Goal: Answer question/provide support: Share knowledge or assist other users

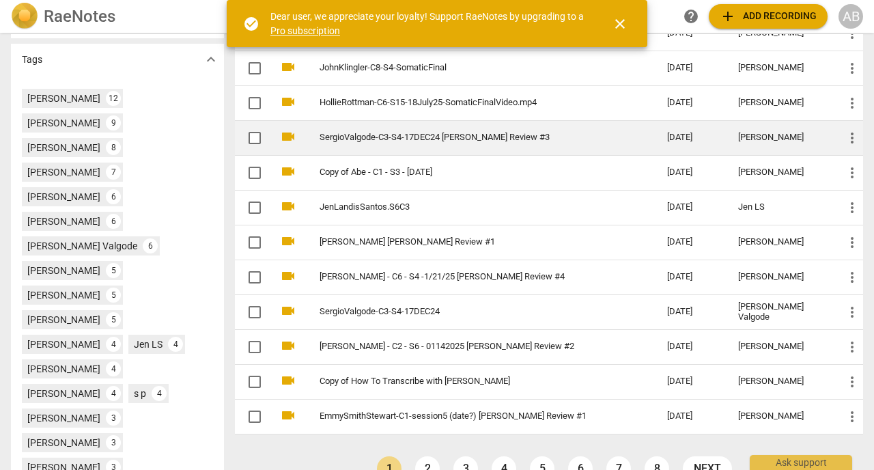
scroll to position [478, 0]
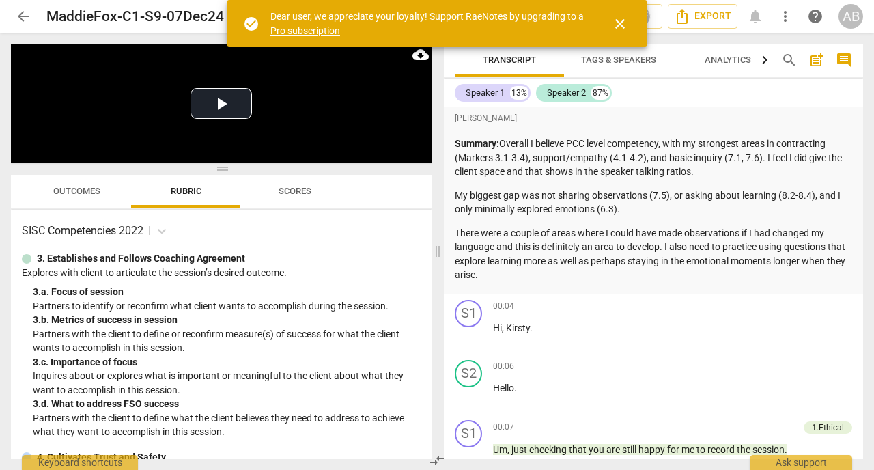
click at [619, 24] on span "close" at bounding box center [620, 24] width 16 height 16
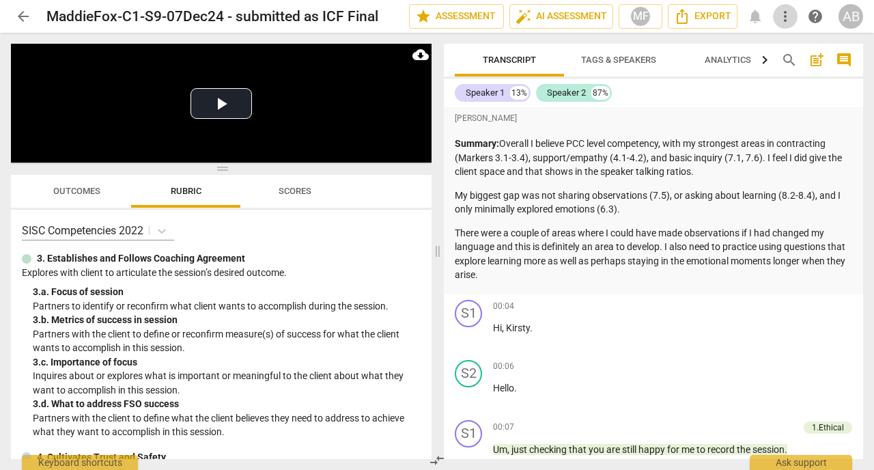
click at [786, 22] on span "more_vert" at bounding box center [785, 16] width 16 height 16
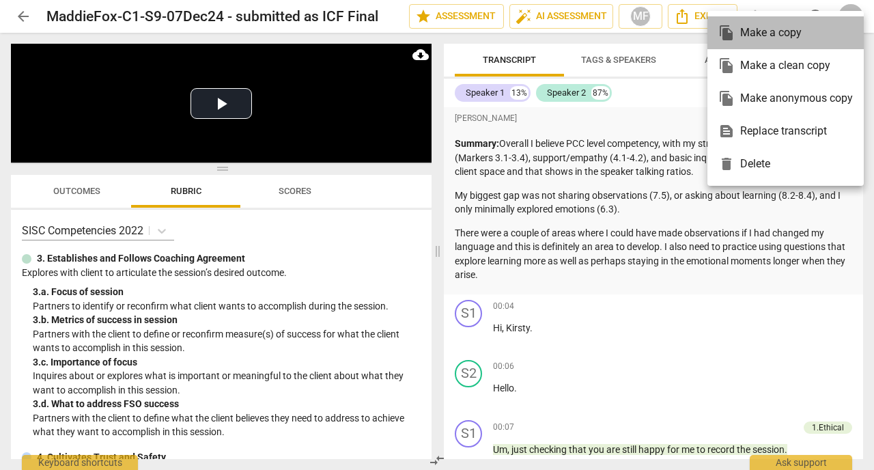
click at [792, 33] on div "file_copy Make a copy" at bounding box center [786, 32] width 135 height 33
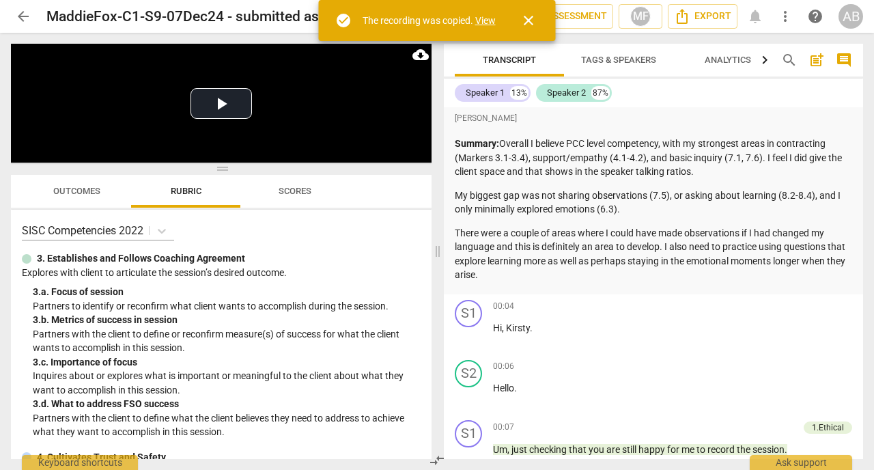
click at [486, 23] on link "View" at bounding box center [485, 20] width 20 height 11
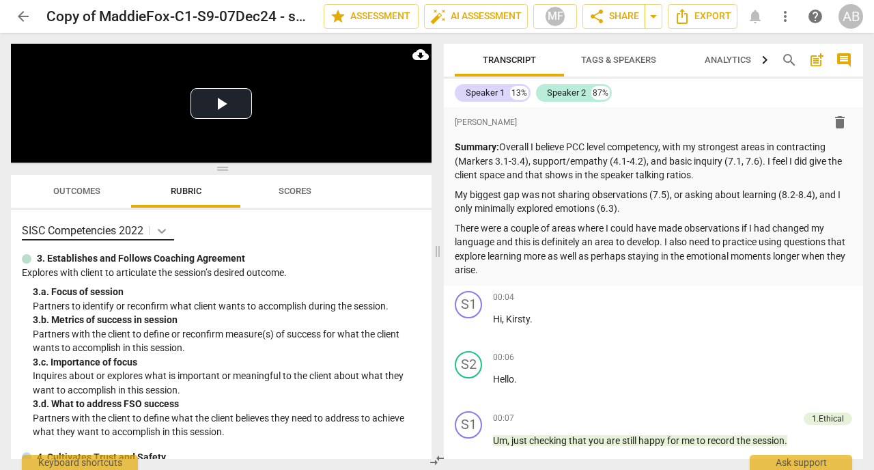
click at [163, 230] on icon at bounding box center [162, 231] width 14 height 14
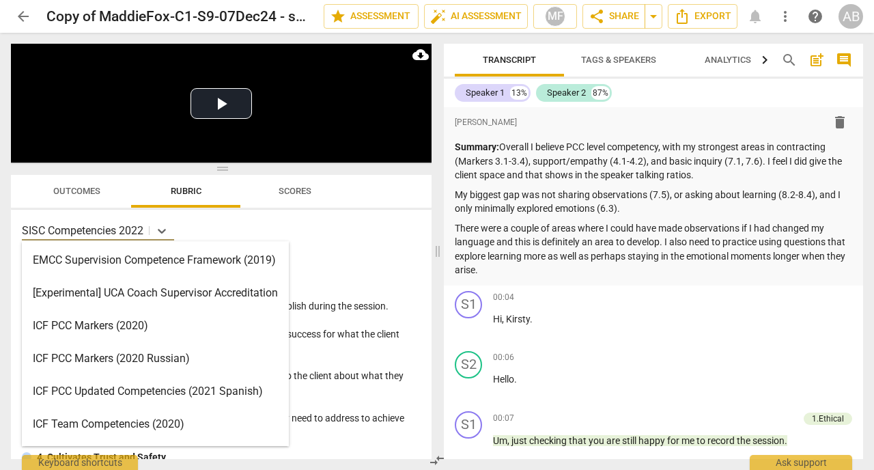
click at [129, 331] on div "ICF PCC Markers (2020)" at bounding box center [155, 325] width 267 height 33
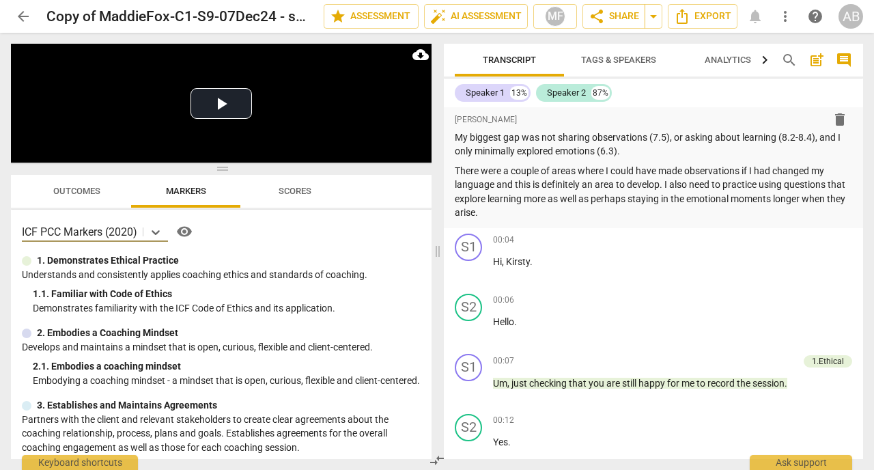
scroll to position [59, 0]
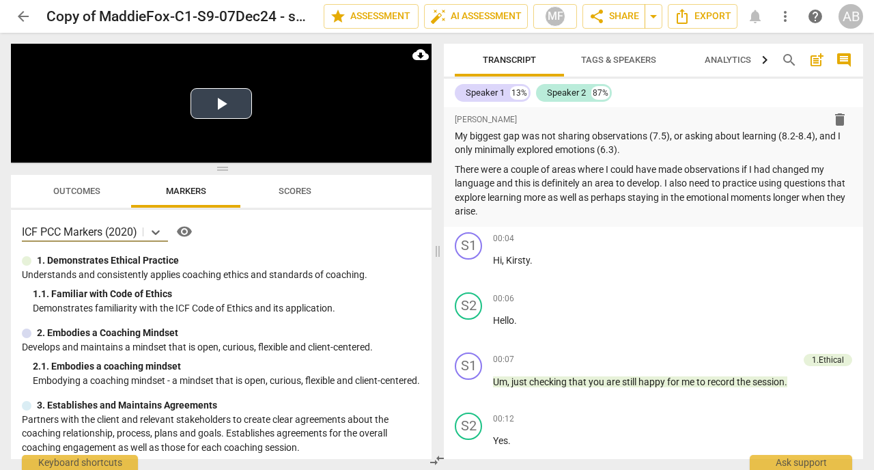
click at [217, 110] on button "Play Video" at bounding box center [221, 103] width 61 height 31
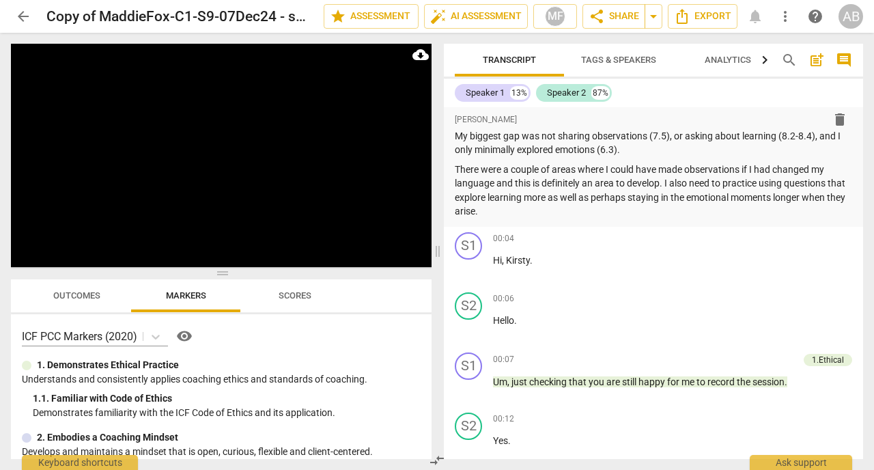
drag, startPoint x: 67, startPoint y: 165, endPoint x: 104, endPoint y: 265, distance: 106.3
click at [105, 269] on span at bounding box center [221, 273] width 421 height 8
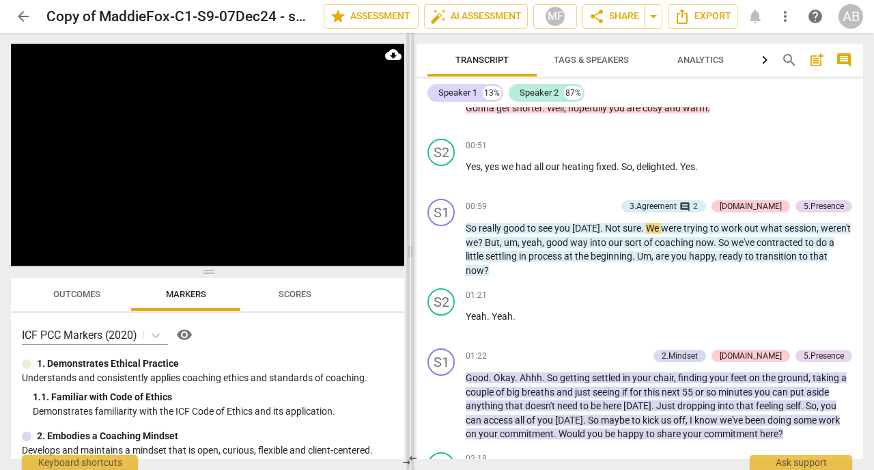
scroll to position [906, 0]
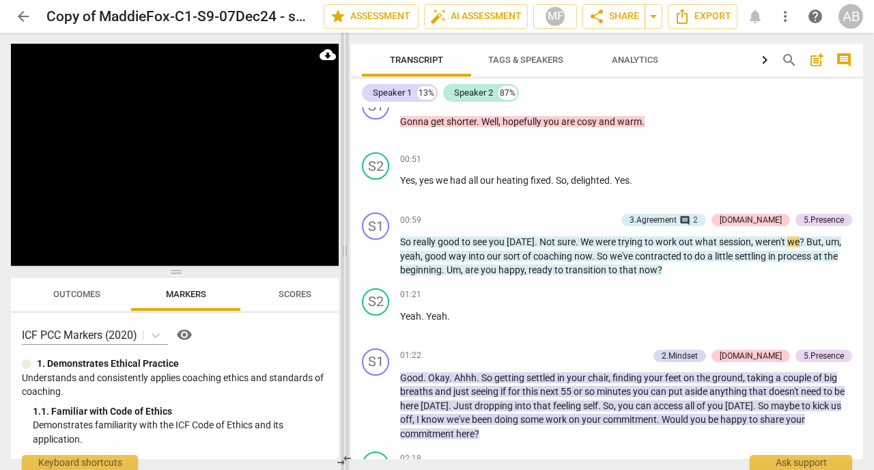
drag, startPoint x: 438, startPoint y: 324, endPoint x: 346, endPoint y: 320, distance: 93.0
click at [346, 320] on span at bounding box center [345, 251] width 8 height 437
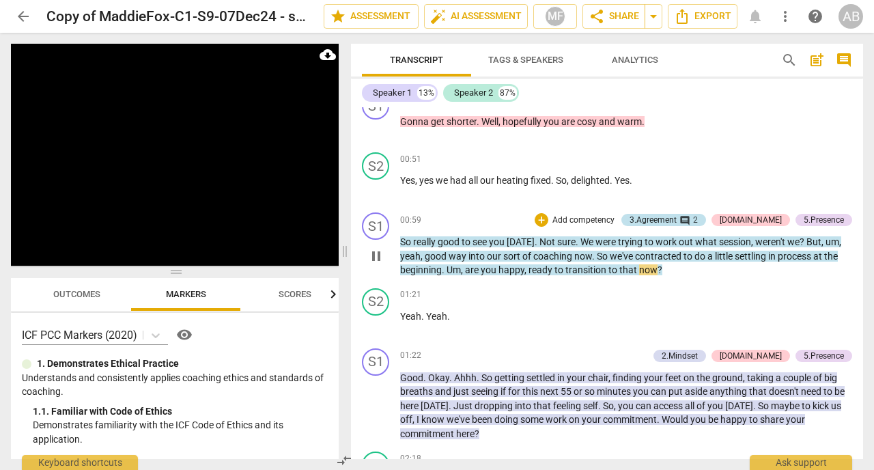
click at [677, 222] on div "3.Agreement" at bounding box center [653, 220] width 47 height 12
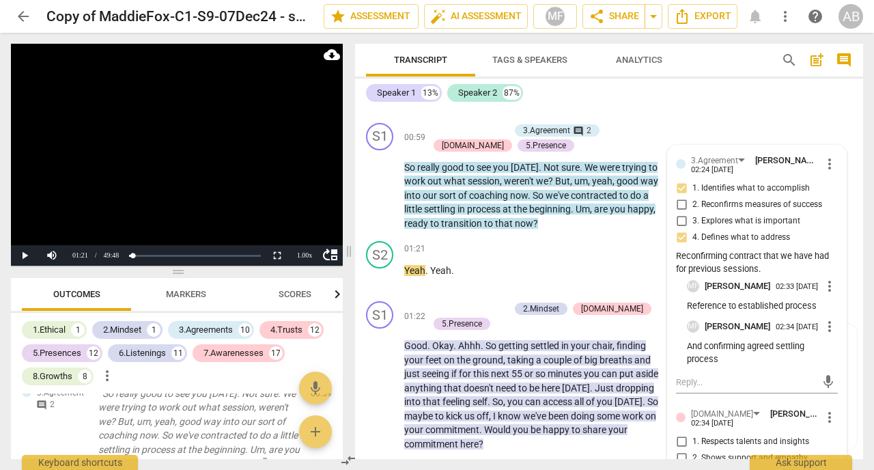
scroll to position [1007, 0]
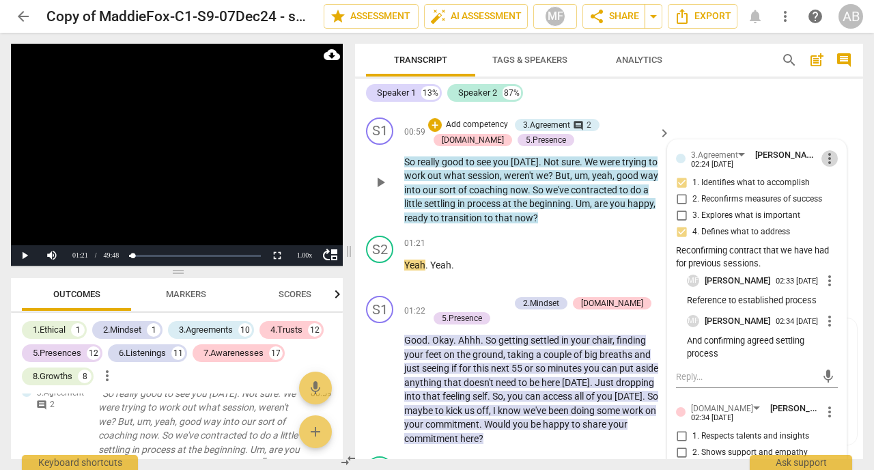
click at [833, 160] on span "more_vert" at bounding box center [830, 158] width 16 height 16
click at [779, 100] on div at bounding box center [437, 235] width 874 height 470
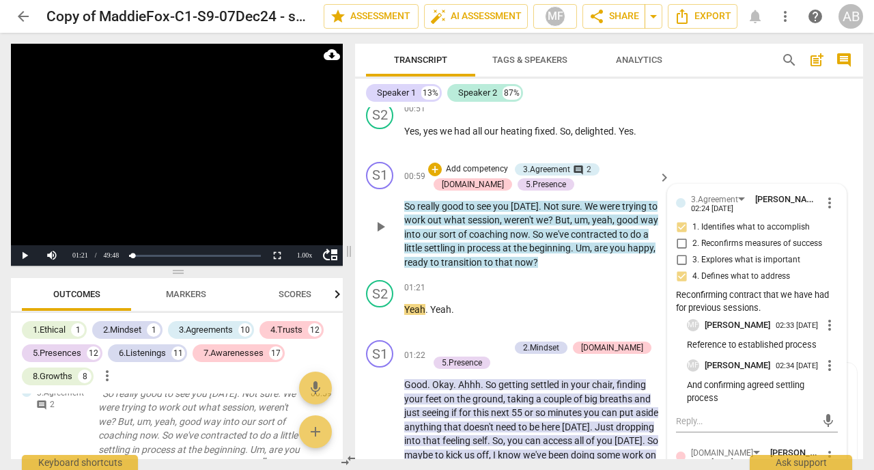
scroll to position [961, 0]
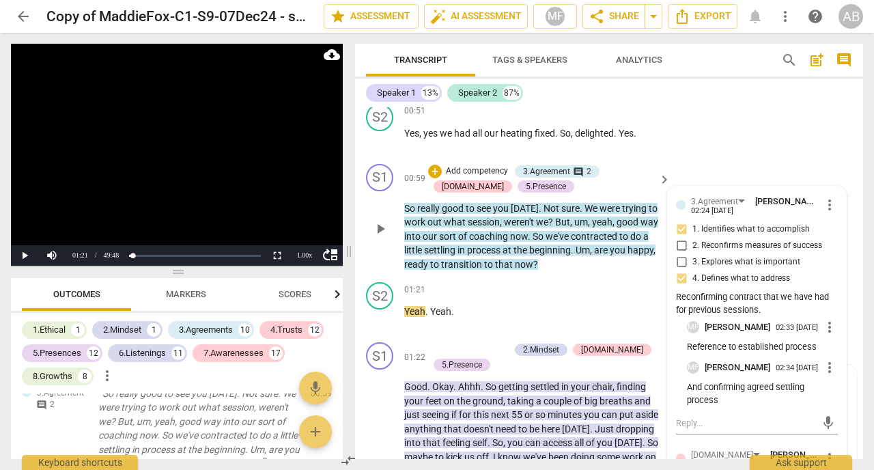
click at [581, 266] on p "So really good to see you [DATE] . Not sure . We were trying to work out what s…" at bounding box center [534, 236] width 260 height 70
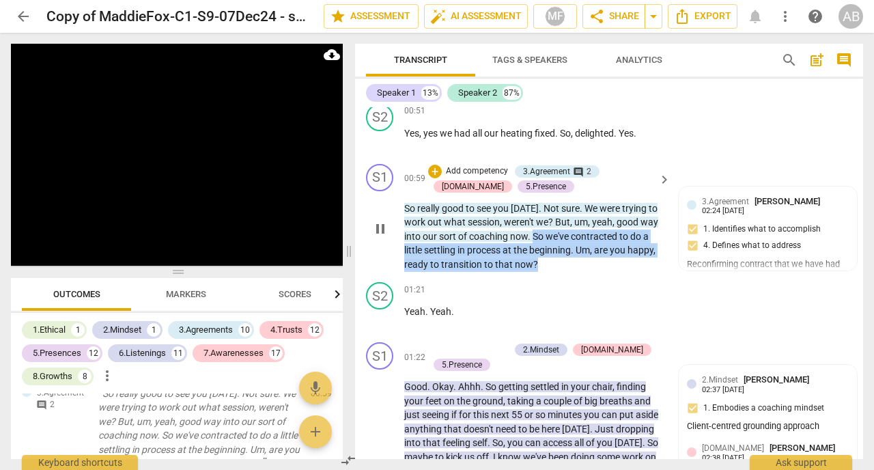
drag, startPoint x: 535, startPoint y: 232, endPoint x: 546, endPoint y: 264, distance: 33.3
click at [546, 264] on p "So really good to see you [DATE] . Not sure . We were trying to work out what s…" at bounding box center [534, 236] width 260 height 70
click at [548, 246] on div "+" at bounding box center [548, 243] width 14 height 14
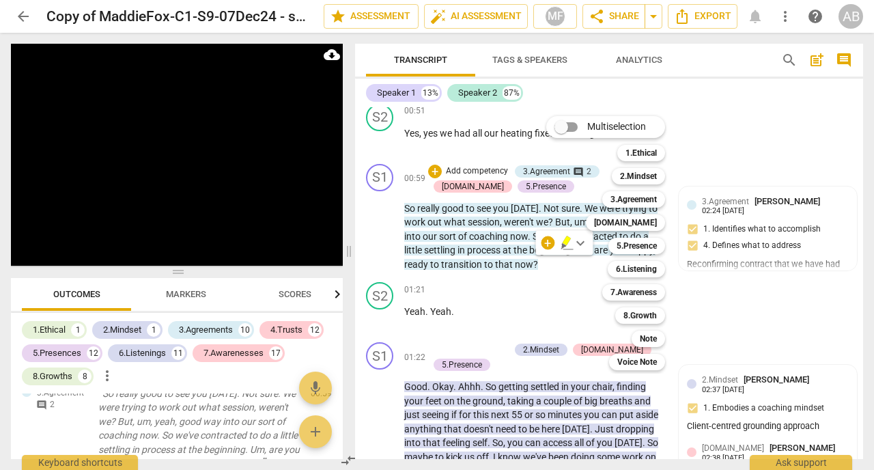
click at [158, 174] on div at bounding box center [437, 235] width 874 height 470
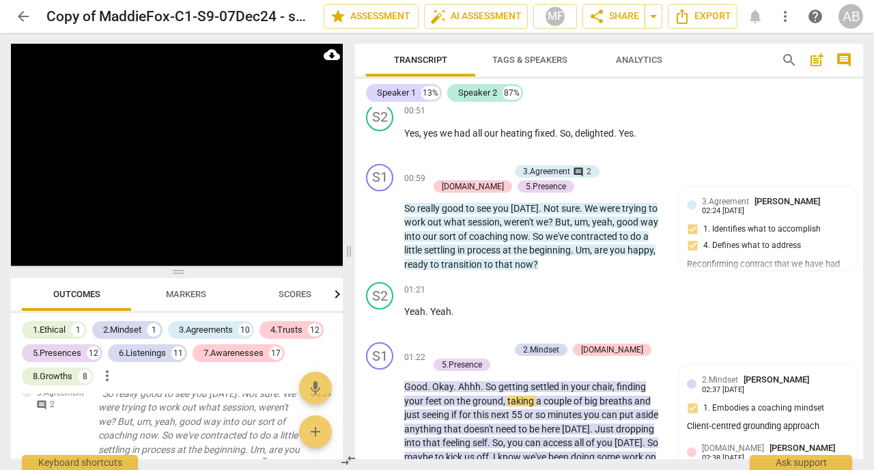
click at [158, 174] on video at bounding box center [177, 155] width 332 height 222
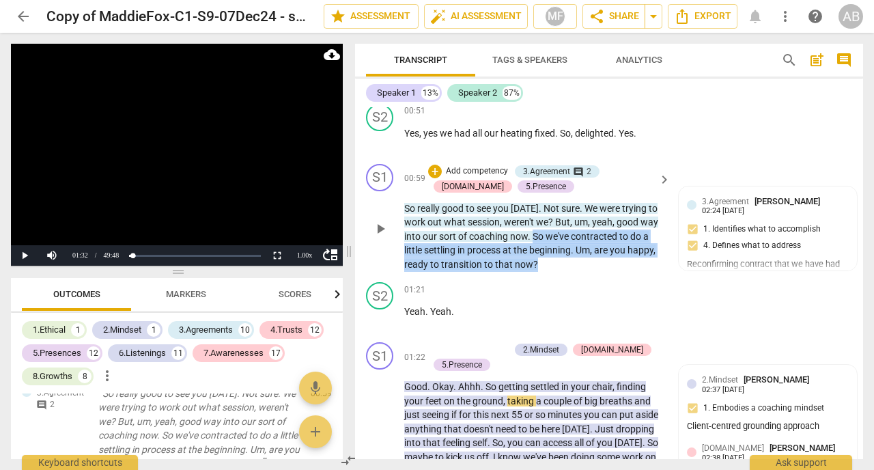
drag, startPoint x: 535, startPoint y: 234, endPoint x: 544, endPoint y: 261, distance: 28.1
click at [544, 261] on p "So really good to see you [DATE] . Not sure . We were trying to work out what s…" at bounding box center [534, 236] width 260 height 70
click at [546, 246] on div "+" at bounding box center [548, 243] width 14 height 14
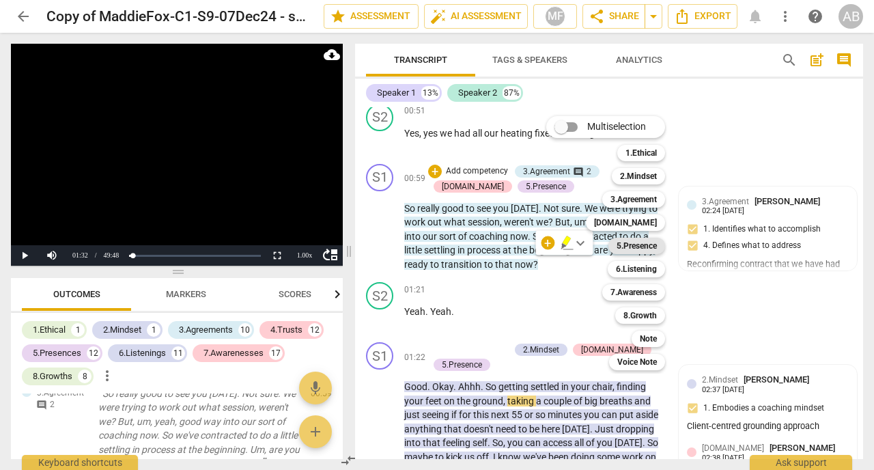
click at [639, 244] on b "5.Presence" at bounding box center [637, 246] width 40 height 16
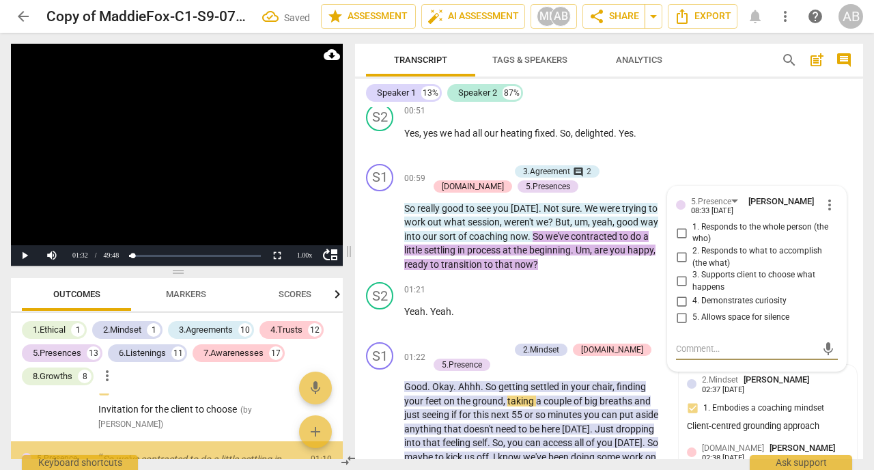
scroll to position [972, 0]
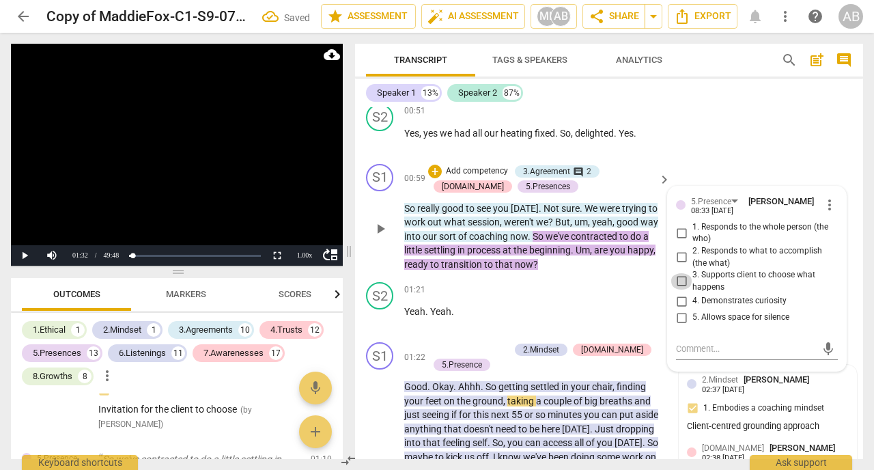
click at [685, 278] on input "3. Supports client to choose what happens" at bounding box center [682, 281] width 22 height 16
checkbox input "true"
click at [706, 349] on textarea at bounding box center [746, 348] width 140 height 13
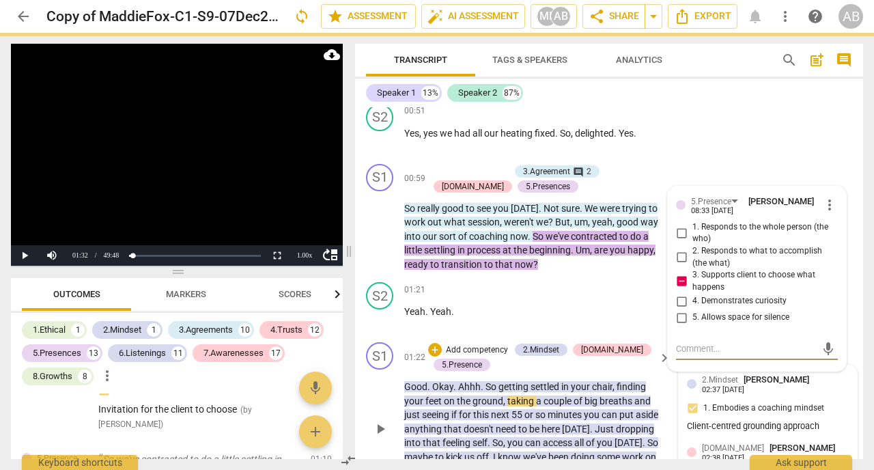
type textarea "S"
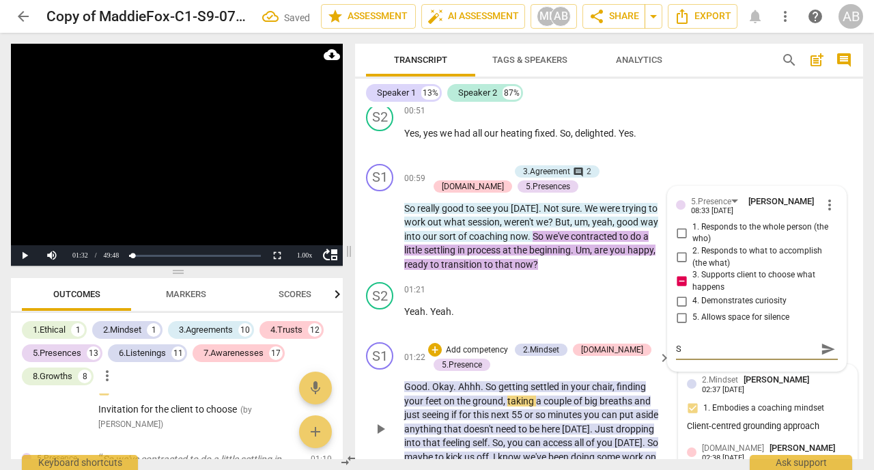
type textarea "So"
type textarea "Som"
type textarea "Some"
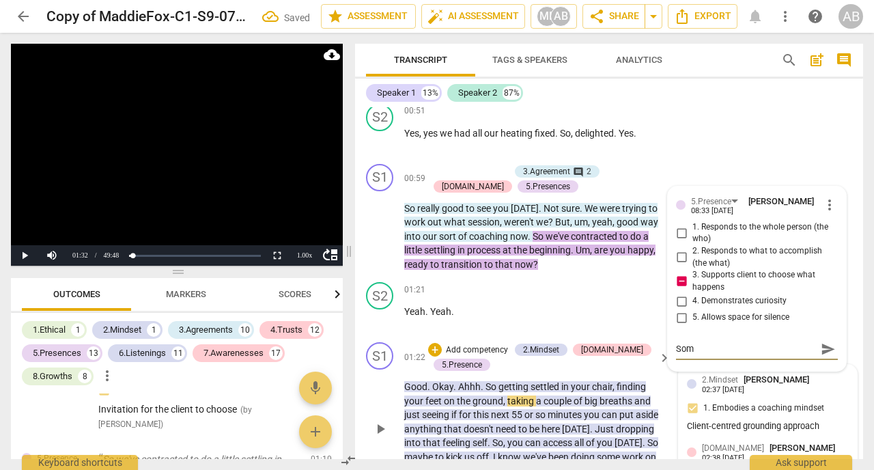
type textarea "Some"
type textarea "Somew"
type textarea "Somewh"
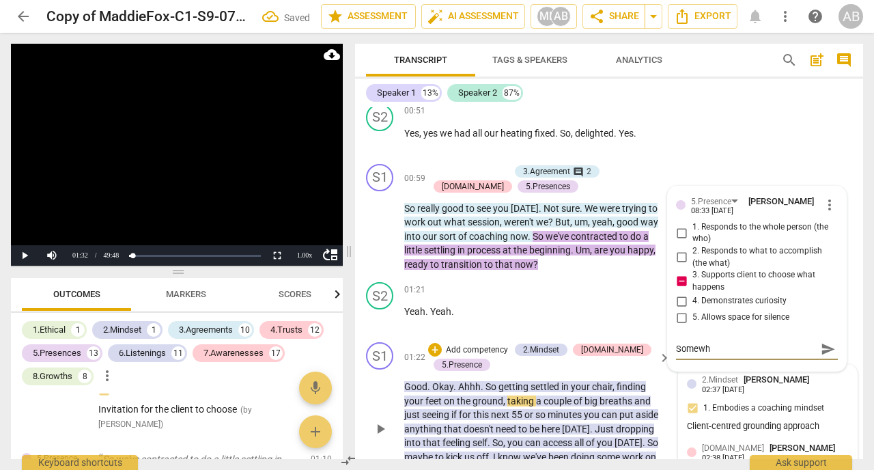
type textarea "Somewha"
type textarea "Somewhat"
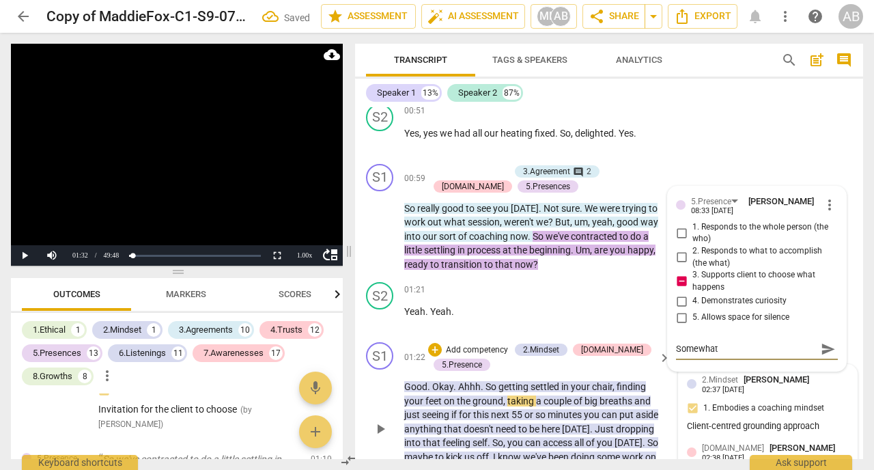
type textarea "Somewhat"
type textarea "Somewhat p"
type textarea "Somewhat pr"
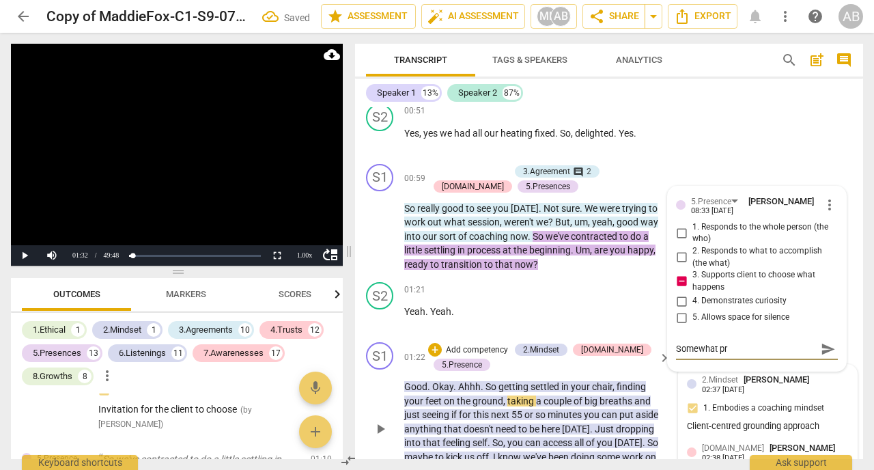
type textarea "Somewhat pre"
type textarea "Somewhat pres"
type textarea "Somewhat prese"
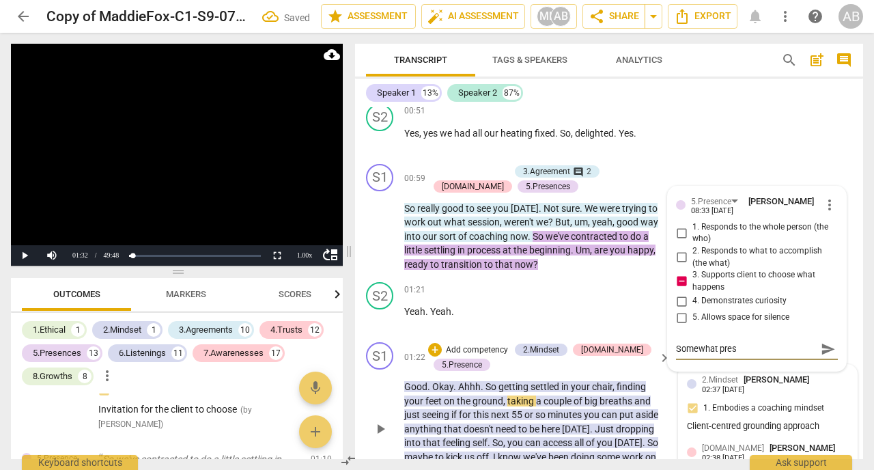
type textarea "Somewhat prese"
type textarea "Somewhat pres"
type textarea "Somewhat presc"
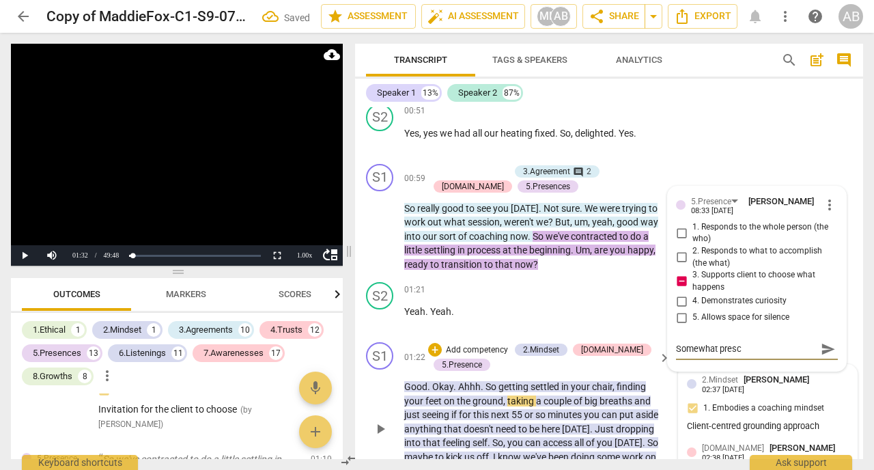
type textarea "Somewhat prescr"
type textarea "Somewhat prescri"
type textarea "Somewhat prescrip"
type textarea "Somewhat prescript"
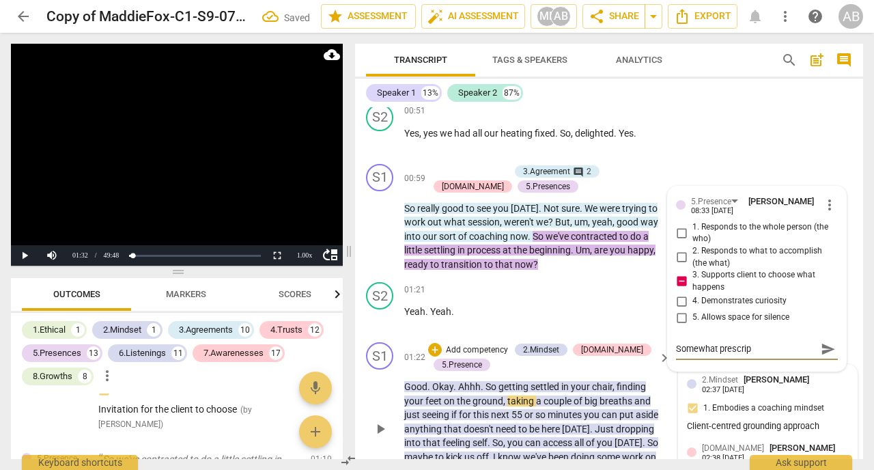
type textarea "Somewhat prescript"
type textarea "Somewhat prescripti"
type textarea "Somewhat prescriptiv"
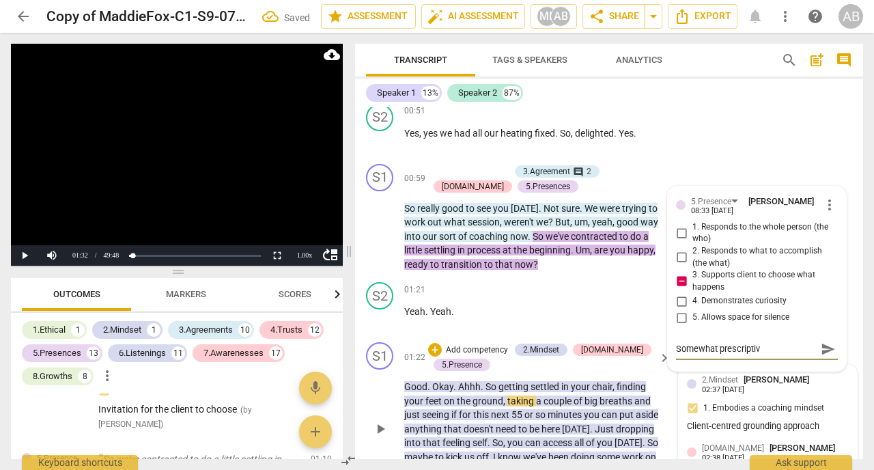
type textarea "Somewhat prescriptive"
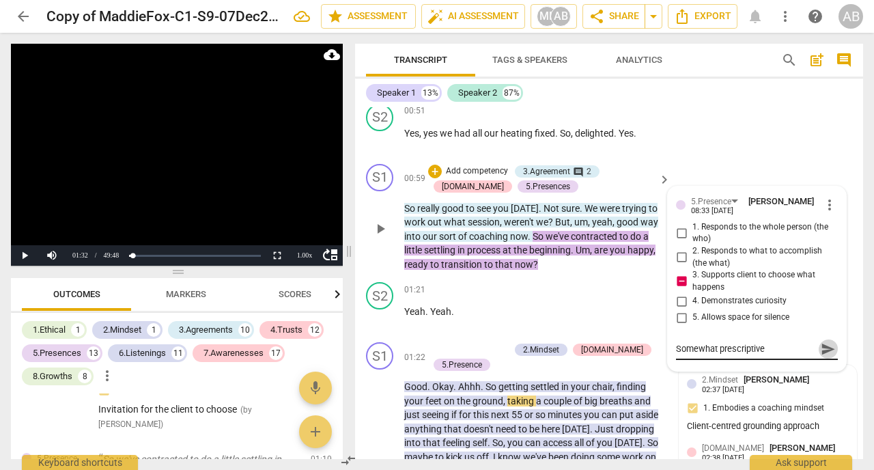
click at [829, 345] on span "send" at bounding box center [828, 349] width 15 height 15
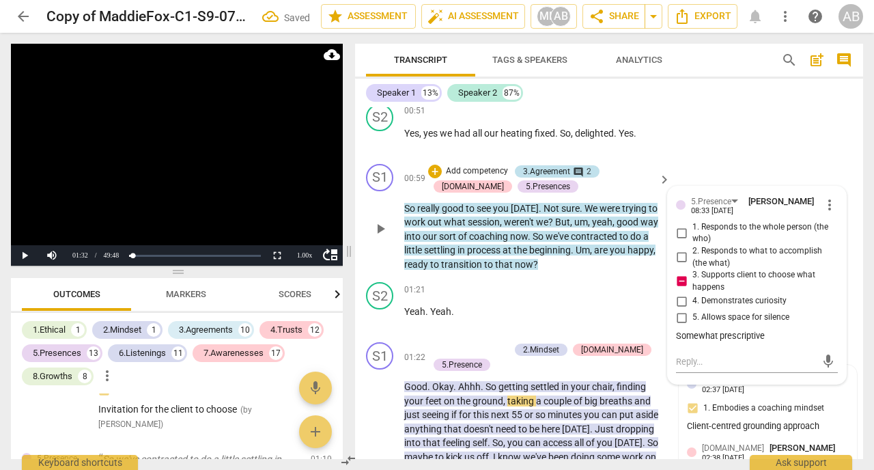
click at [565, 168] on div "3.Agreement" at bounding box center [546, 171] width 47 height 12
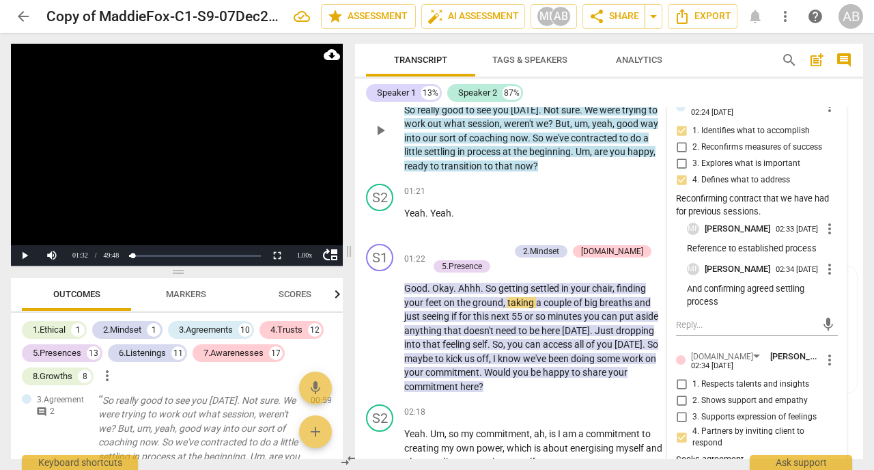
scroll to position [1061, 0]
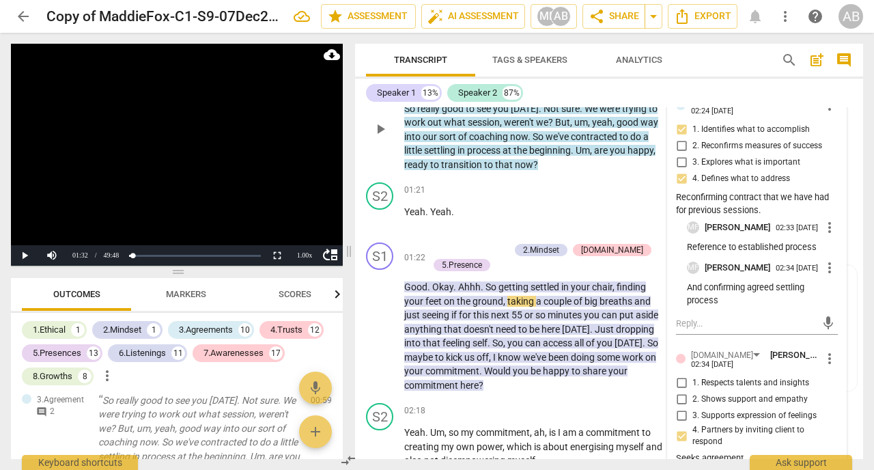
click at [546, 167] on p "So really good to see you [DATE] . Not sure . We were trying to work out what s…" at bounding box center [534, 137] width 260 height 70
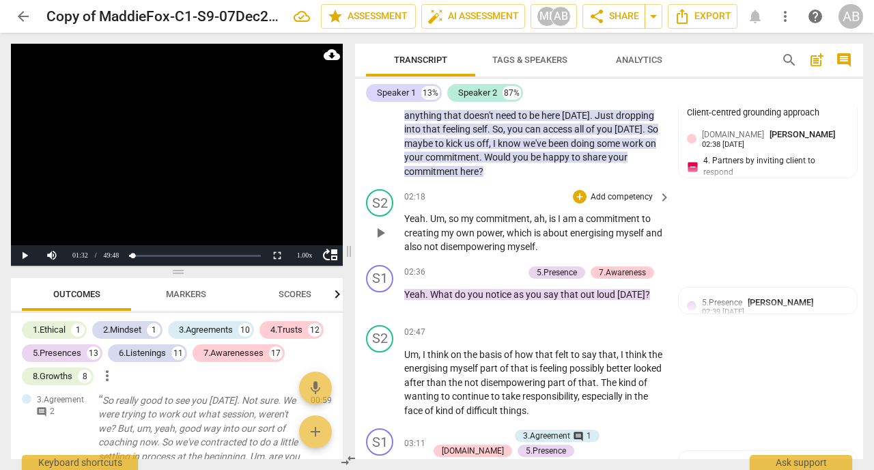
scroll to position [1281, 0]
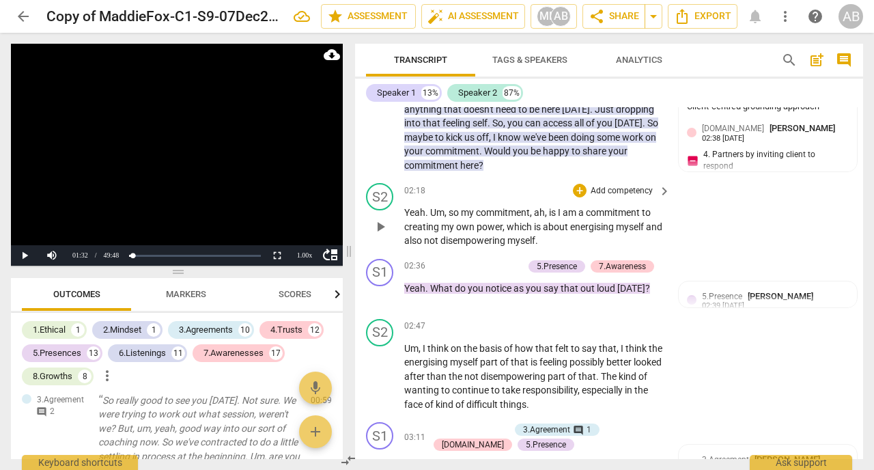
click at [384, 224] on span "play_arrow" at bounding box center [380, 227] width 16 height 16
click at [310, 258] on div "1.00 x" at bounding box center [304, 255] width 27 height 20
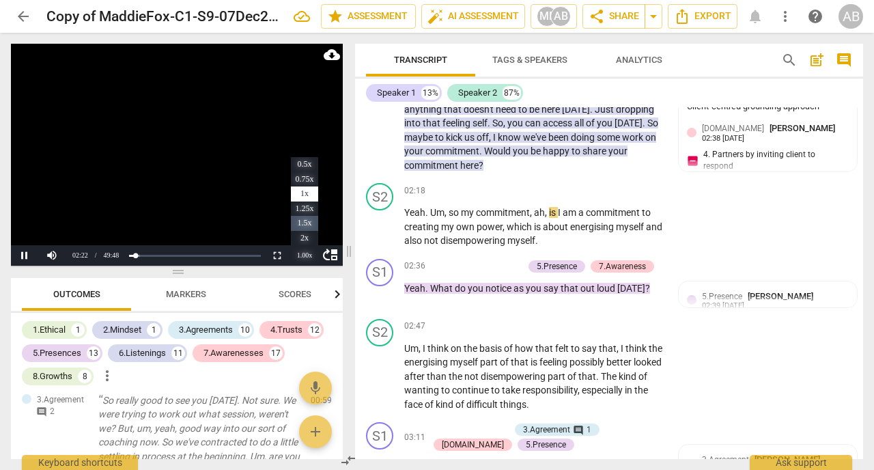
click at [305, 217] on li "1.5x" at bounding box center [304, 223] width 27 height 15
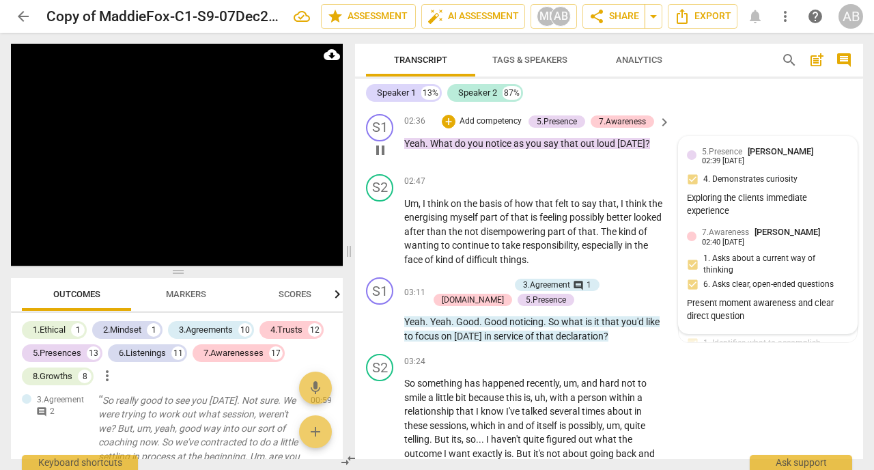
scroll to position [1430, 0]
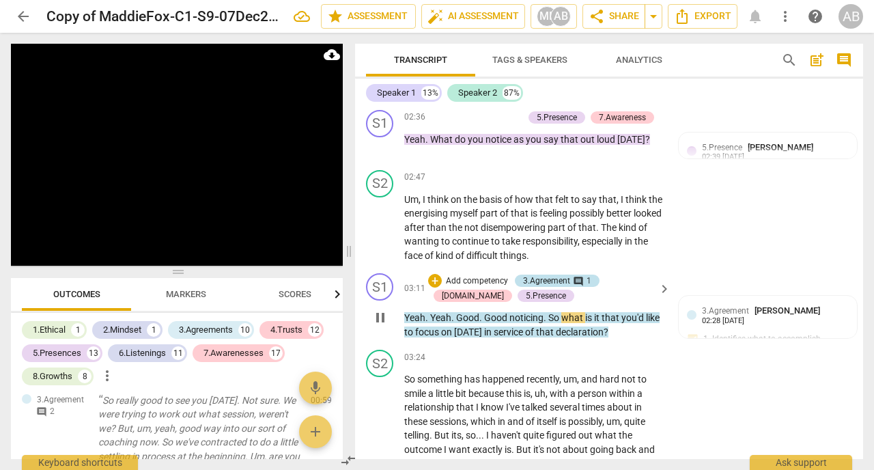
click at [546, 275] on div "3.Agreement" at bounding box center [546, 281] width 47 height 12
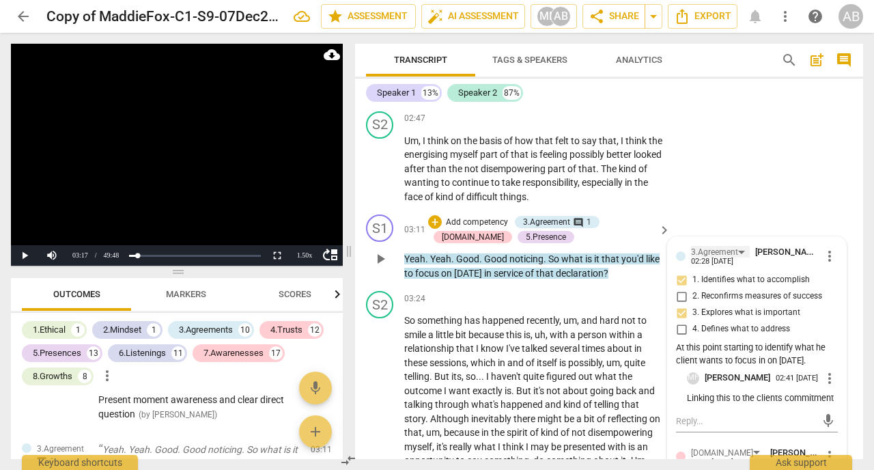
scroll to position [1492, 0]
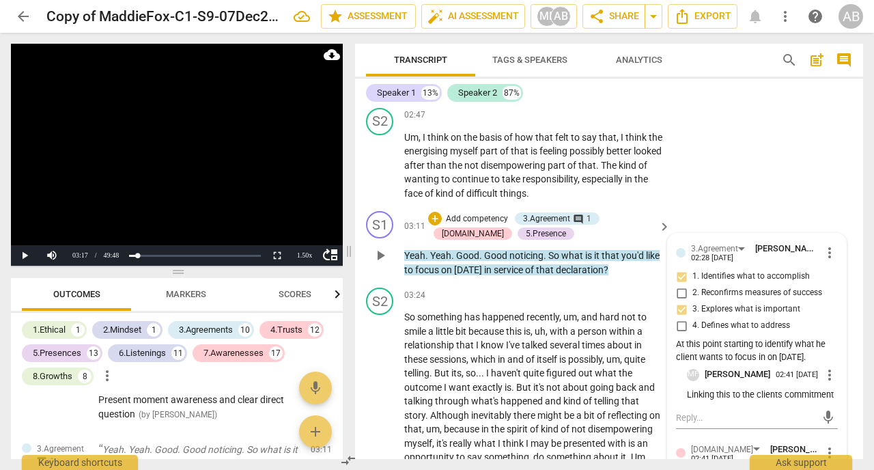
click at [617, 269] on p "Yeah . Yeah . Good . Good noticing . So what is it that you'd like to focus on …" at bounding box center [534, 263] width 260 height 28
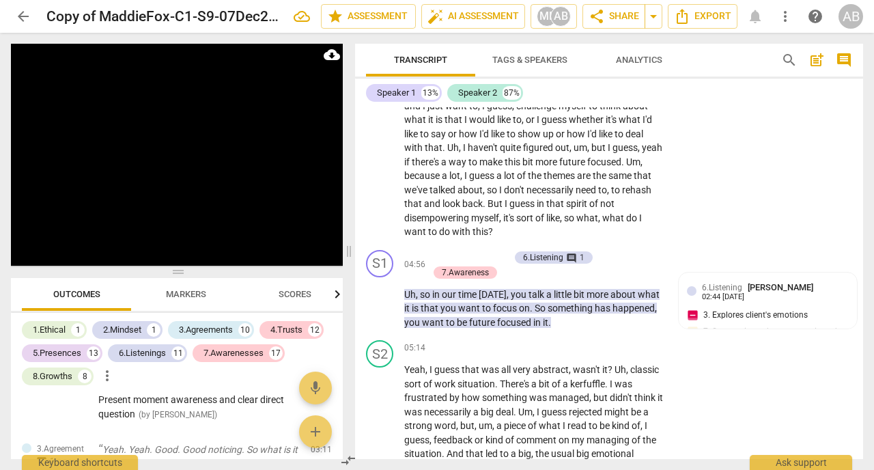
scroll to position [1864, 0]
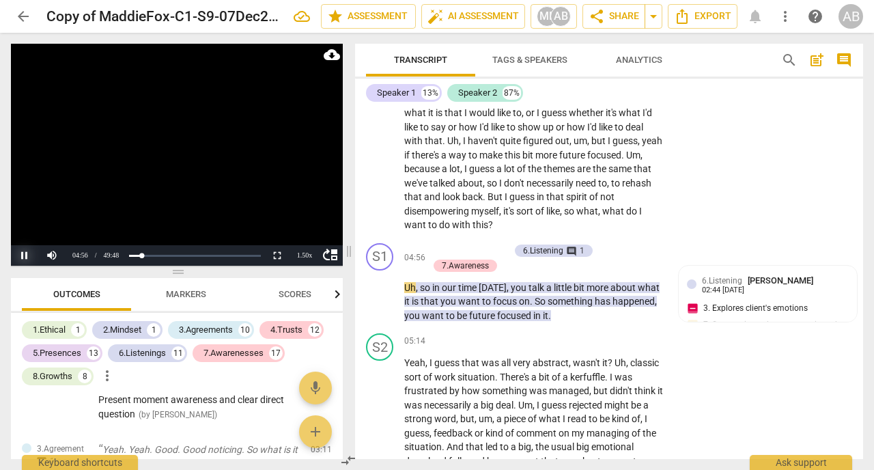
click at [27, 250] on button "Pause" at bounding box center [24, 255] width 27 height 20
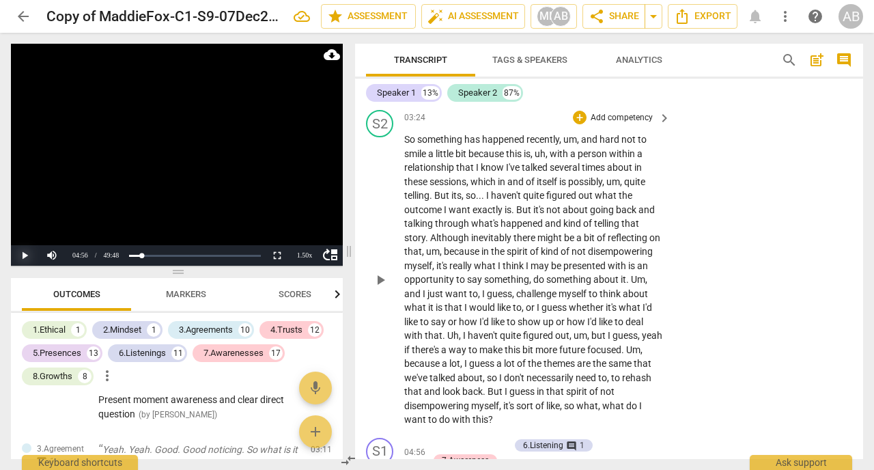
scroll to position [1684, 0]
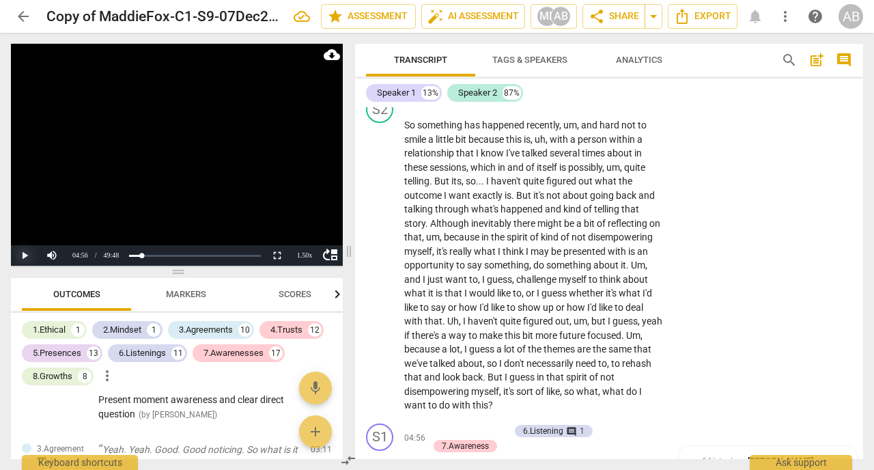
click at [20, 260] on button "Play" at bounding box center [24, 255] width 27 height 20
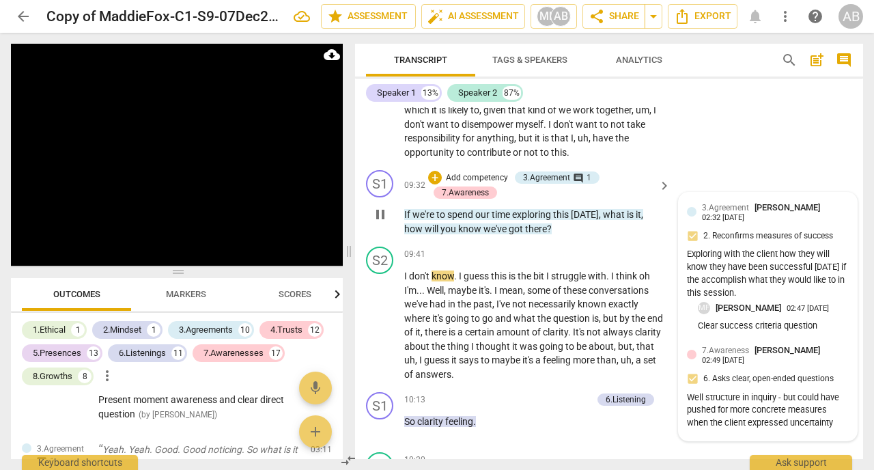
scroll to position [3009, 0]
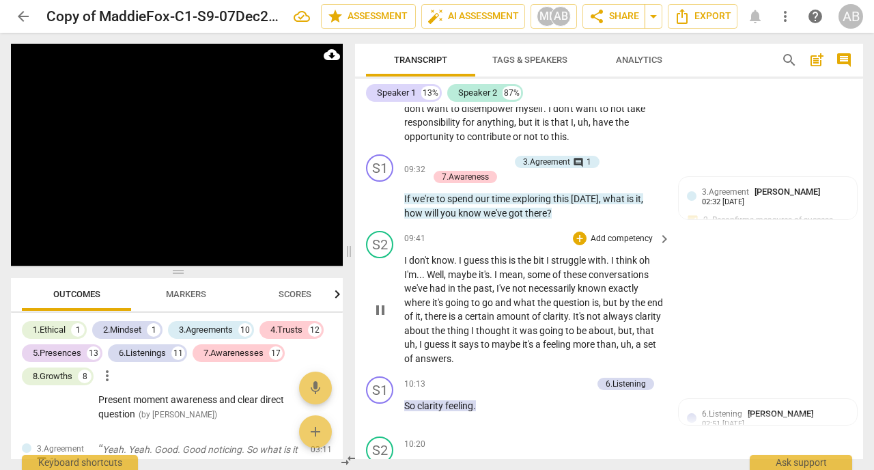
click at [666, 303] on div "I don't know . I guess this is the bit I struggle with . I think oh I'm . . . W…" at bounding box center [538, 309] width 268 height 112
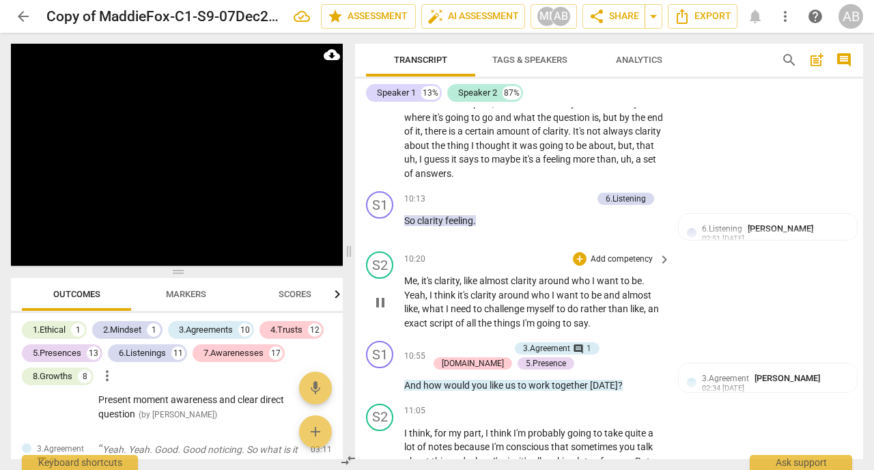
scroll to position [3198, 0]
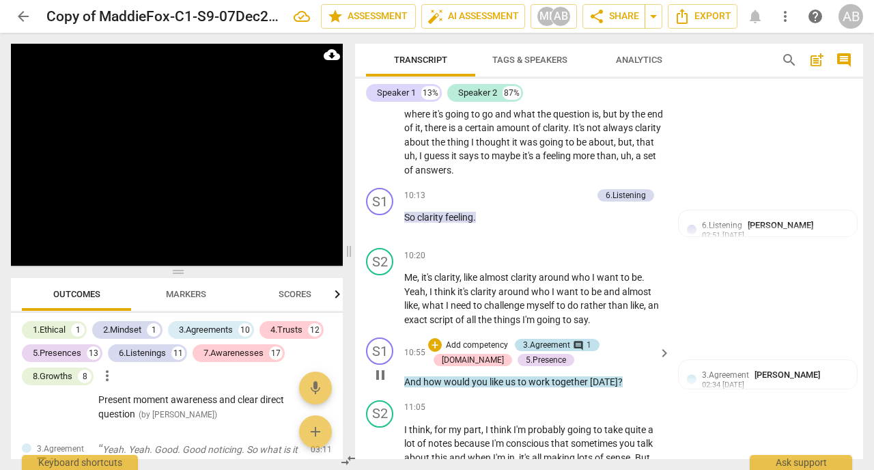
click at [561, 343] on div "3.Agreement" at bounding box center [546, 345] width 47 height 12
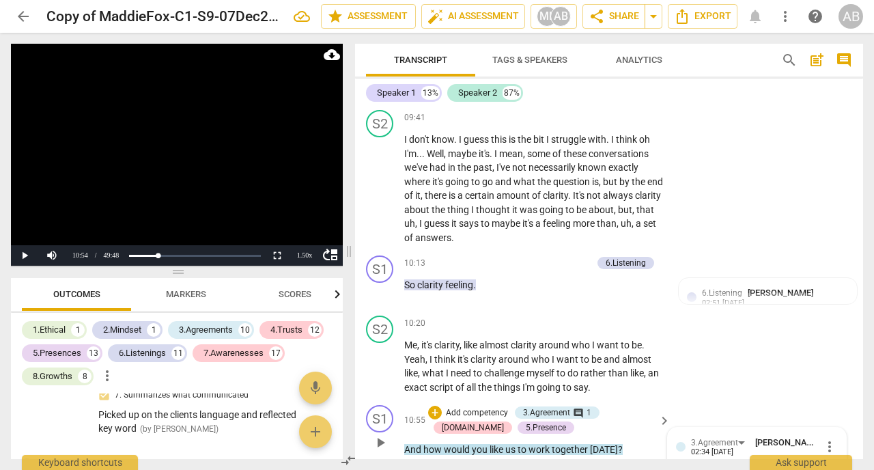
scroll to position [3130, 0]
click at [447, 281] on span "feeling" at bounding box center [459, 285] width 28 height 11
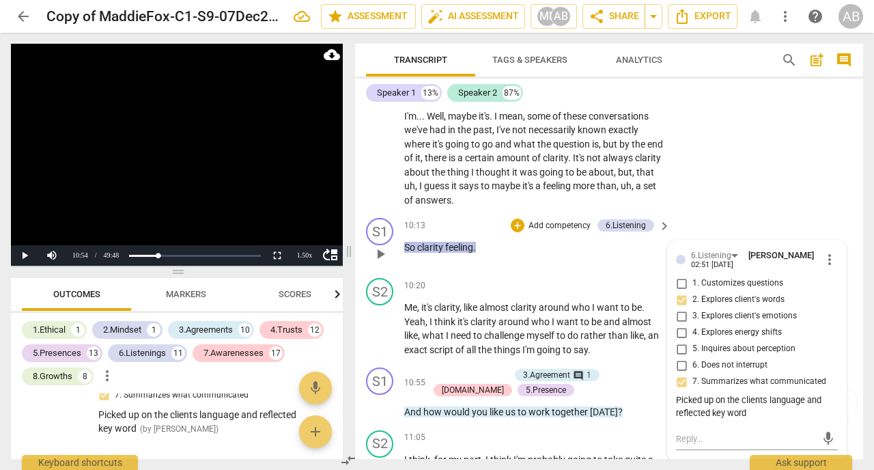
scroll to position [3169, 0]
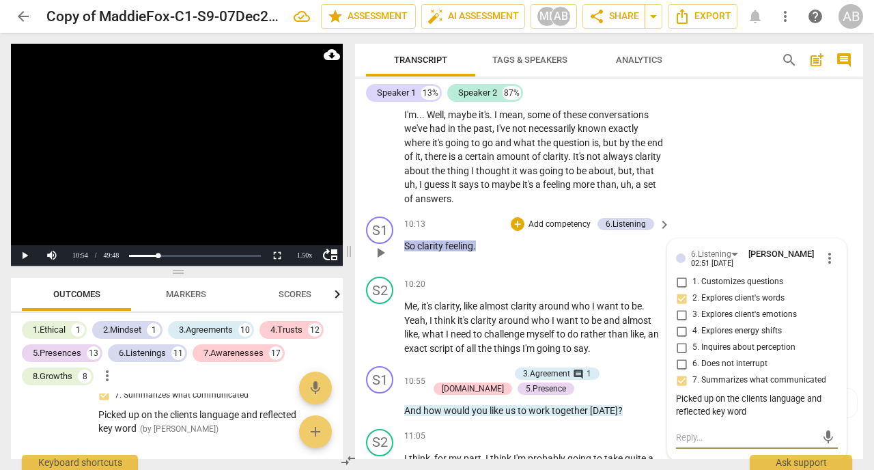
click at [690, 434] on textarea at bounding box center [746, 437] width 140 height 13
type textarea "N"
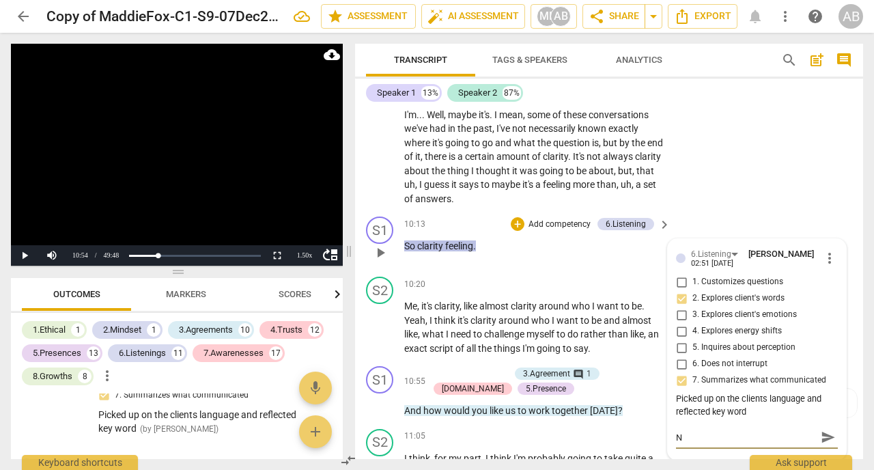
type textarea "No"
type textarea "Not"
type textarea "Note"
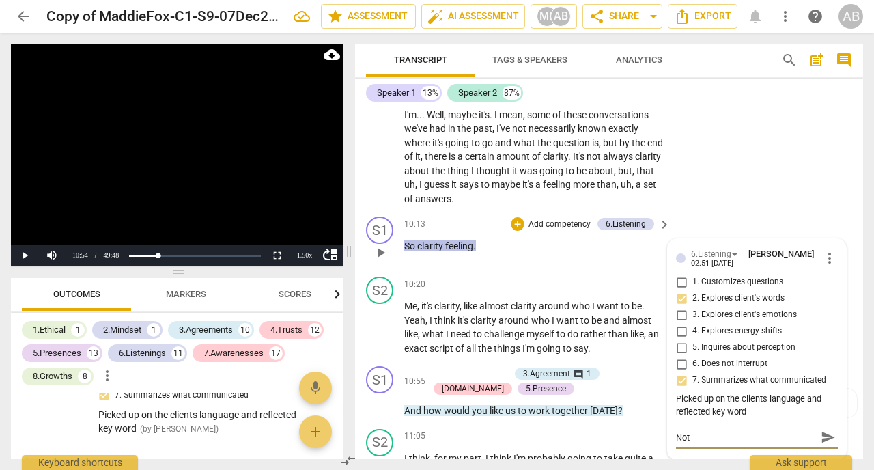
type textarea "Note"
type textarea "Note t"
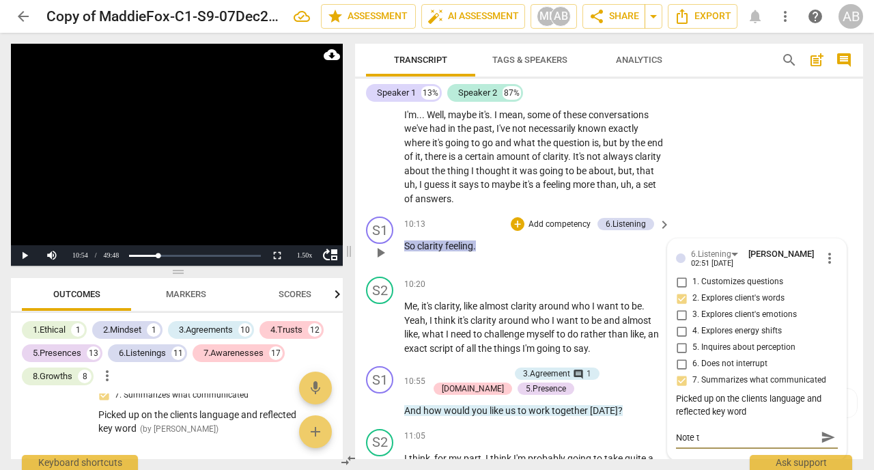
type textarea "Note th"
type textarea "Note tha"
type textarea "Note that"
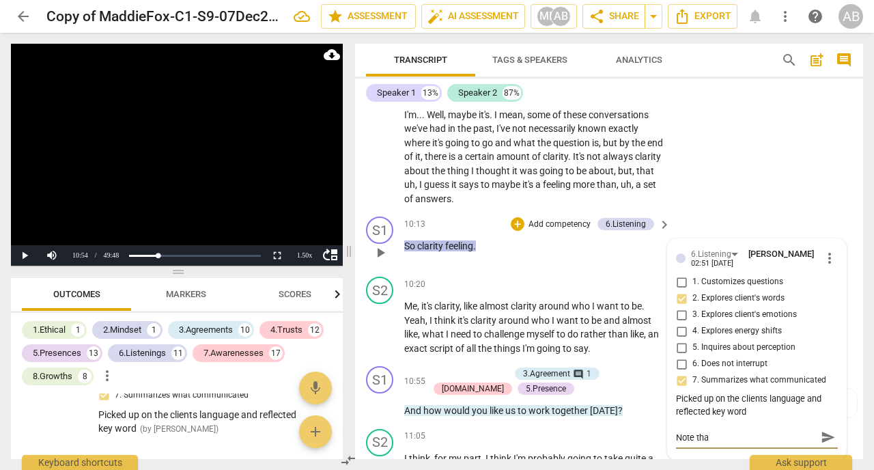
type textarea "Note that"
type textarea "Note that ""
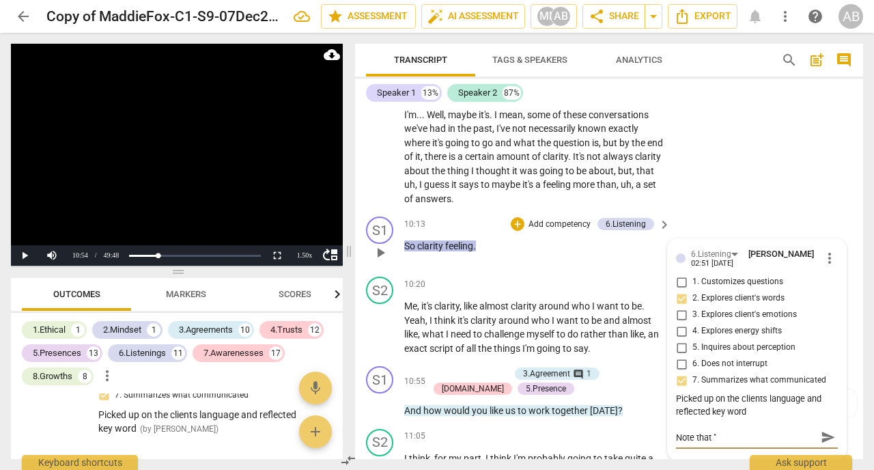
type textarea "Note that"
type textarea "Note that ""
type textarea "Note that ä"
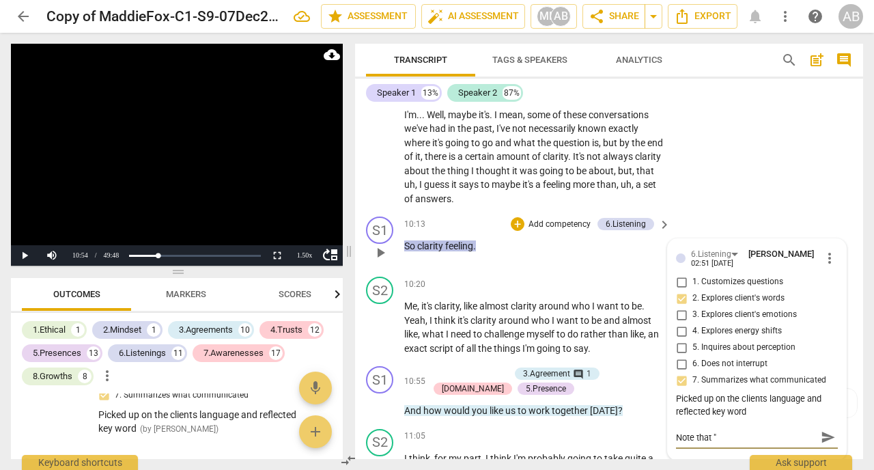
type textarea "Note that ä"
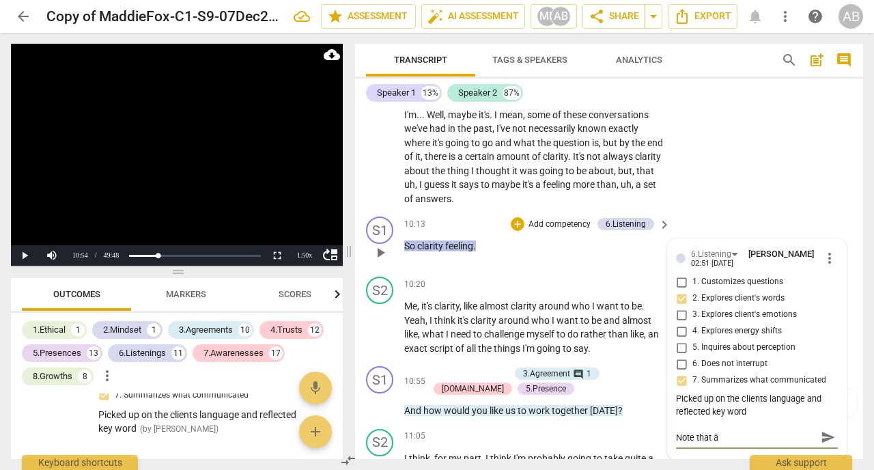
type textarea "Note that"
type textarea "Note that ""
type textarea "Note that "a"
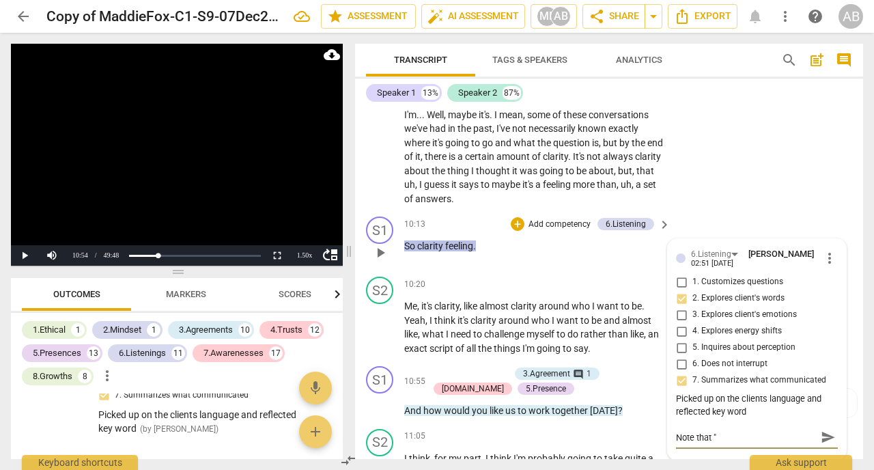
type textarea "Note that "a"
type textarea "Note that "a f"
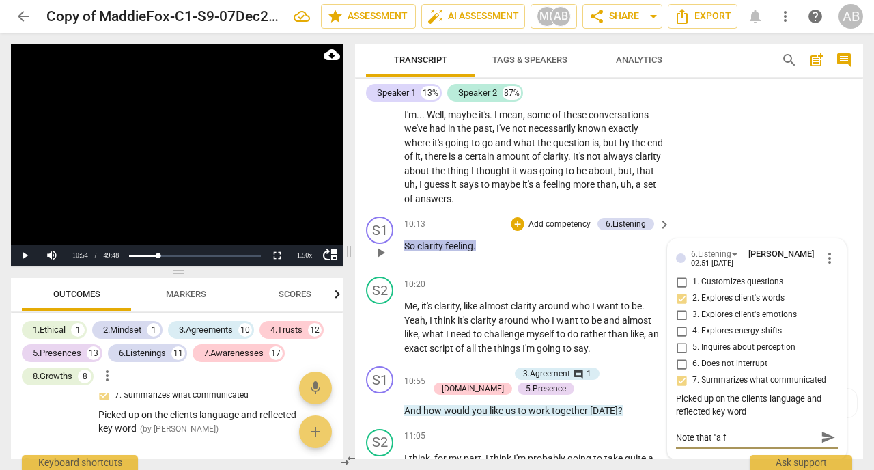
type textarea "Note that "a fe"
type textarea "Note that "a fee"
type textarea "Note that "a feel"
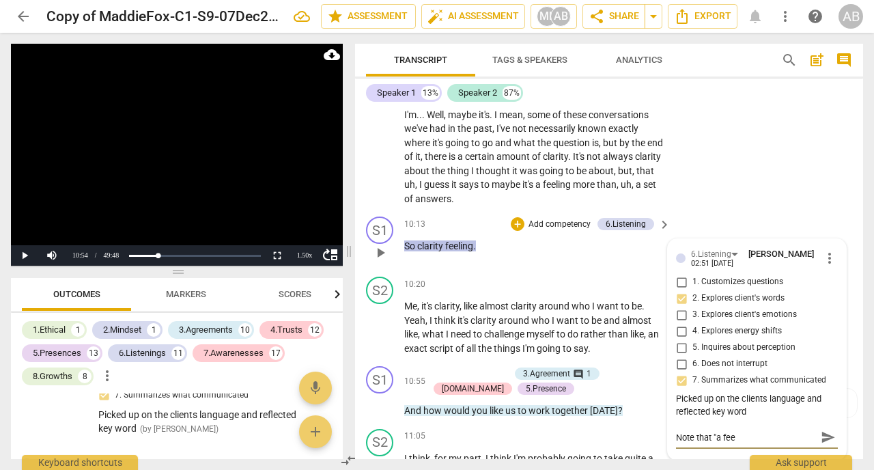
type textarea "Note that "a feel"
type textarea "Note that "a feeli"
type textarea "Note that "a feelin"
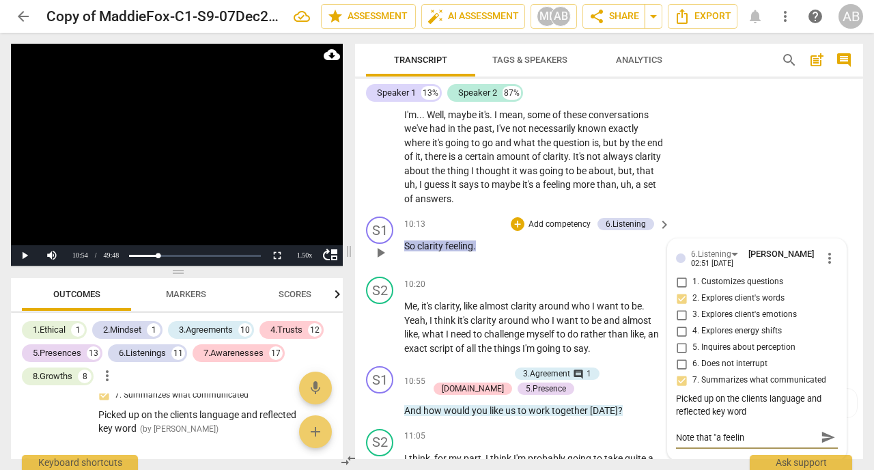
type textarea "Note that "a feeling"
type textarea "Note that "a feeling""
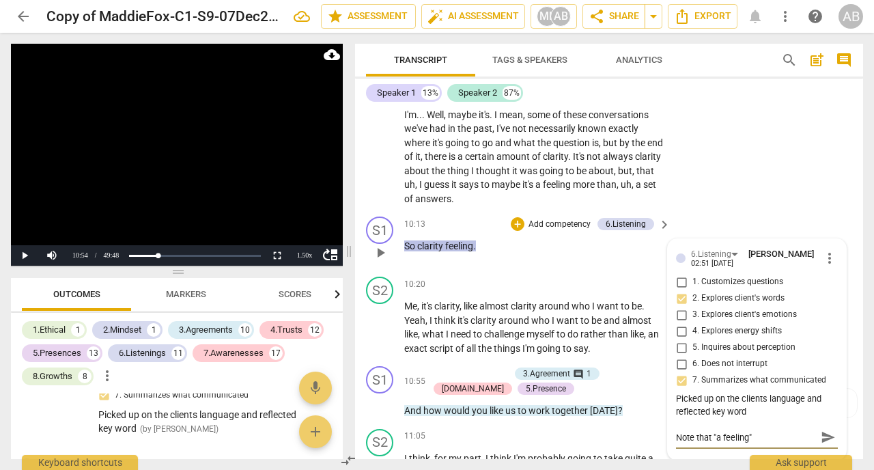
type textarea "Note that "a feeling""
type textarea "Note that "a feeling" d"
type textarea "Note that "a feeling" do"
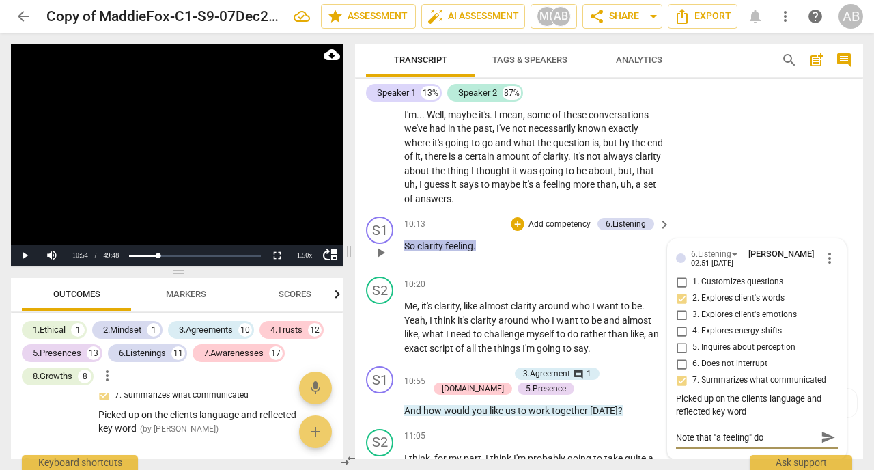
type textarea "Note that "a feeling" doe"
type textarea "Note that "a feeling" does"
type textarea "Note that "a feeling" doesn"
type textarea "Note that "a feeling" doesn'"
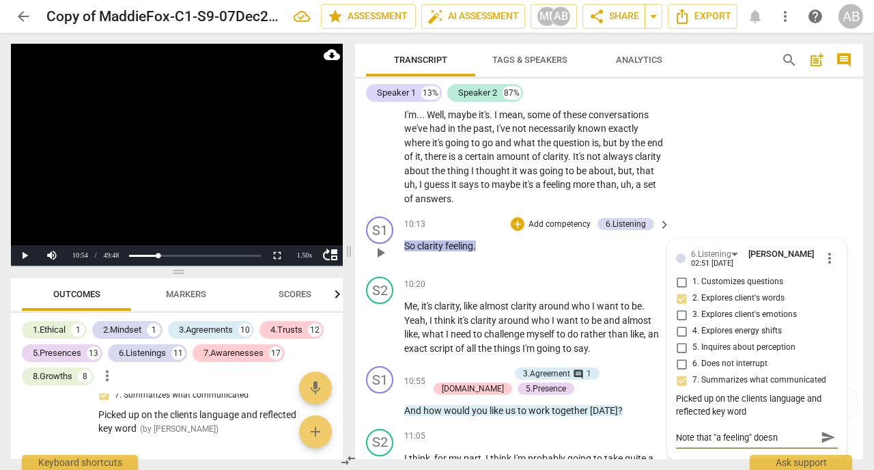
type textarea "Note that "a feeling" doesn'"
type textarea "Note that "a feeling" doesn't"
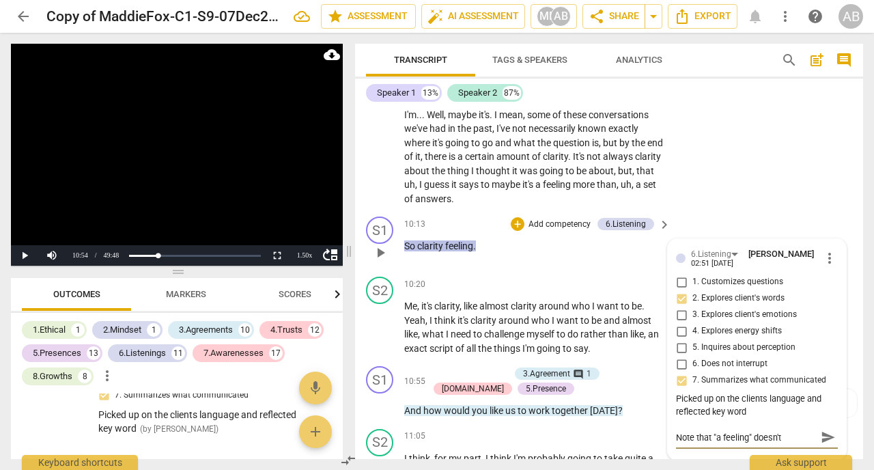
type textarea "Note that "a feeling" doesn't c"
type textarea "Note that "a feeling" doesn't"
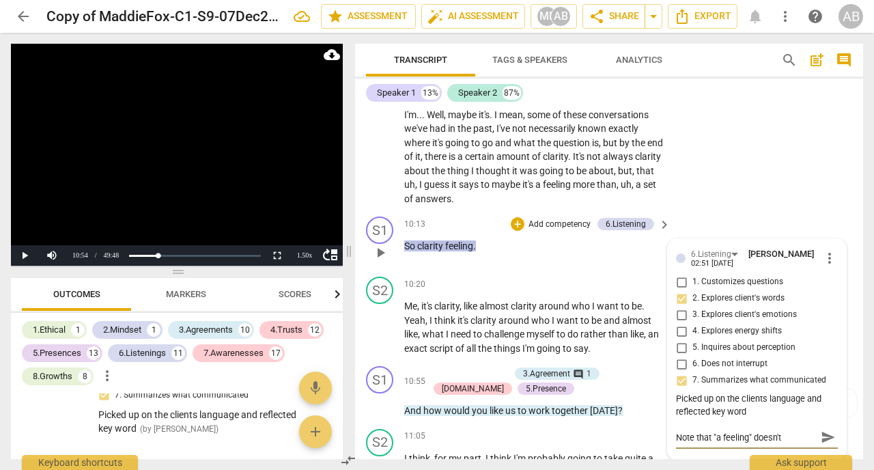
type textarea "Note that "a feeling" doesn't"
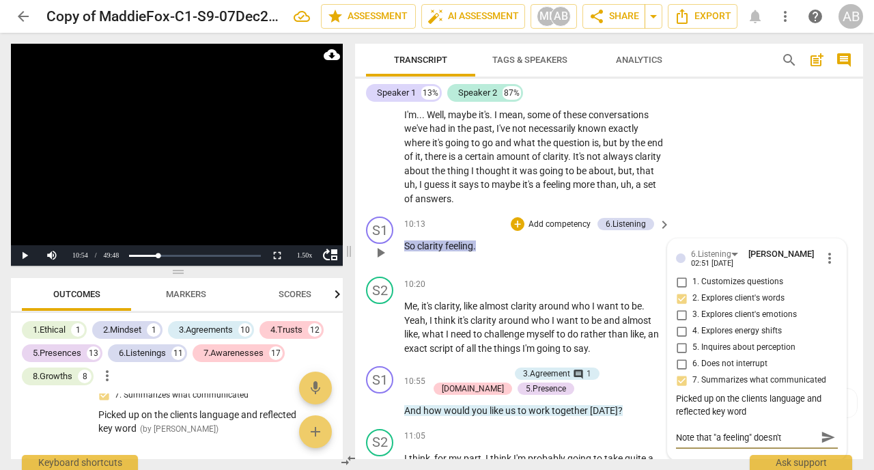
type textarea "Note that "a feeling" doesn'"
type textarea "Note that "a feeling" doesn"
type textarea "Note that "a feeling" does"
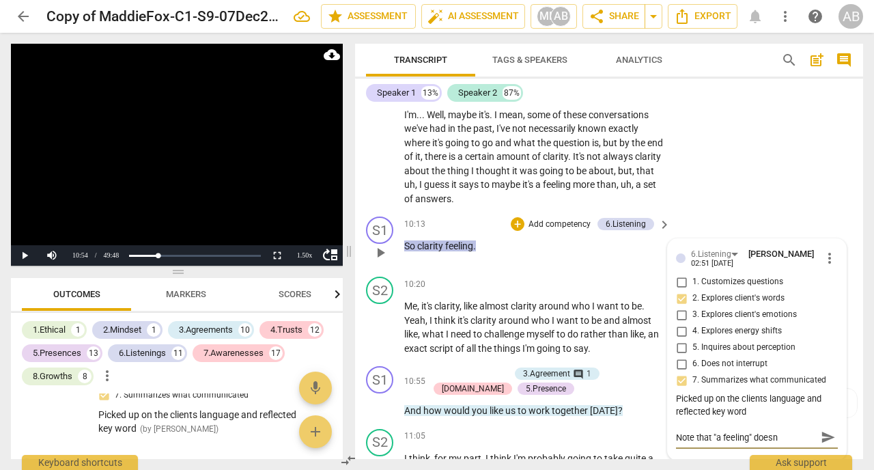
type textarea "Note that "a feeling" does"
type textarea "Note that "a feeling" doe"
type textarea "Note that "a feeling" do"
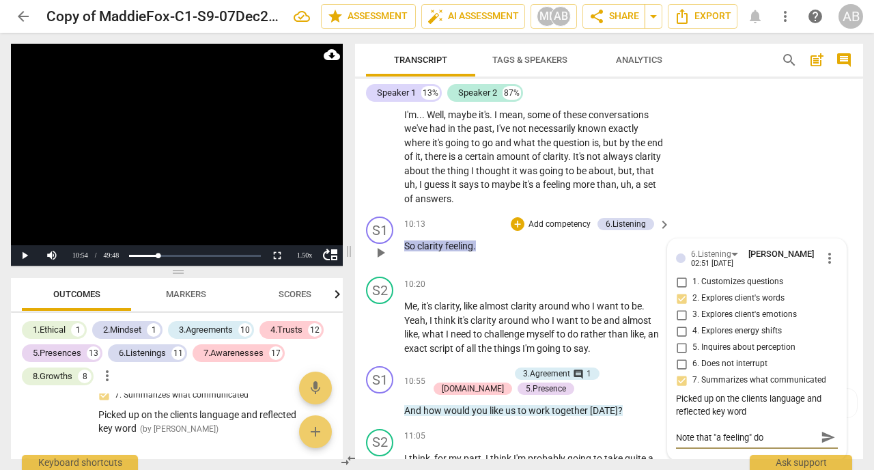
type textarea "Note that "a feeling" d"
type textarea "Note that "a feeling""
type textarea "Note that "a feeling" i"
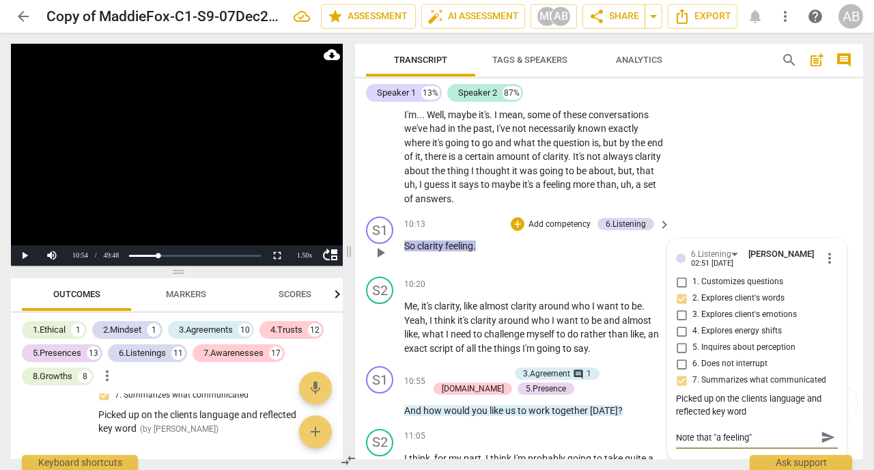
type textarea "Note that "a feeling" i"
type textarea "Note that "a feeling" in"
type textarea "Note that "a feeling" ins"
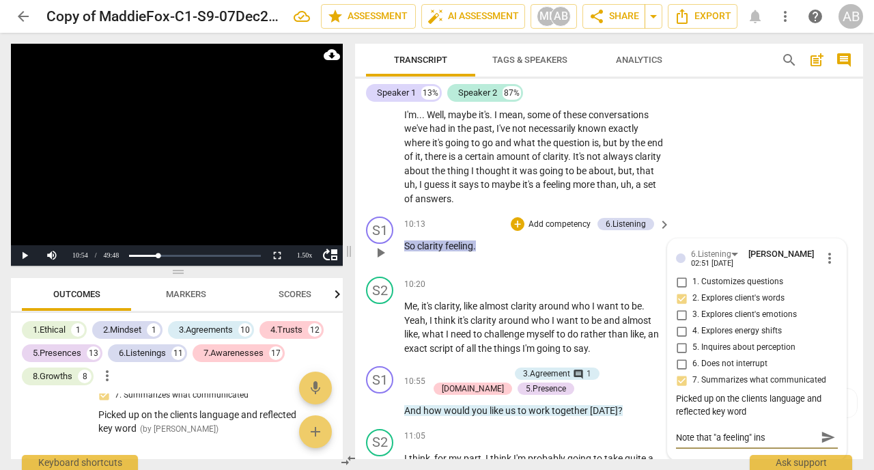
type textarea "Note that "a feeling" ins;"
type textarea "Note that "a feeling" ins"
type textarea "Note that "a feeling" in"
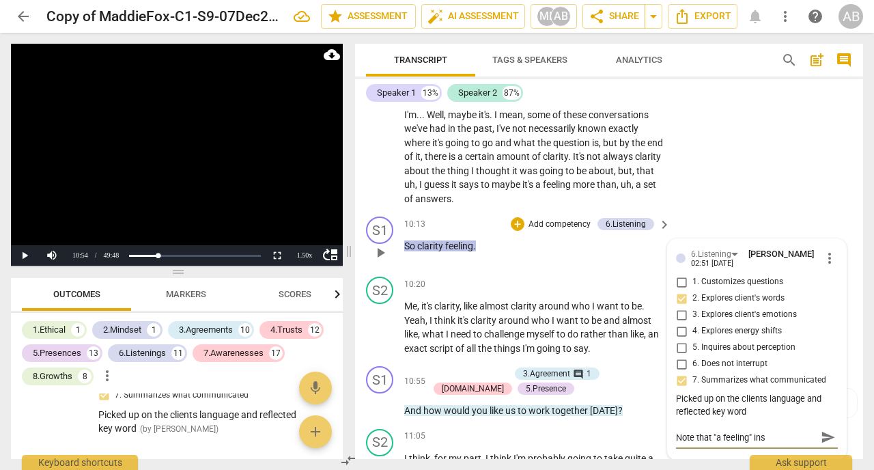
type textarea "Note that "a feeling" in"
type textarea "Note that "a feeling" i"
type textarea "Note that "a feeling" is"
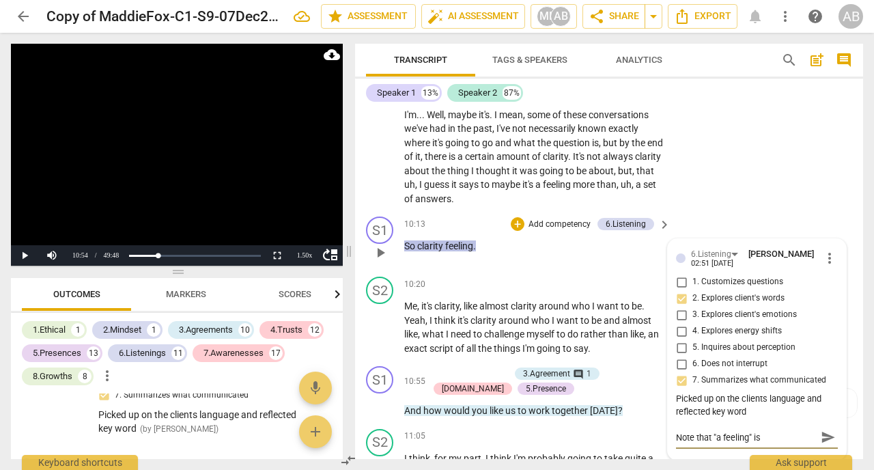
type textarea "Note that "a feeling" isn"
type textarea "Note that "a feeling" isn'"
type textarea "Note that "a feeling" isn't"
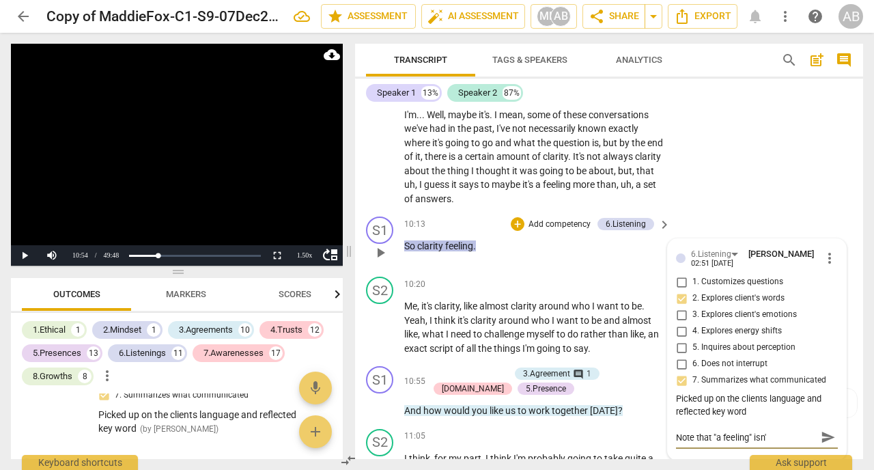
type textarea "Note that "a feeling" isn't"
type textarea "Note that "a feeling" isn't a"
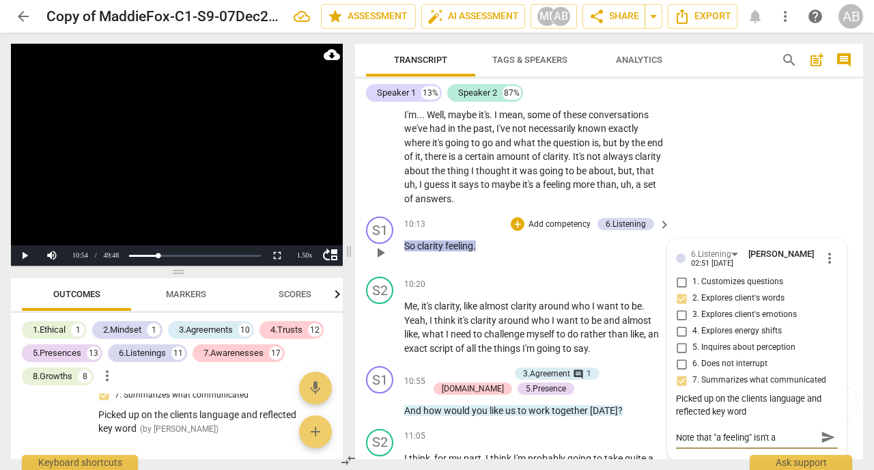
type textarea "Note that "a feeling" isn't a"
type textarea "Note that "a feeling" isn't a c"
type textarea "Note that "a feeling" isn't a co"
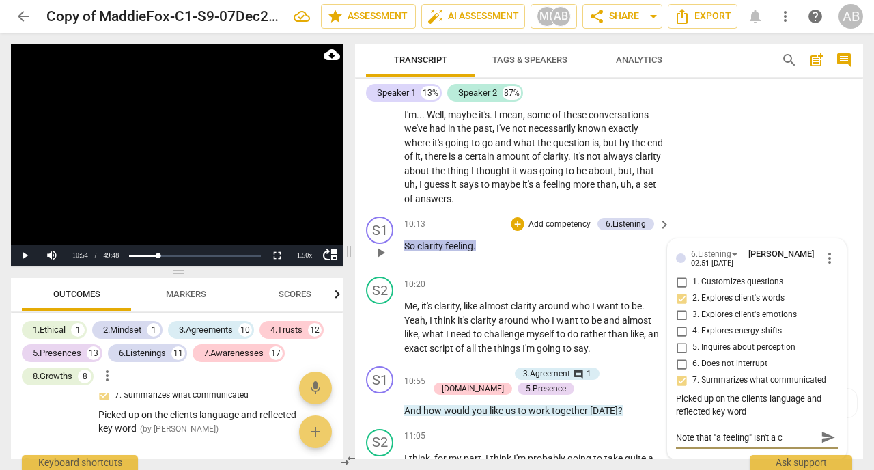
type textarea "Note that "a feeling" isn't a co"
type textarea "Note that "a feeling" isn't a com"
type textarea "Note that "a feeling" isn't a comp"
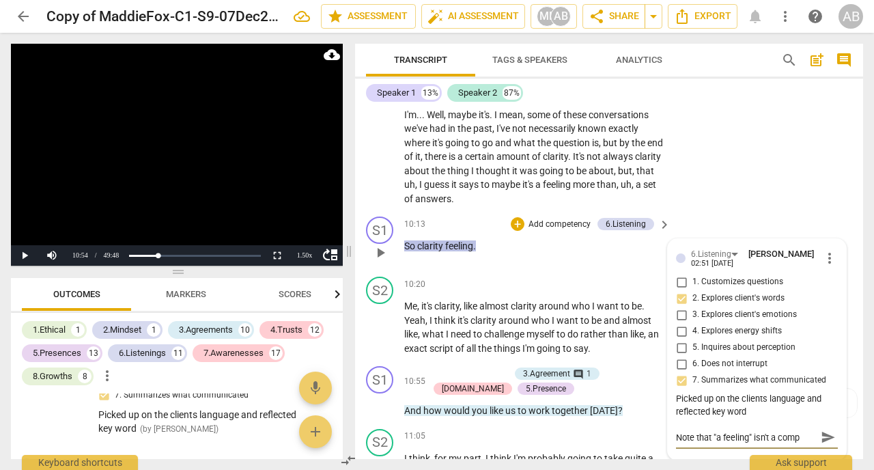
type textarea "Note that "a feeling" isn't a compl"
type textarea "Note that "a feeling" isn't a comple"
type textarea "Note that "a feeling" isn't a complet"
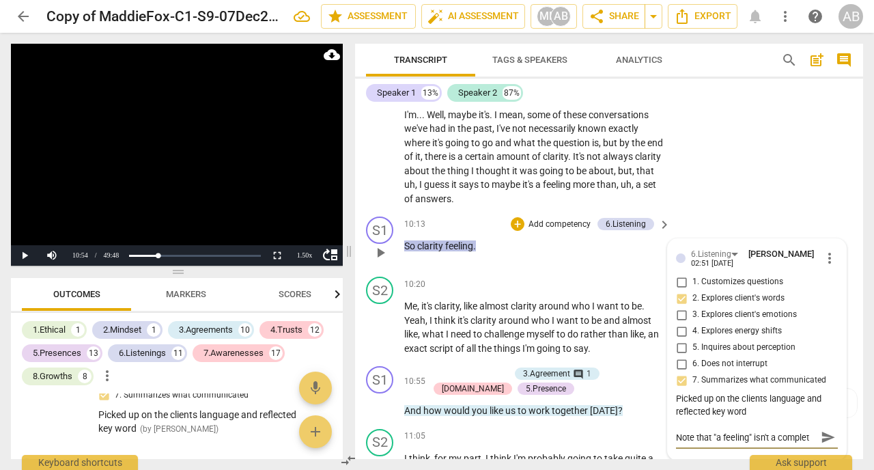
type textarea "Note that "a feeling" isn't a complete"
type textarea "Note that "a feeling" isn't a complete e"
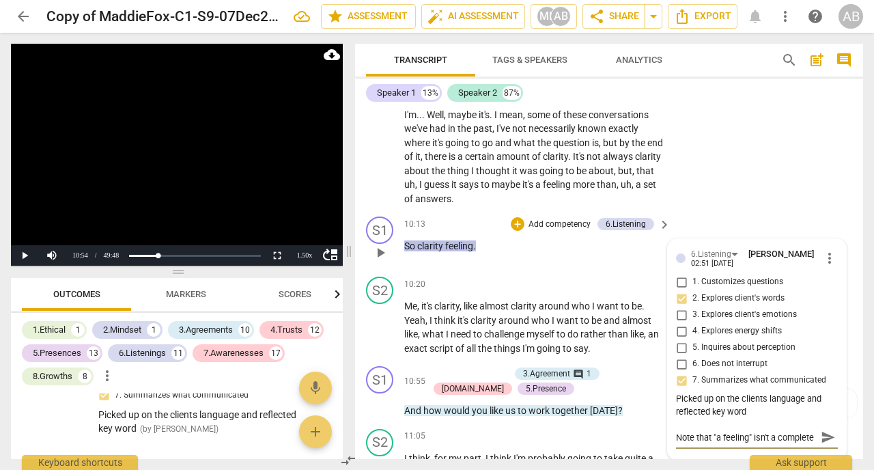
type textarea "Note that "a feeling" isn't a complete e"
type textarea "Note that "a feeling" isn't a complete en"
type textarea "Note that "a feeling" isn't a complete eno"
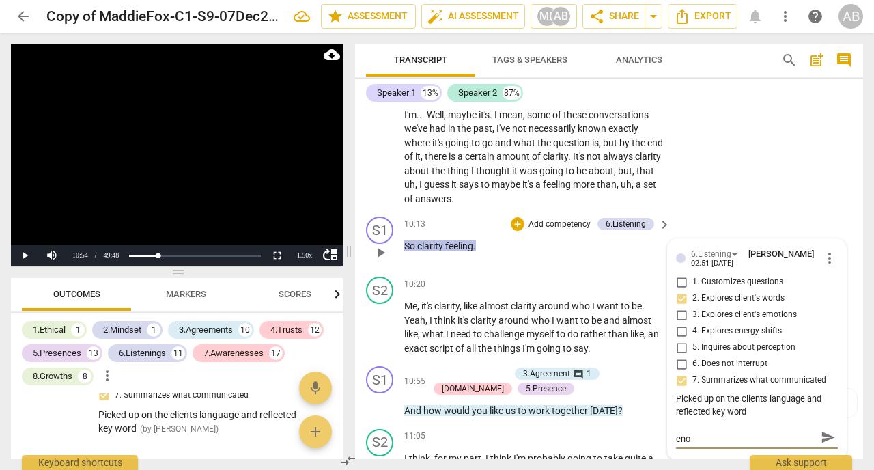
type textarea "Note that "a feeling" isn't a complete enou"
type textarea "Note that "a feeling" isn't a complete enoug"
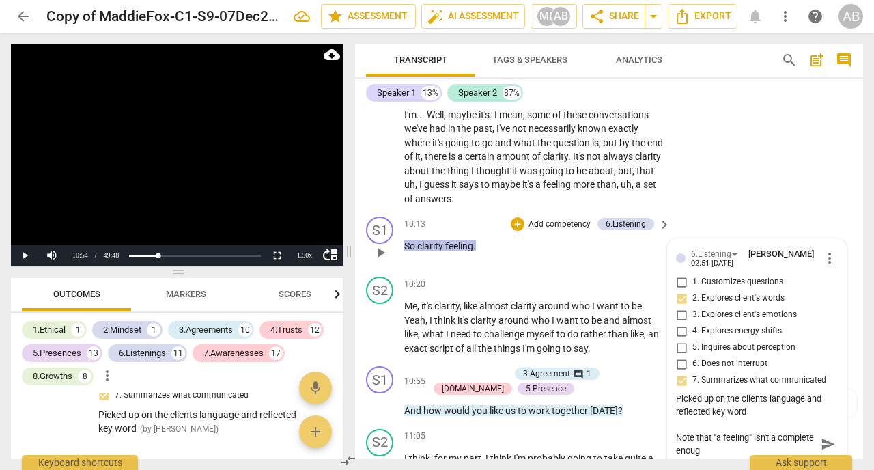
type textarea "Note that "a feeling" isn't a complete enough"
click at [388, 249] on span "play_arrow" at bounding box center [380, 253] width 16 height 16
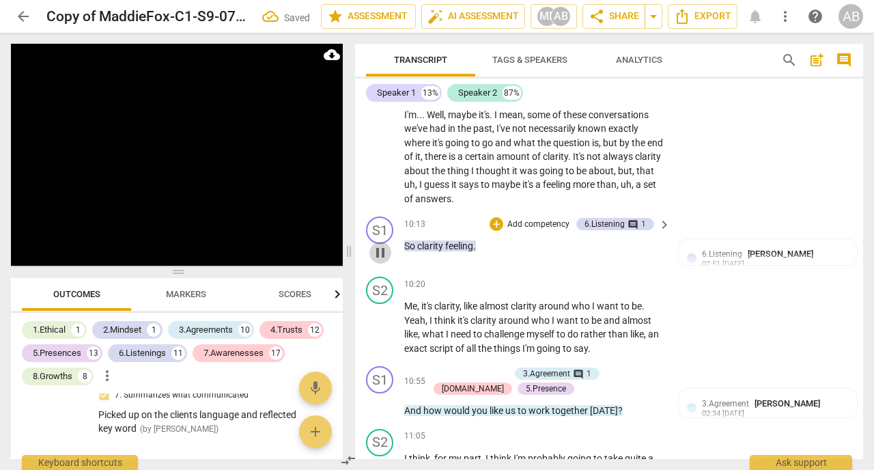
click at [388, 249] on span "pause" at bounding box center [380, 253] width 16 height 16
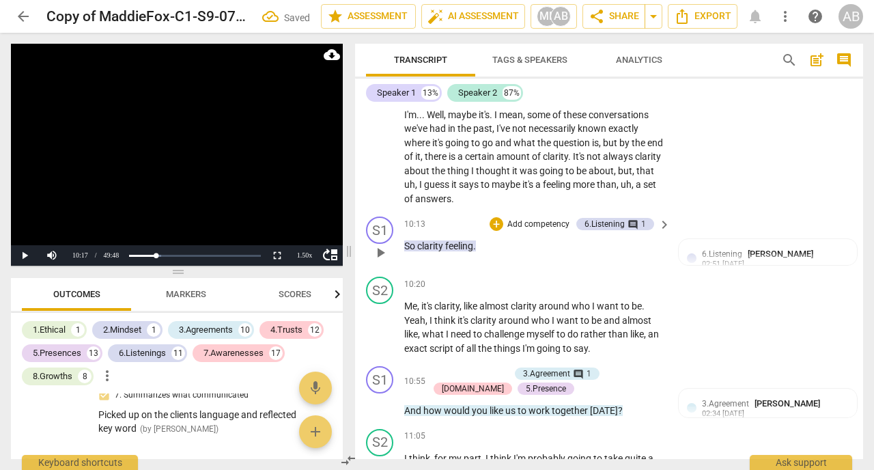
click at [445, 245] on span "clarity" at bounding box center [431, 245] width 28 height 11
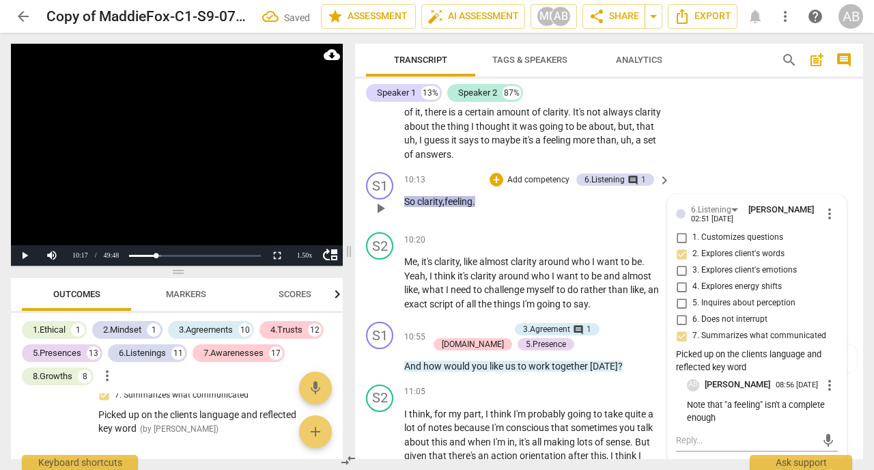
scroll to position [3224, 0]
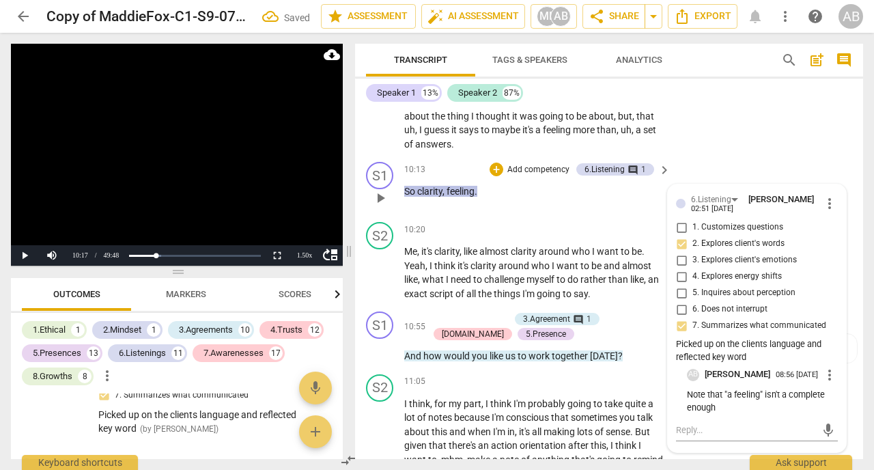
click at [736, 404] on p "Note that "a feeling" isn't a complete enough" at bounding box center [762, 402] width 151 height 26
click at [719, 407] on p "Note that "a feeling" isn't a complete enough" at bounding box center [762, 402] width 151 height 26
click at [714, 406] on p "Note that "a feeling" isn't a complete enough" at bounding box center [762, 402] width 151 height 26
click at [717, 406] on p "Note that "a feeling" isn't a complete enough" at bounding box center [762, 402] width 151 height 26
click at [726, 407] on p "Note that "a feeling" isn't a complete enough" at bounding box center [762, 402] width 151 height 26
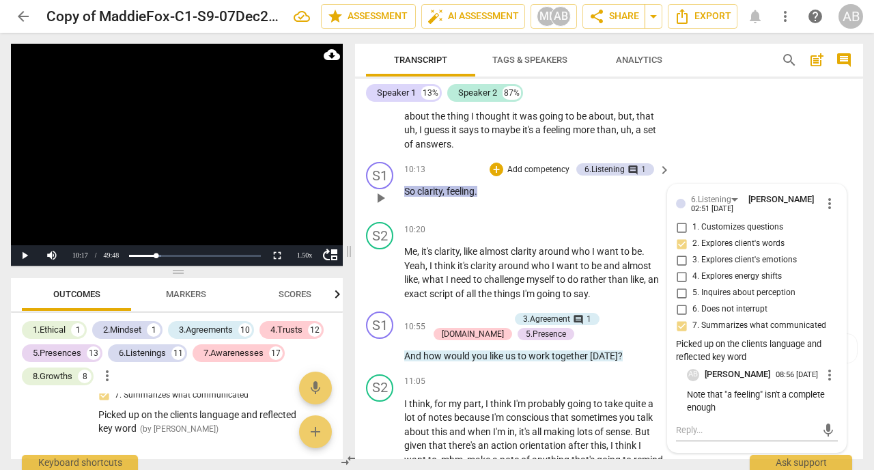
click at [722, 406] on p "Note that "a feeling" isn't a complete enough" at bounding box center [762, 402] width 151 height 26
click at [834, 376] on span "more_vert" at bounding box center [830, 375] width 16 height 16
click at [834, 376] on li "Edit" at bounding box center [839, 372] width 47 height 26
click at [725, 413] on textarea "Note that "a feeling" isn't a complete enough" at bounding box center [762, 406] width 151 height 26
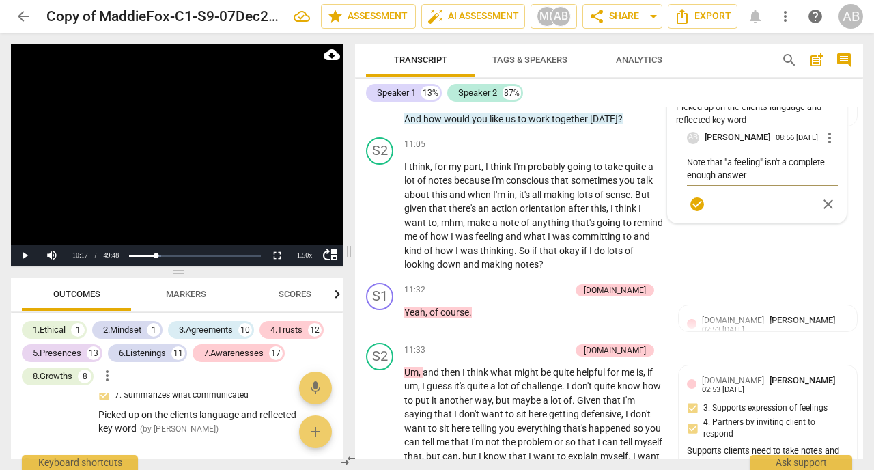
scroll to position [3438, 0]
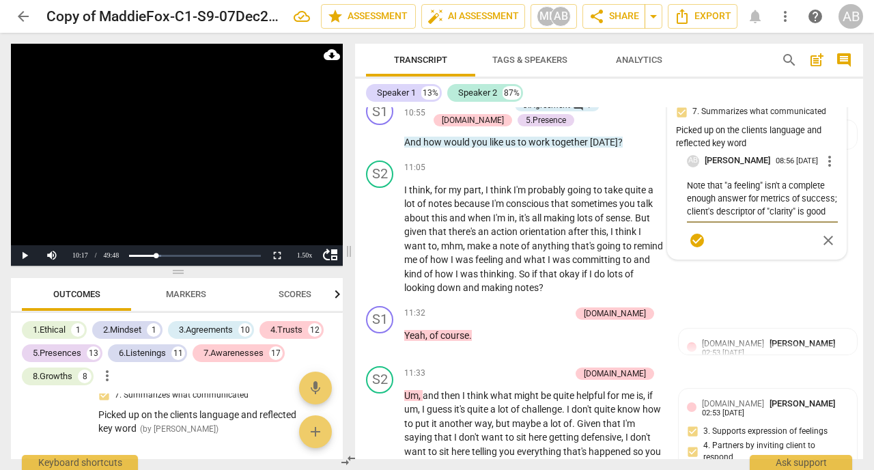
click at [695, 236] on span "check_circle" at bounding box center [697, 240] width 16 height 16
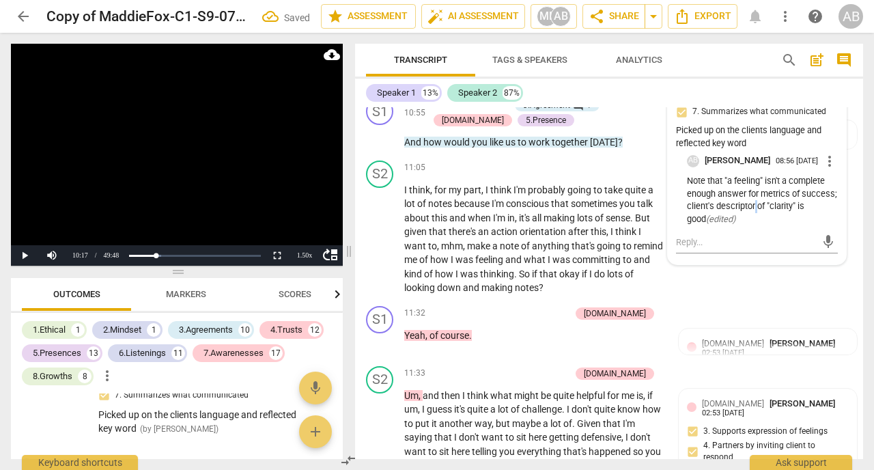
click at [757, 207] on p "Note that "a feeling" isn't a complete enough answer for metrics of success; cl…" at bounding box center [762, 200] width 151 height 51
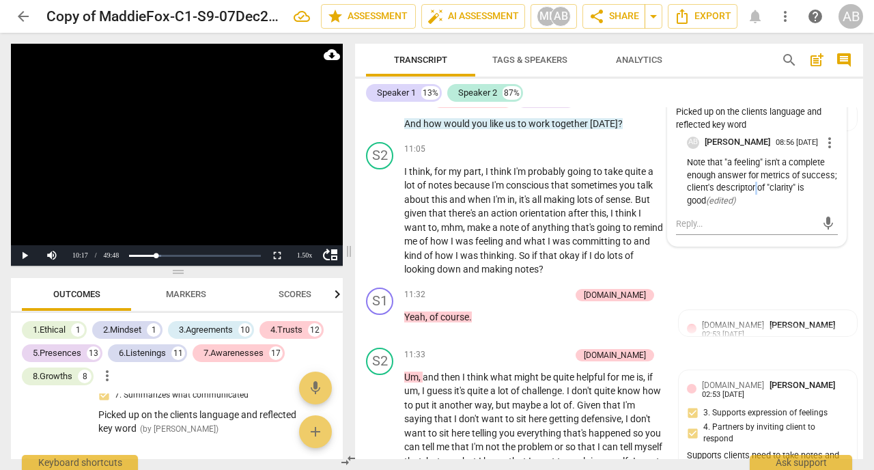
scroll to position [3425, 0]
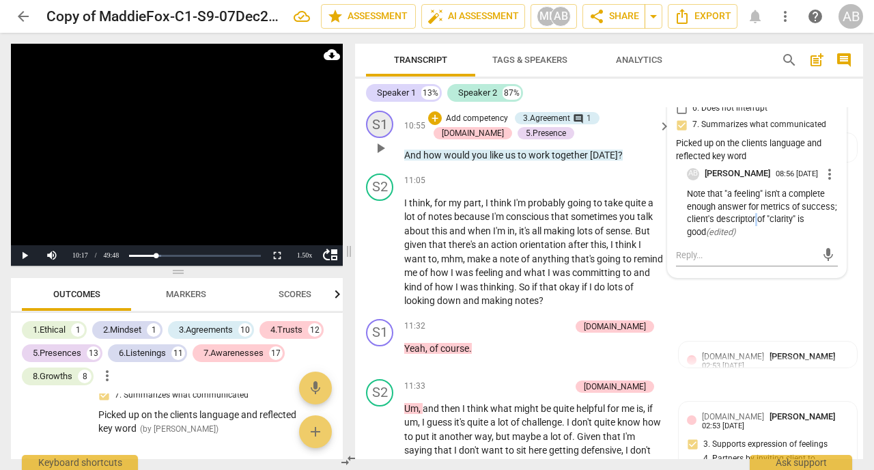
click at [381, 120] on div "S1" at bounding box center [379, 124] width 27 height 27
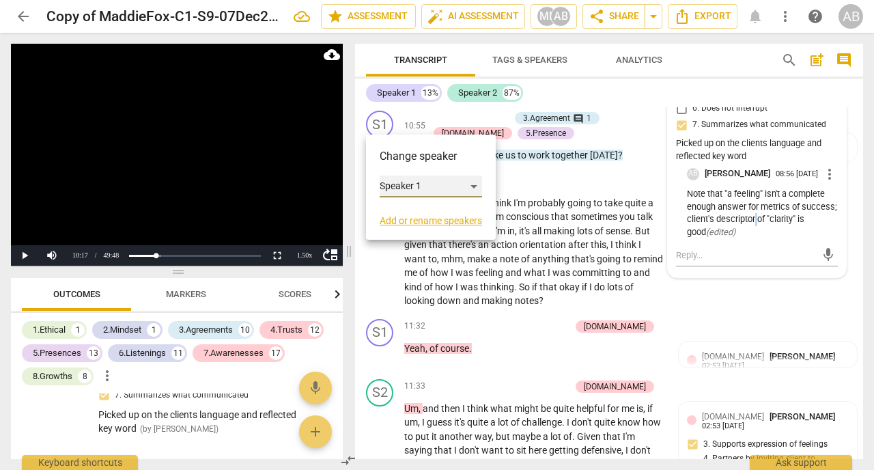
click at [428, 185] on div "Speaker 1" at bounding box center [431, 187] width 102 height 22
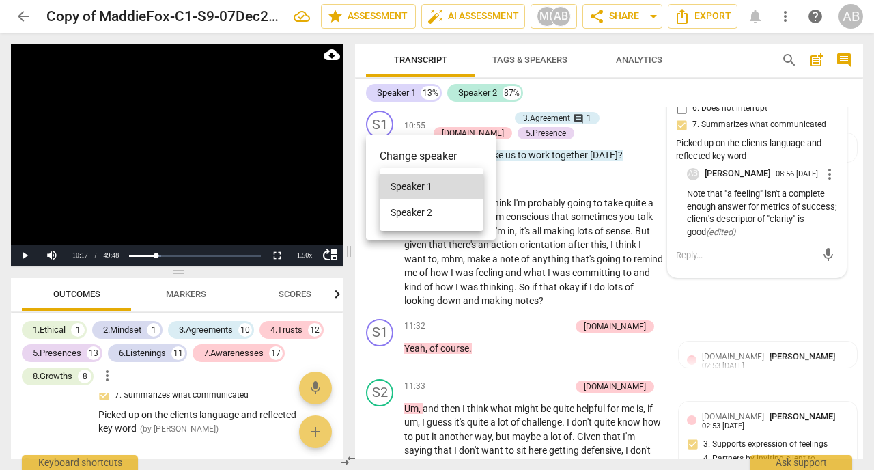
click at [536, 59] on div at bounding box center [437, 235] width 874 height 470
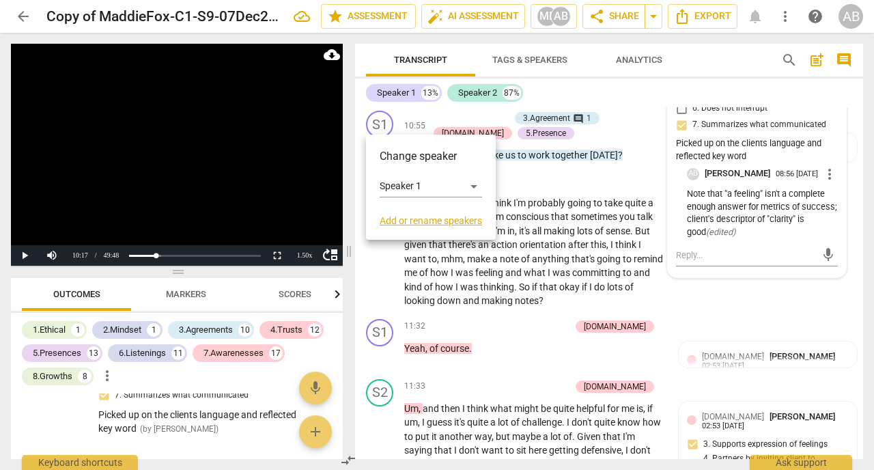
click at [510, 64] on div at bounding box center [437, 235] width 874 height 470
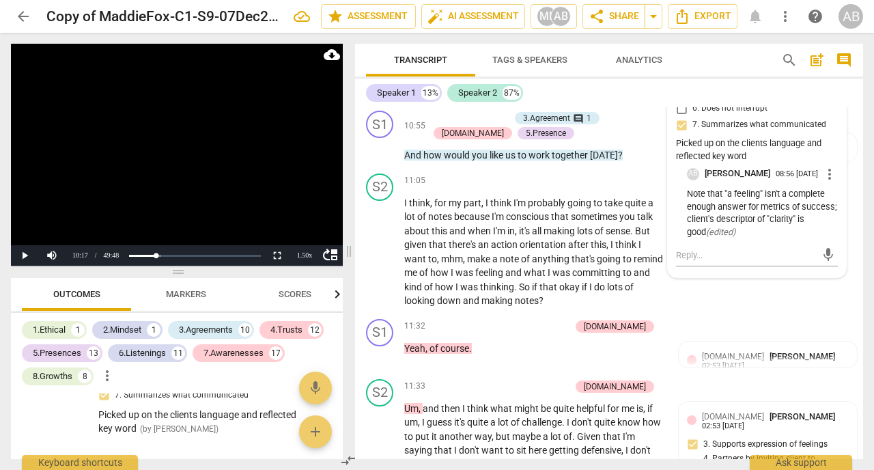
click at [508, 56] on span "Tags & Speakers" at bounding box center [529, 60] width 75 height 10
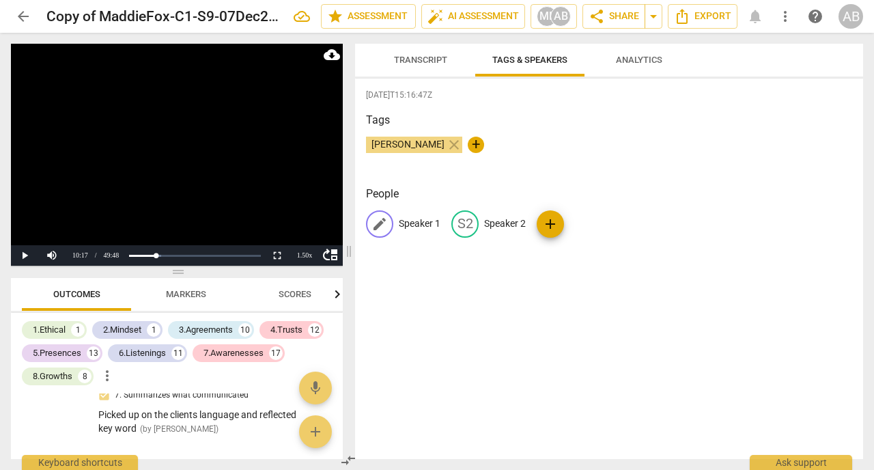
click at [413, 221] on p "Speaker 1" at bounding box center [420, 224] width 42 height 14
click at [583, 226] on p "Speaker 2" at bounding box center [594, 224] width 42 height 14
click at [418, 57] on span "Transcript" at bounding box center [420, 60] width 53 height 10
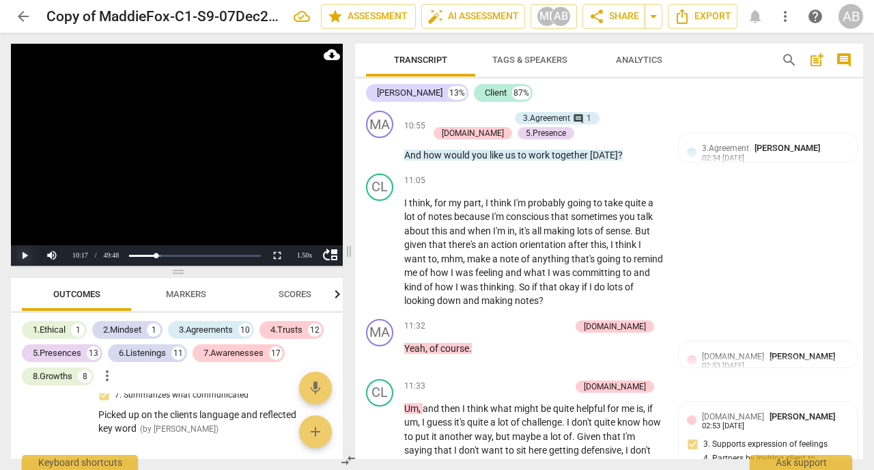
click at [25, 258] on button "Play" at bounding box center [24, 255] width 27 height 20
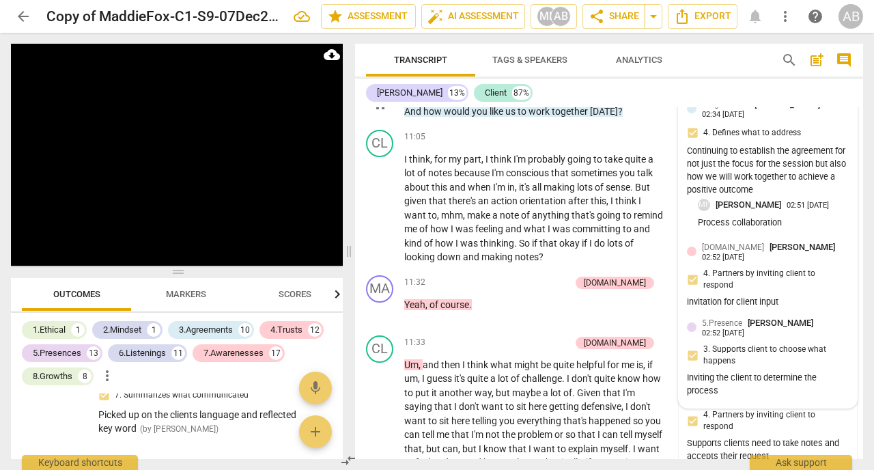
scroll to position [3458, 0]
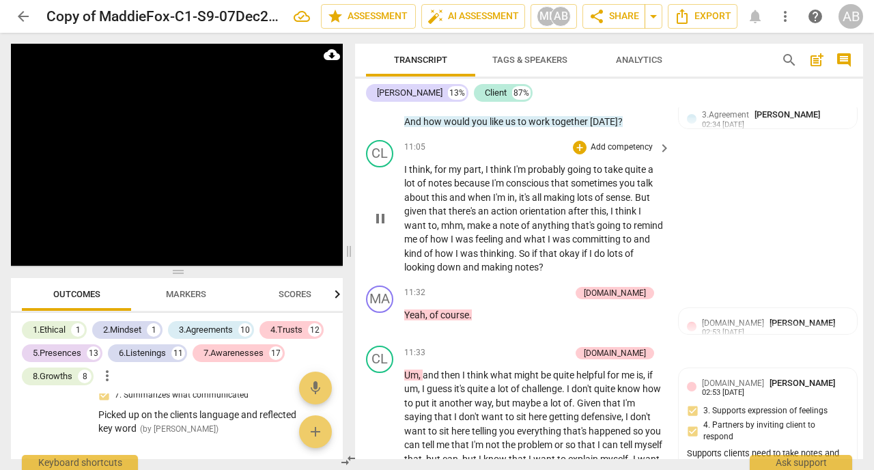
click at [380, 214] on span "pause" at bounding box center [380, 218] width 16 height 16
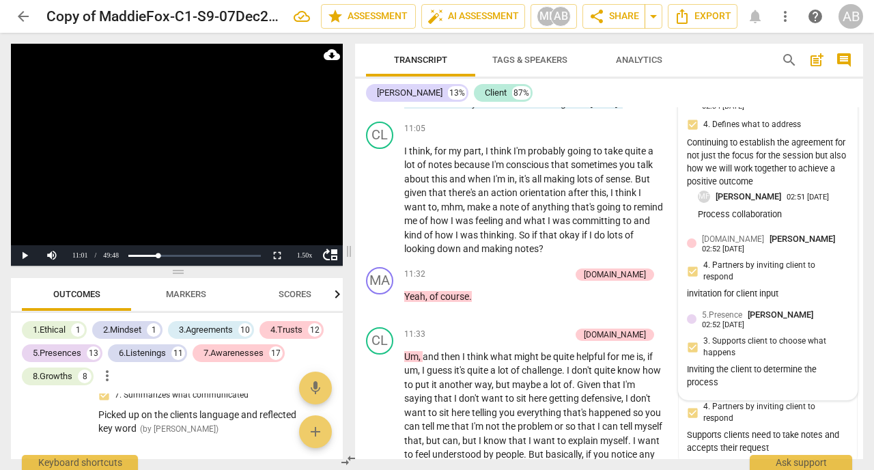
scroll to position [3477, 0]
click at [800, 209] on p "Process collaboration" at bounding box center [773, 214] width 151 height 13
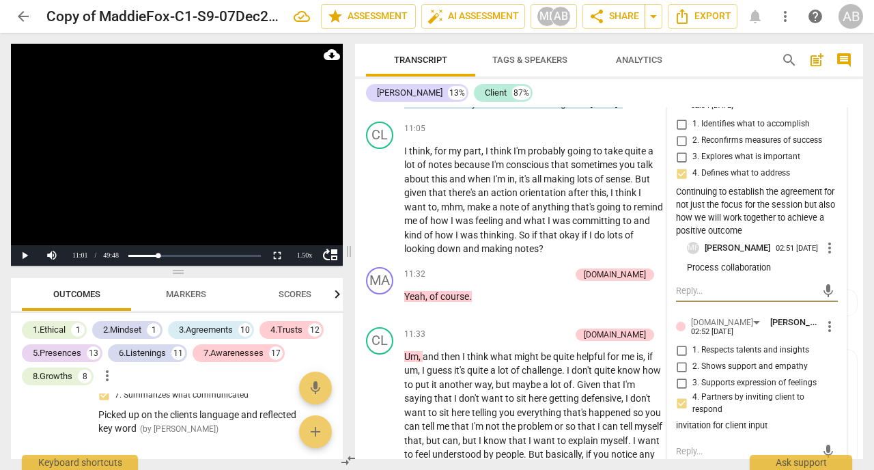
click at [698, 285] on textarea at bounding box center [746, 290] width 140 height 13
click at [823, 289] on span "send" at bounding box center [828, 290] width 15 height 15
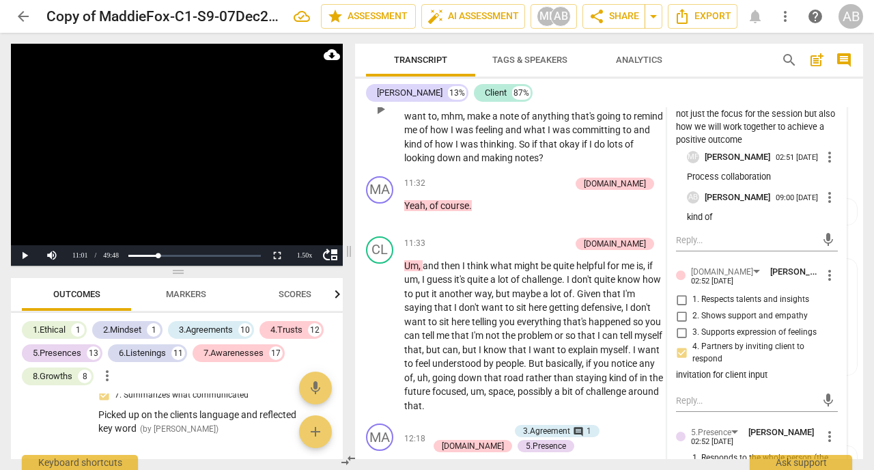
scroll to position [3573, 0]
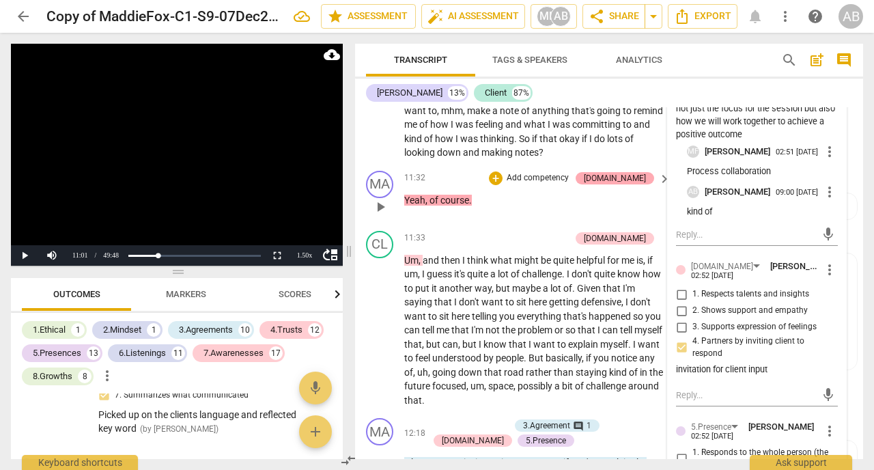
click at [630, 178] on div "[DOMAIN_NAME]" at bounding box center [615, 178] width 62 height 12
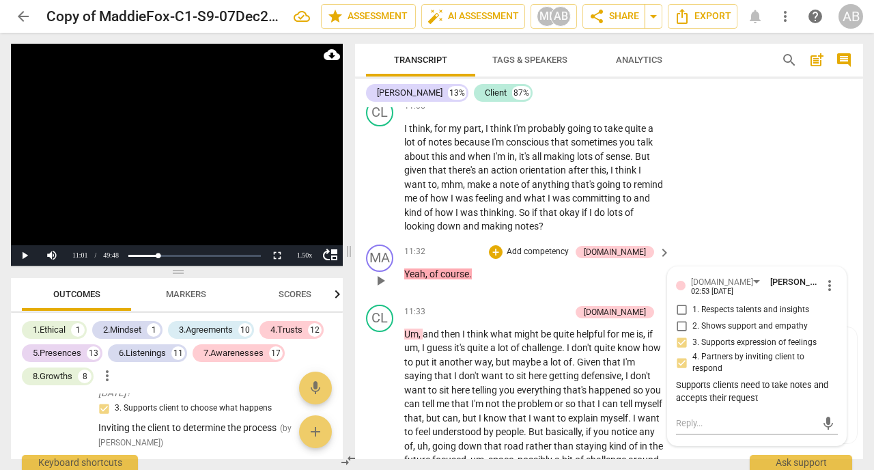
scroll to position [3497, 0]
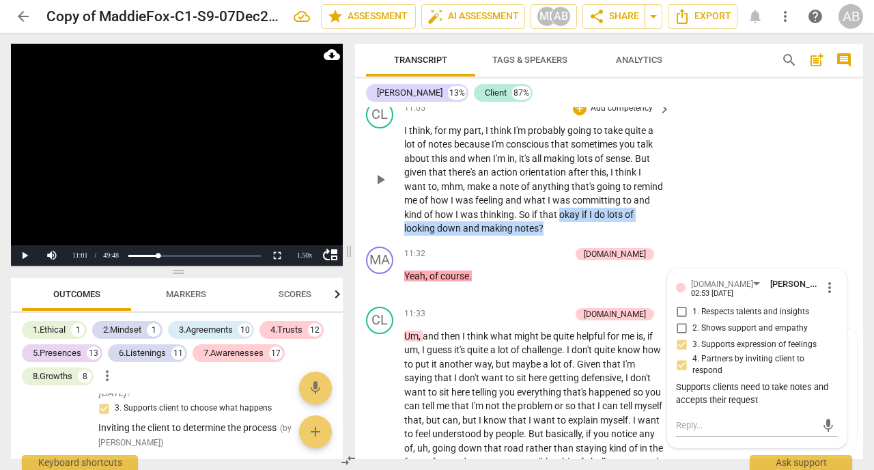
drag, startPoint x: 561, startPoint y: 212, endPoint x: 557, endPoint y: 223, distance: 11.4
click at [557, 223] on p "I think , for my part , I think I'm probably going to take quite a lot of notes…" at bounding box center [534, 180] width 260 height 112
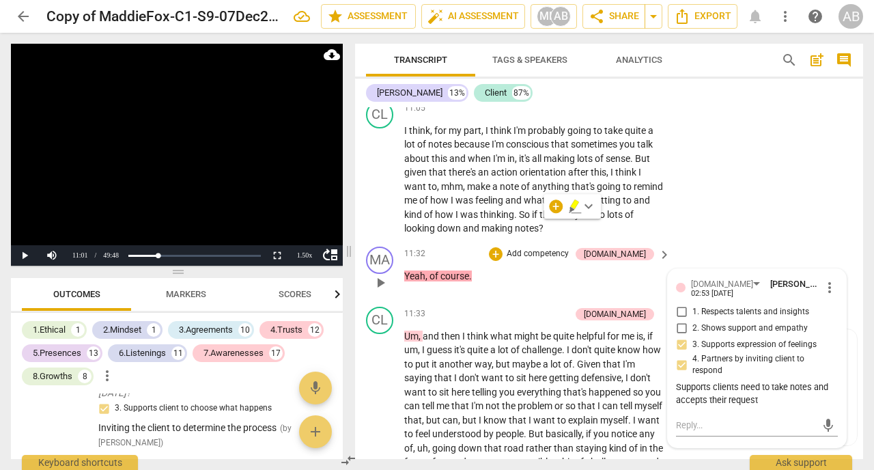
click at [498, 270] on p "Yeah , of course ." at bounding box center [534, 276] width 260 height 14
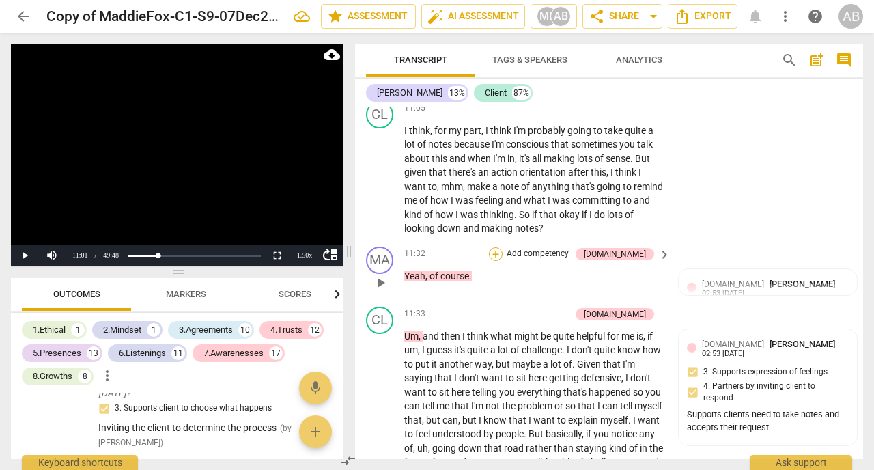
click at [503, 249] on div "+" at bounding box center [496, 254] width 14 height 14
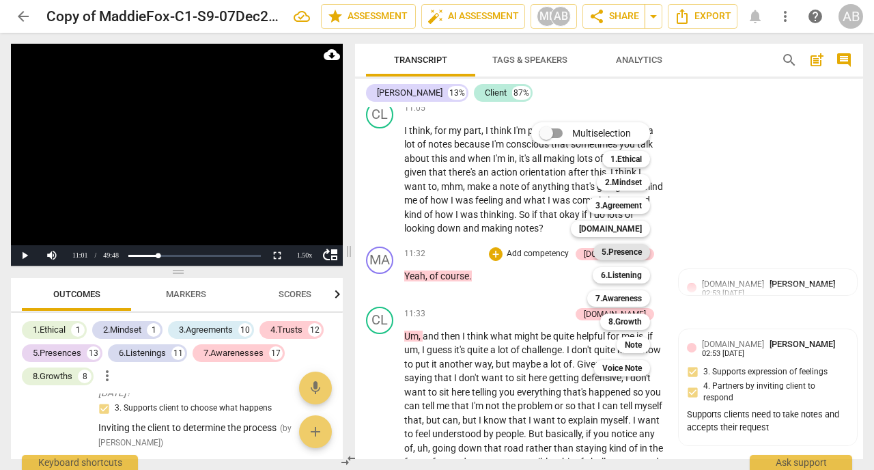
click at [629, 254] on b "5.Presence" at bounding box center [622, 252] width 40 height 16
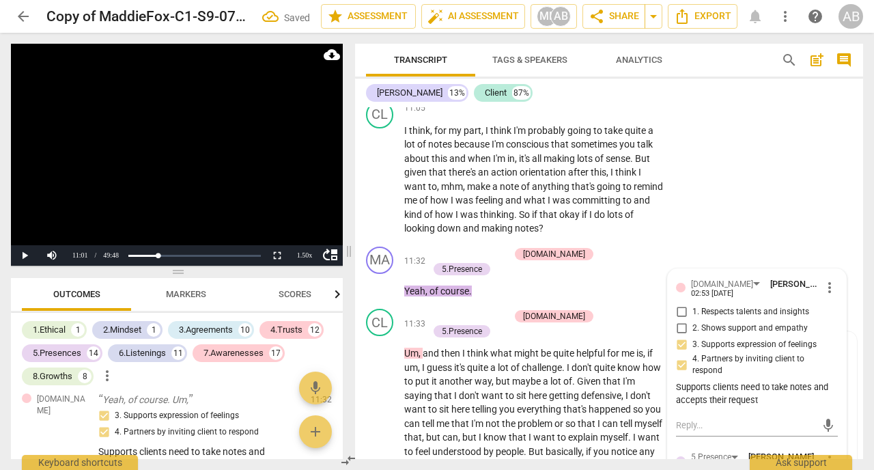
scroll to position [3471, 0]
click at [482, 263] on div "5.Presence" at bounding box center [462, 269] width 40 height 12
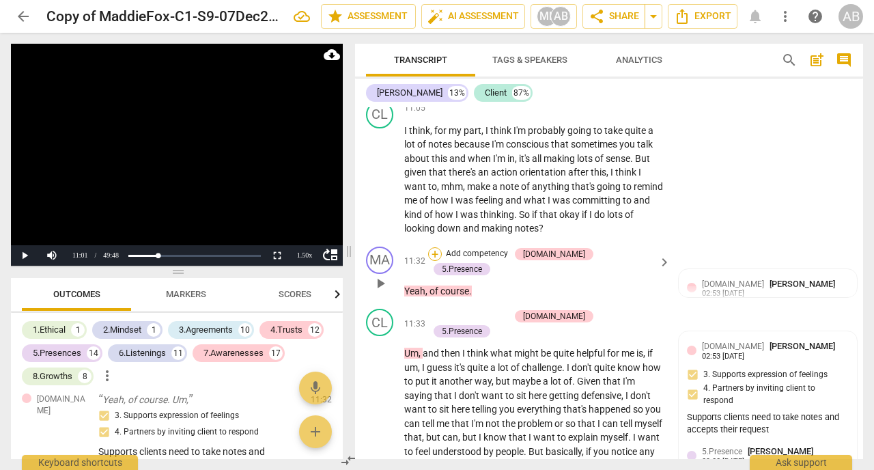
click at [442, 251] on div "+" at bounding box center [435, 254] width 14 height 14
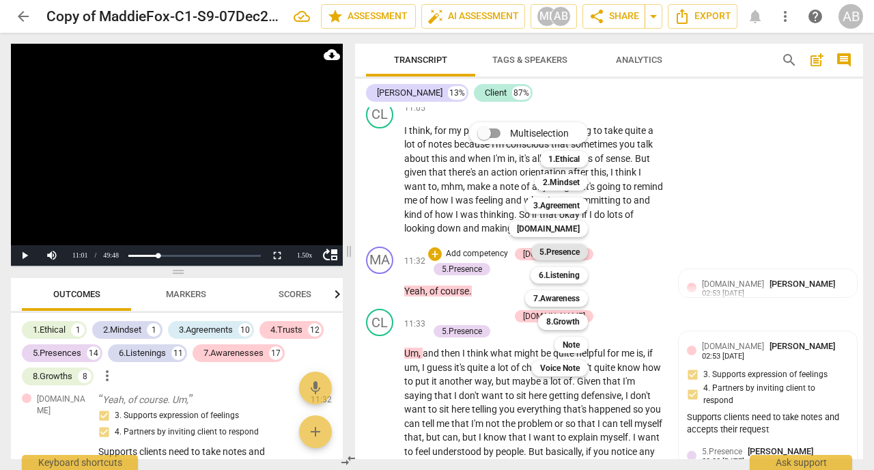
click at [547, 256] on b "5.Presence" at bounding box center [560, 252] width 40 height 16
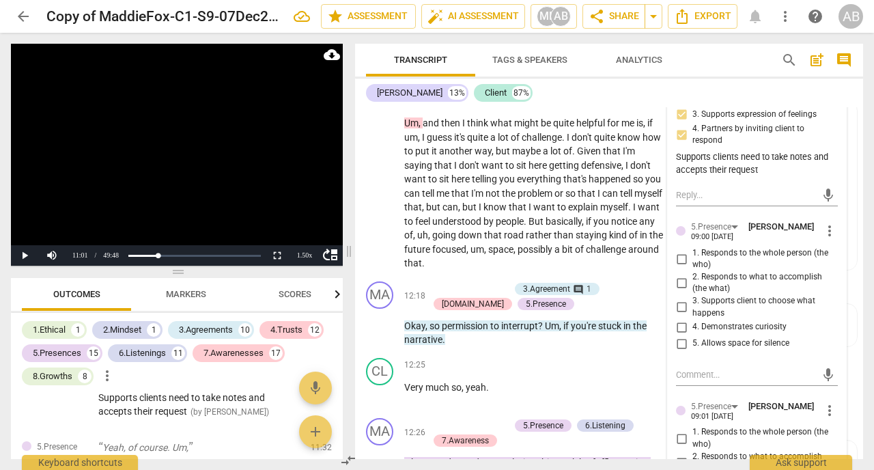
scroll to position [3728, 0]
click at [684, 303] on input "3. Supports client to choose what happens" at bounding box center [682, 306] width 22 height 16
click at [648, 92] on div "Maddie 13% Client 87%" at bounding box center [609, 92] width 486 height 23
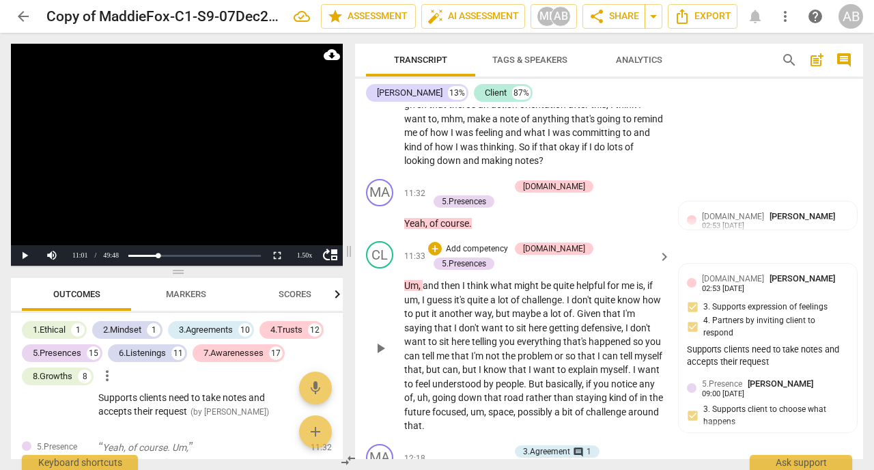
scroll to position [3565, 0]
click at [380, 339] on span "play_arrow" at bounding box center [380, 347] width 16 height 16
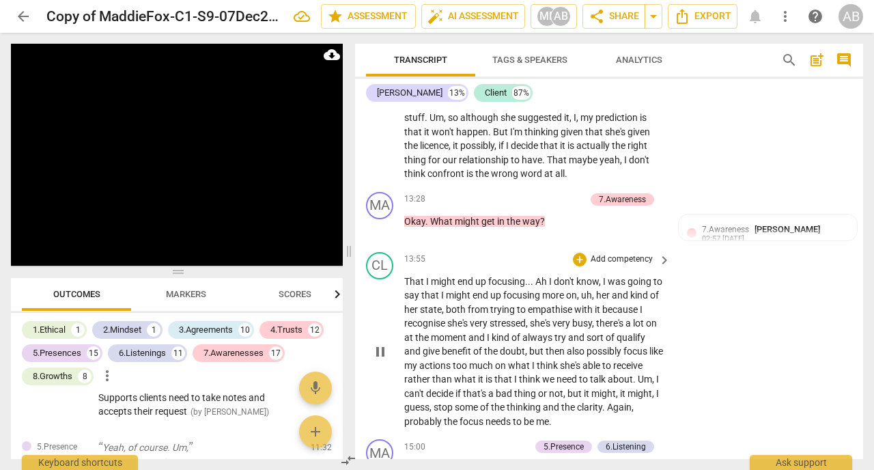
scroll to position [4197, 0]
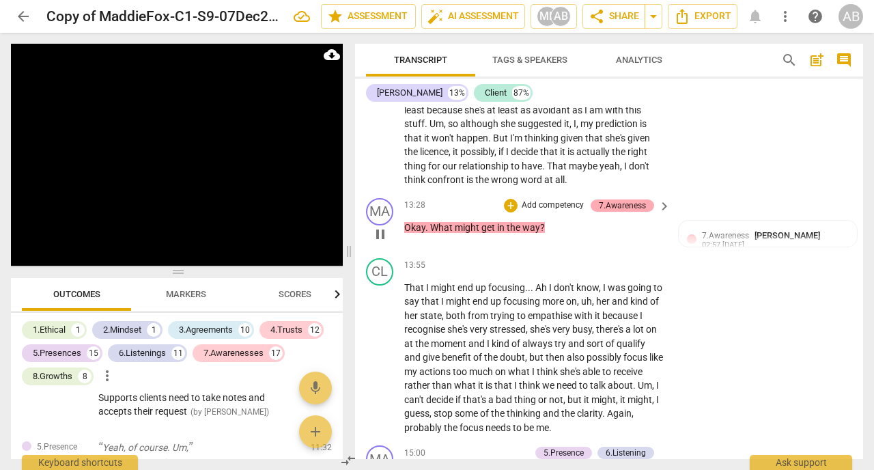
click at [641, 199] on div "7.Awareness" at bounding box center [622, 205] width 47 height 12
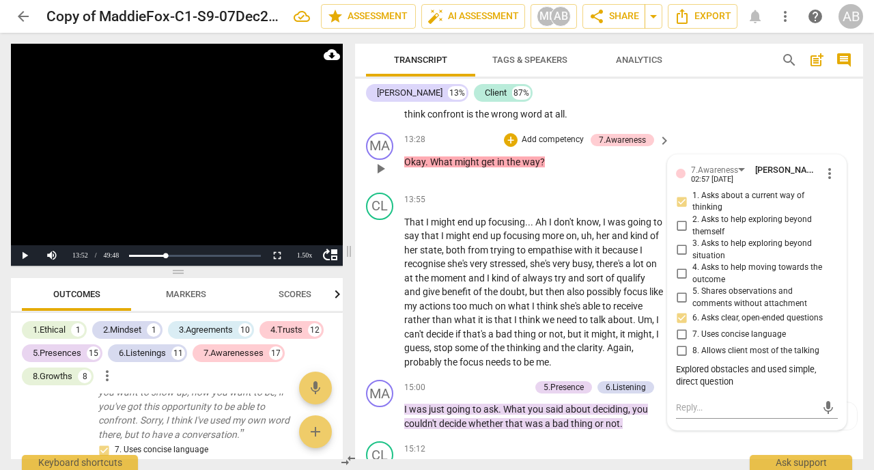
scroll to position [4272, 0]
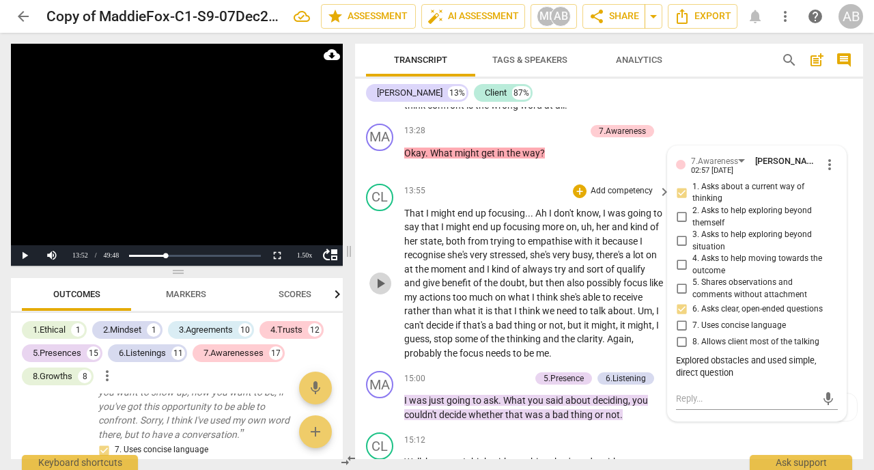
click at [382, 275] on span "play_arrow" at bounding box center [380, 283] width 16 height 16
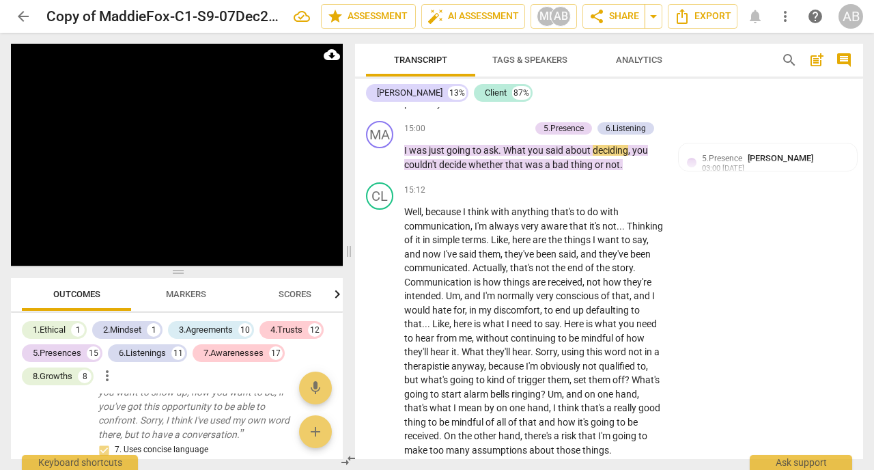
scroll to position [4524, 0]
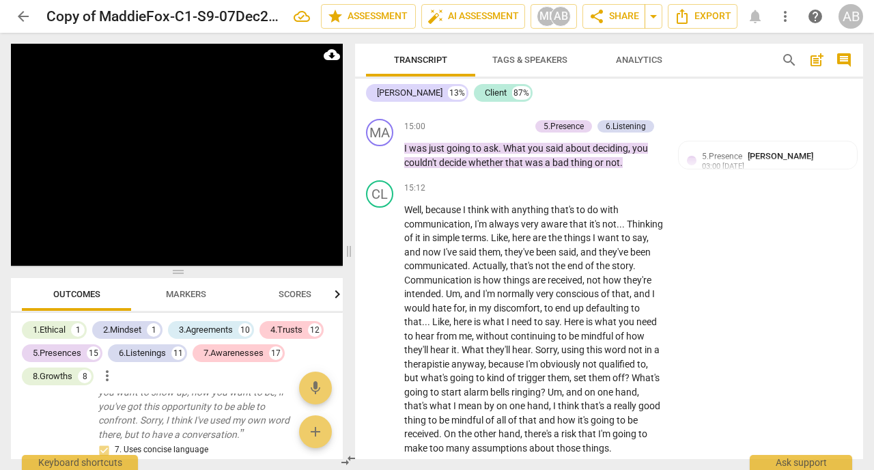
click at [846, 240] on div "6.Listening [PERSON_NAME] 02:59 [DATE] 1. Customizes questions 2. Explores clie…" at bounding box center [768, 264] width 162 height 92
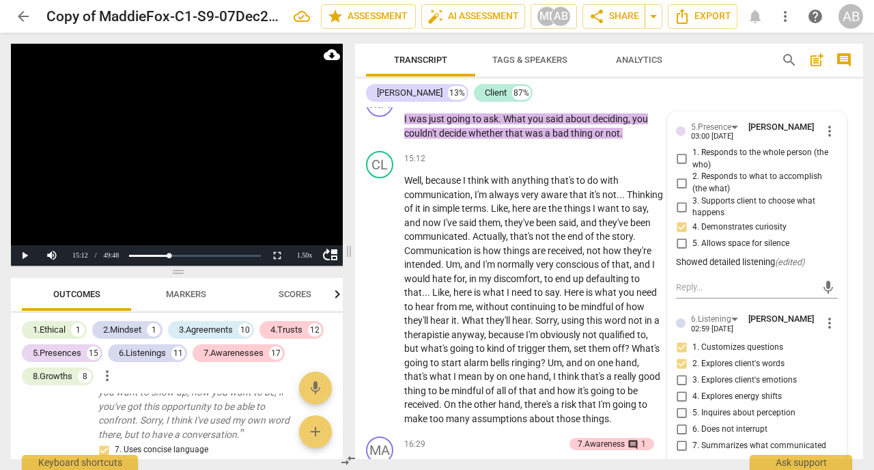
scroll to position [4554, 0]
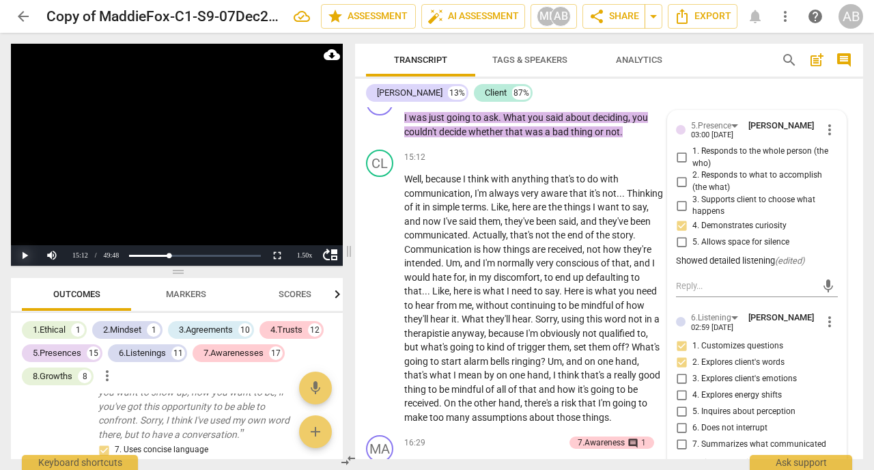
click at [19, 253] on button "Play" at bounding box center [24, 255] width 27 height 20
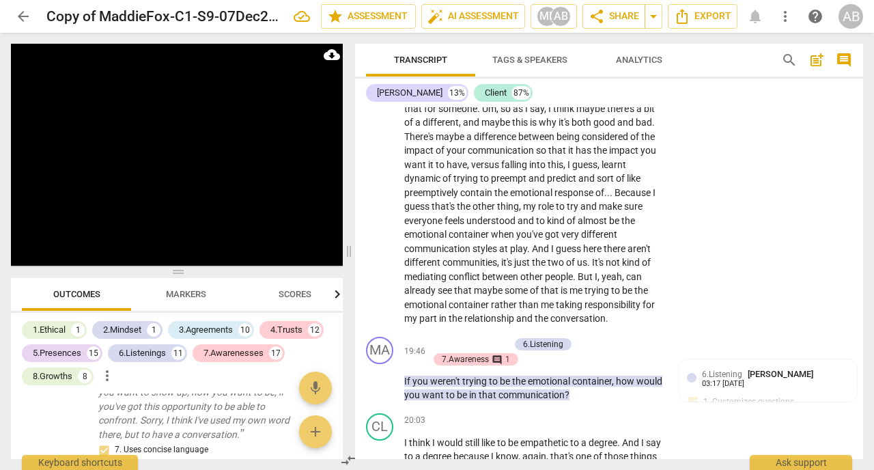
scroll to position [5721, 0]
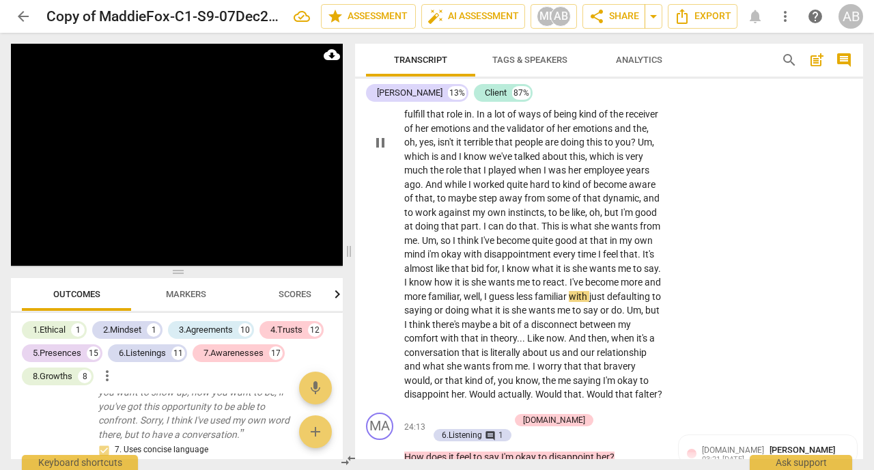
scroll to position [6076, 0]
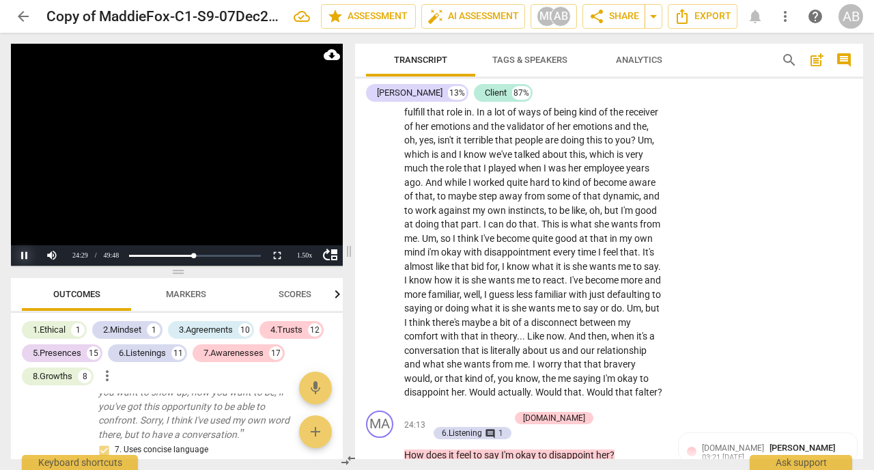
click at [24, 257] on button "Pause" at bounding box center [24, 255] width 27 height 20
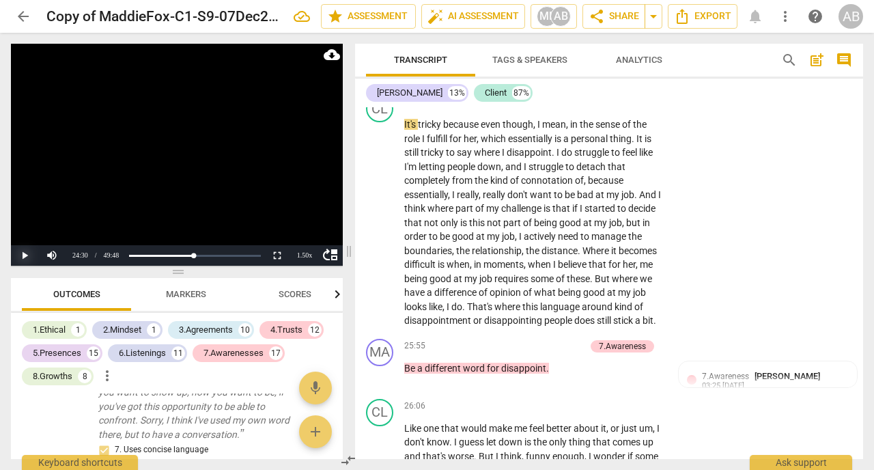
click at [24, 257] on button "Play" at bounding box center [24, 255] width 27 height 20
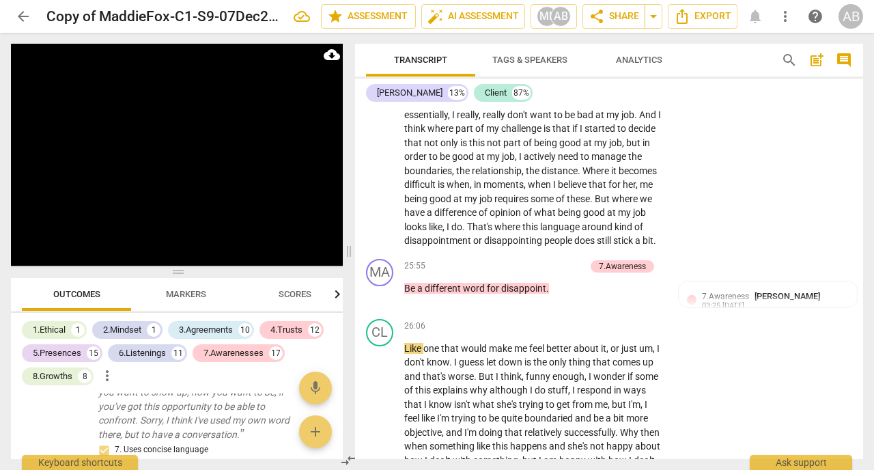
scroll to position [6547, 0]
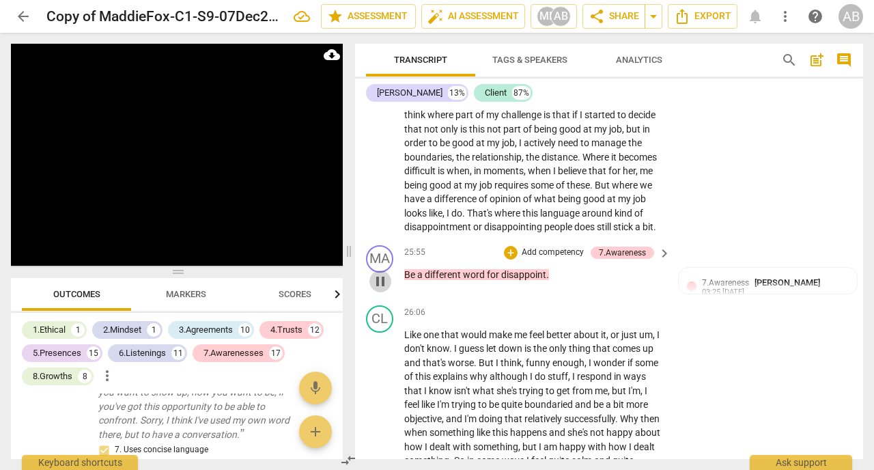
click at [380, 273] on span "pause" at bounding box center [380, 281] width 16 height 16
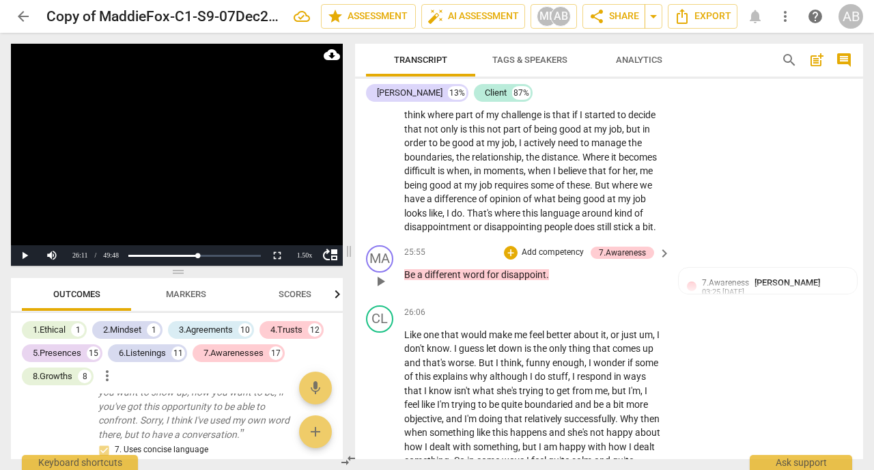
click at [380, 273] on span "play_arrow" at bounding box center [380, 281] width 16 height 16
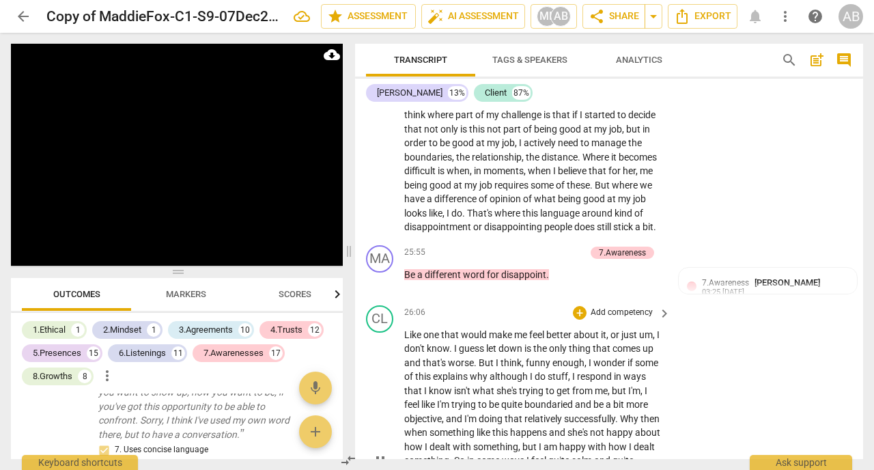
scroll to position [6556, 0]
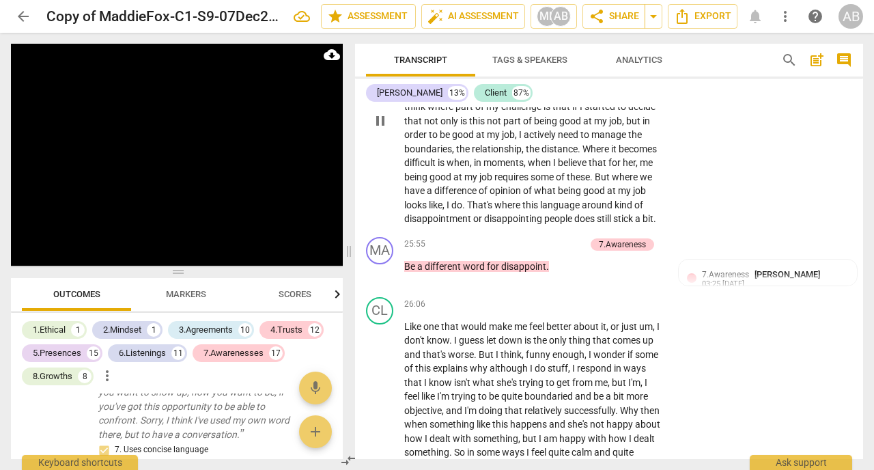
click at [471, 199] on span "That's" at bounding box center [480, 204] width 27 height 11
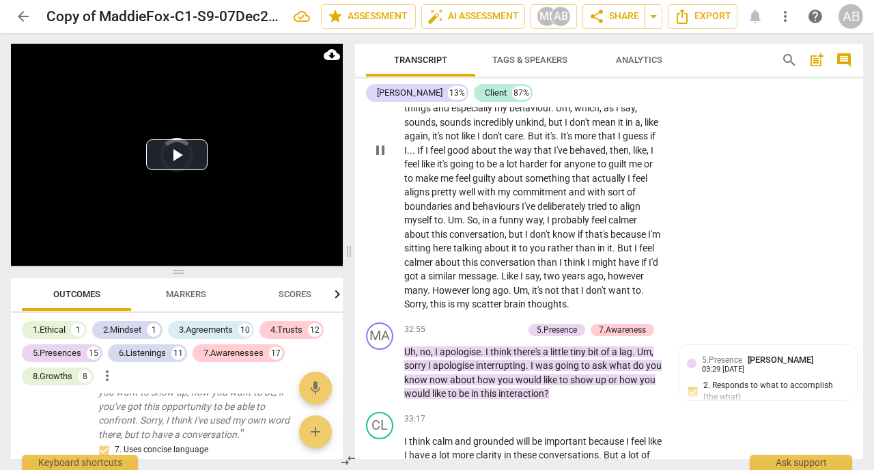
scroll to position [7744, 0]
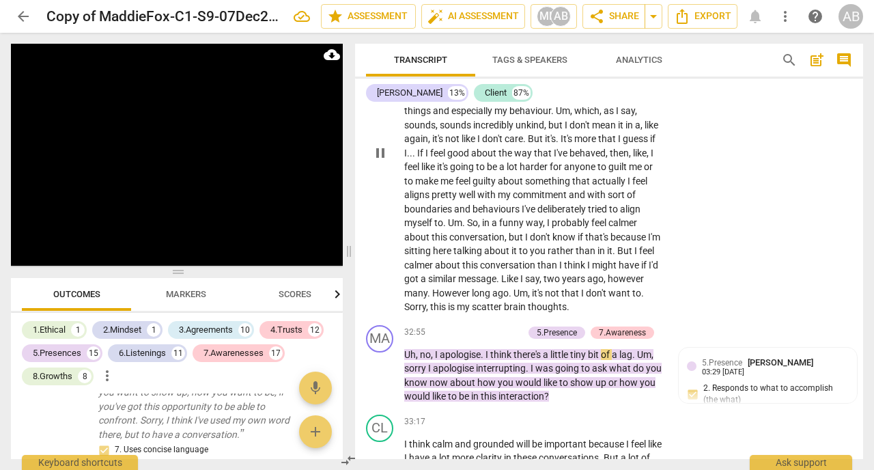
click at [617, 245] on span "But" at bounding box center [625, 250] width 17 height 11
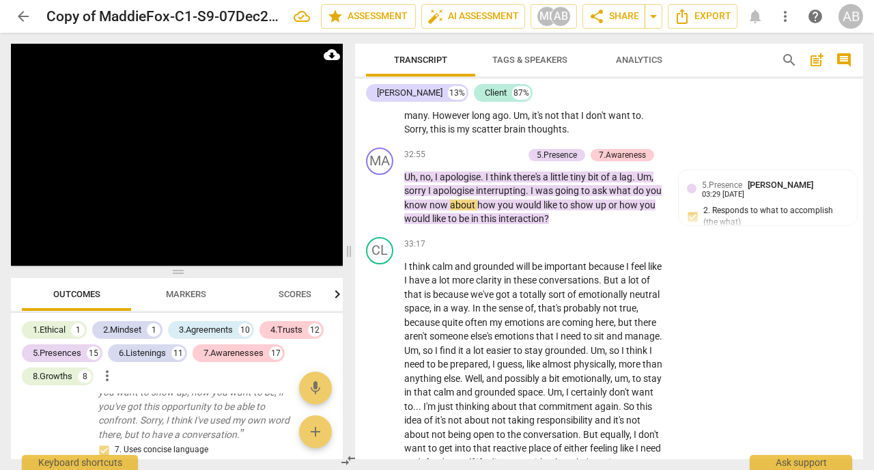
scroll to position [7926, 0]
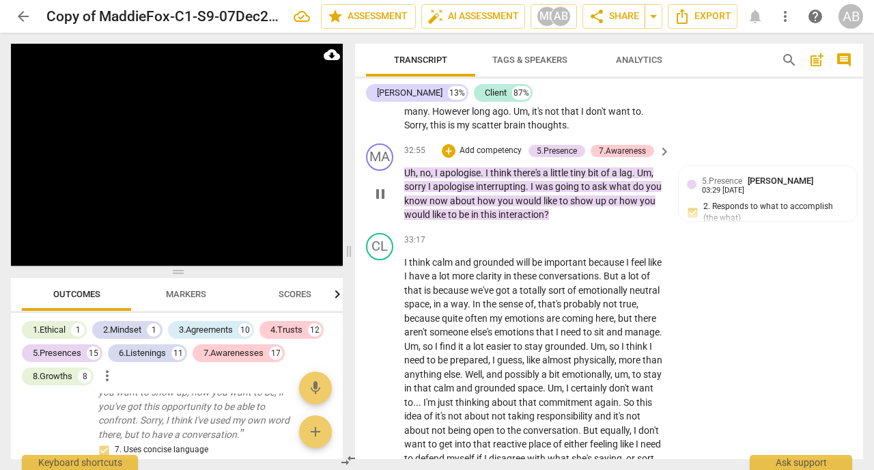
click at [587, 210] on div "MA play_arrow pause 32:55 + Add competency 5.Presence 7.Awareness keyboard_arro…" at bounding box center [609, 182] width 508 height 89
click at [385, 186] on span "pause" at bounding box center [380, 194] width 16 height 16
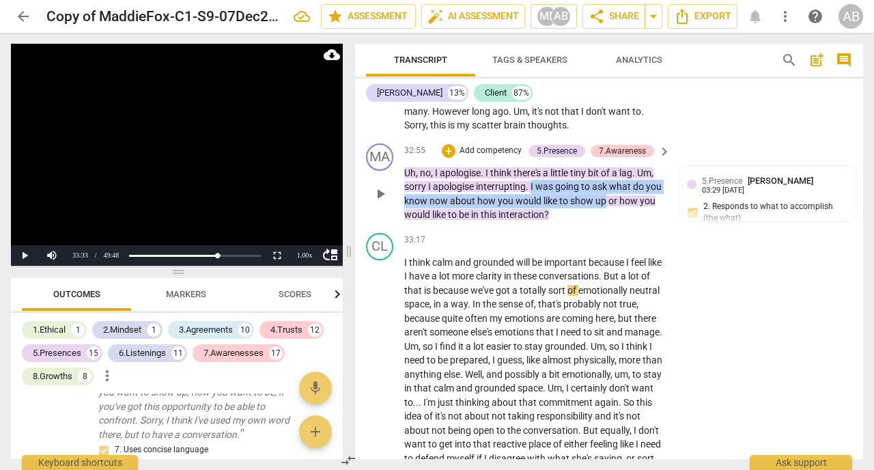
drag, startPoint x: 531, startPoint y: 174, endPoint x: 605, endPoint y: 187, distance: 74.9
click at [605, 187] on p "Uh , no , I apologise . I think there's a little tiny bit of a lag . Um , sorry…" at bounding box center [534, 194] width 260 height 56
click at [625, 171] on div "+" at bounding box center [621, 171] width 14 height 14
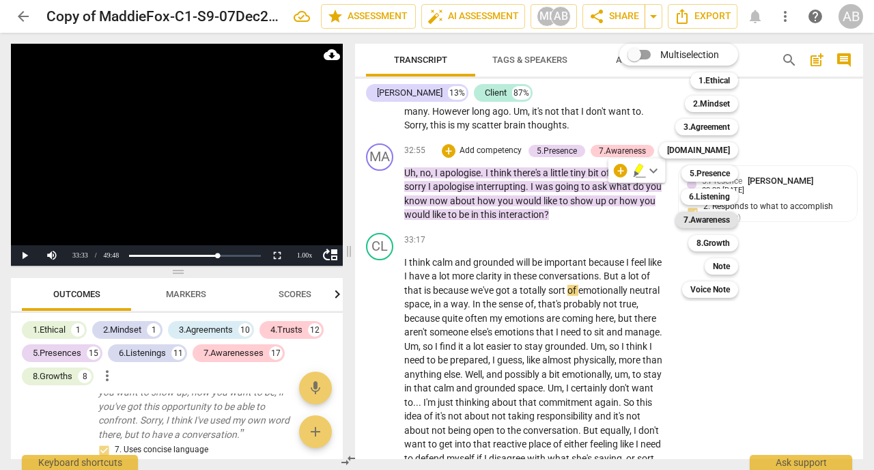
click at [714, 221] on b "7.Awareness" at bounding box center [707, 220] width 46 height 16
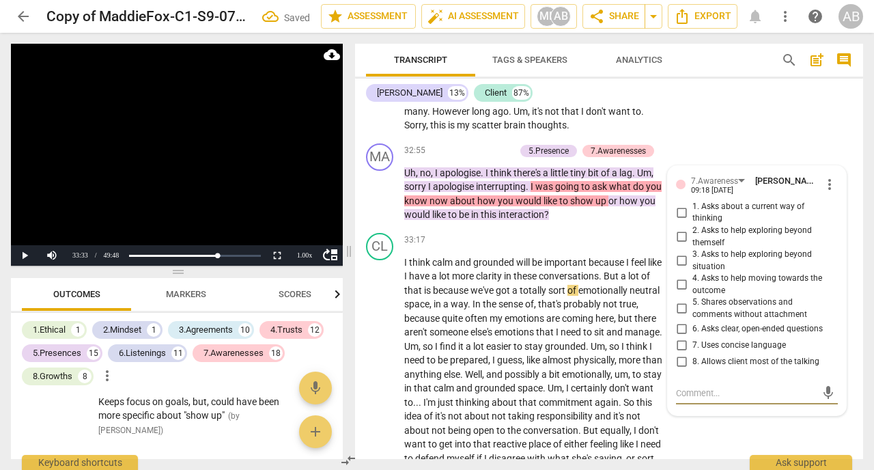
scroll to position [6431, 0]
click at [745, 175] on div "7.Awareness" at bounding box center [720, 181] width 59 height 12
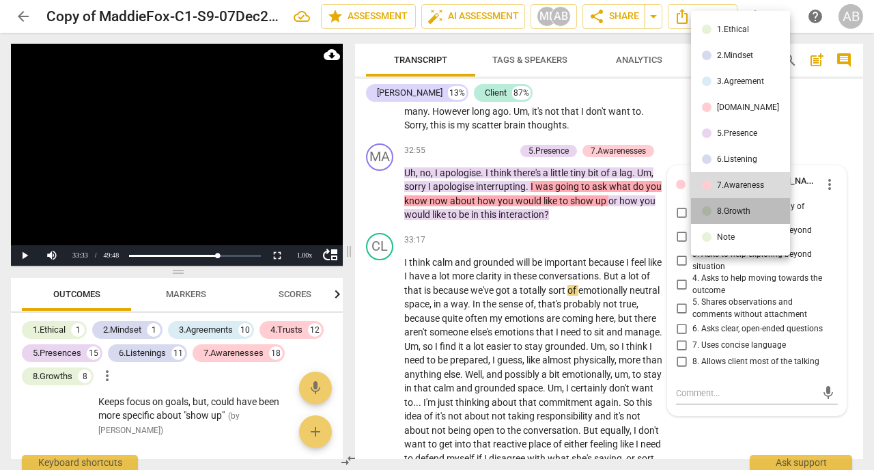
click at [742, 209] on div "8.Growth" at bounding box center [733, 211] width 33 height 8
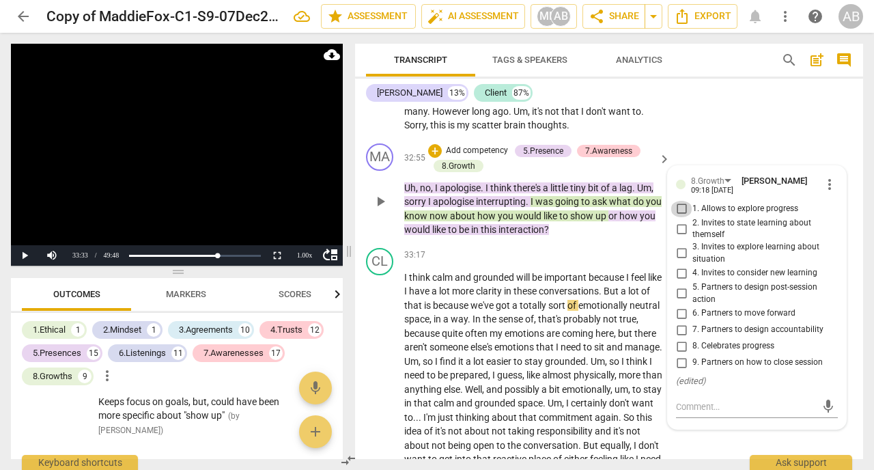
click at [684, 201] on input "1. Allows to explore progress" at bounding box center [682, 209] width 22 height 16
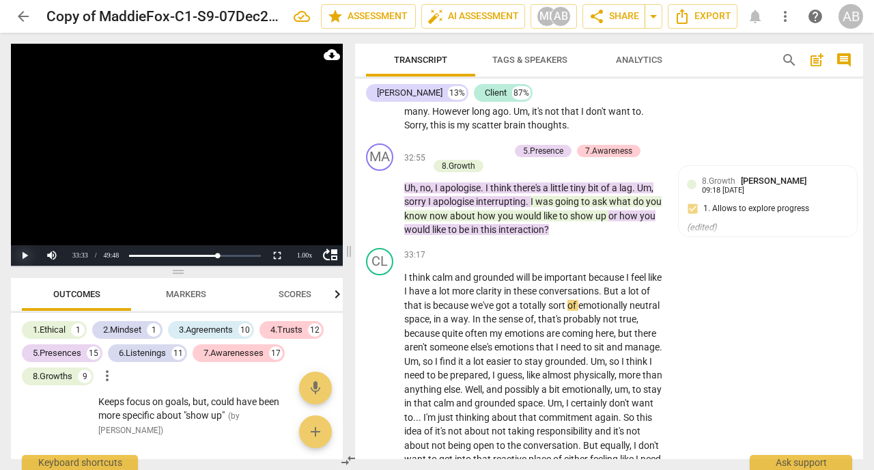
click at [25, 255] on button "Play" at bounding box center [24, 255] width 27 height 20
click at [303, 260] on div "1.00 x" at bounding box center [304, 255] width 27 height 20
click at [303, 225] on li "1.5x" at bounding box center [304, 223] width 27 height 15
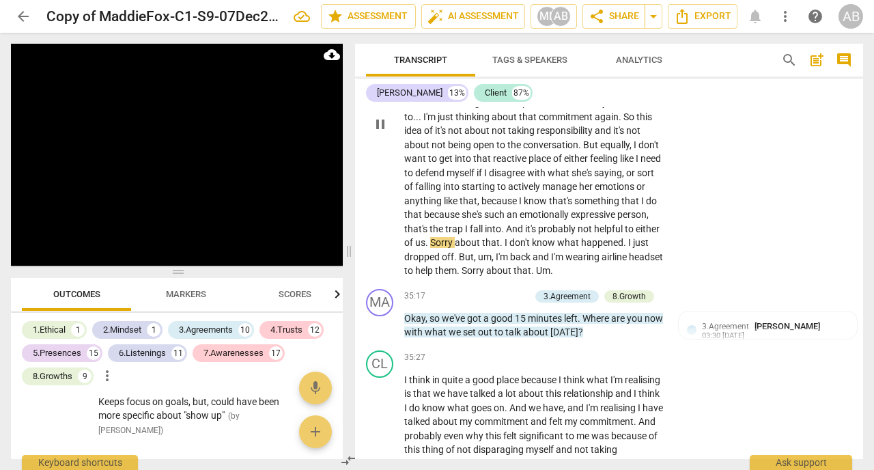
scroll to position [8232, 0]
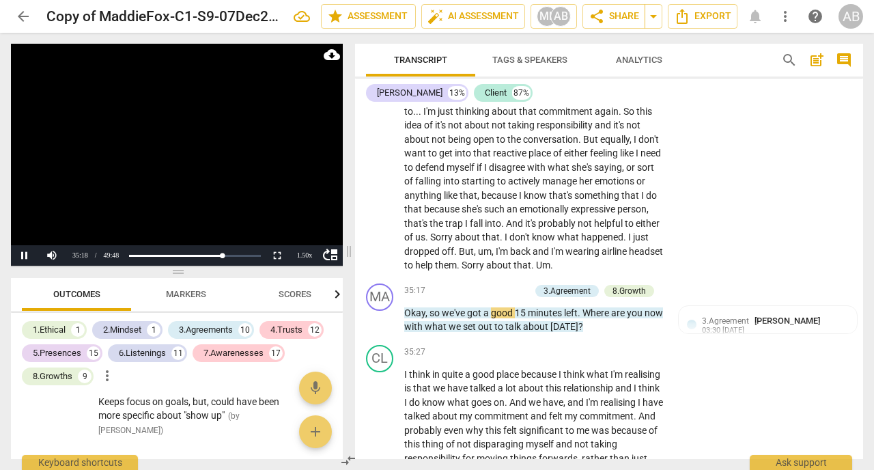
click at [215, 231] on video at bounding box center [177, 155] width 332 height 222
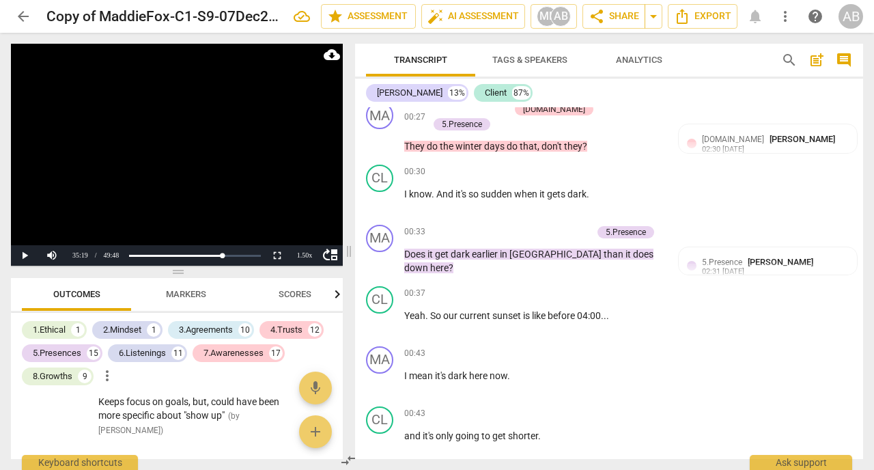
scroll to position [497, 0]
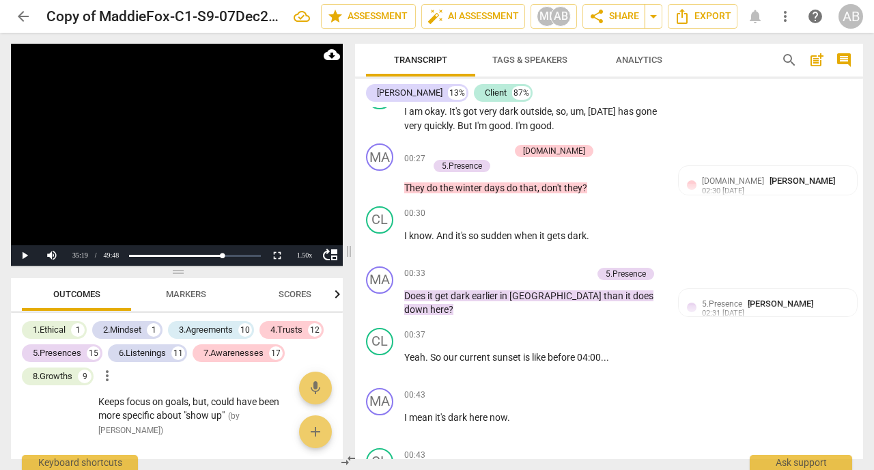
click at [74, 232] on video at bounding box center [177, 155] width 332 height 222
click at [212, 257] on div "Progress : 63.64%" at bounding box center [171, 255] width 81 height 3
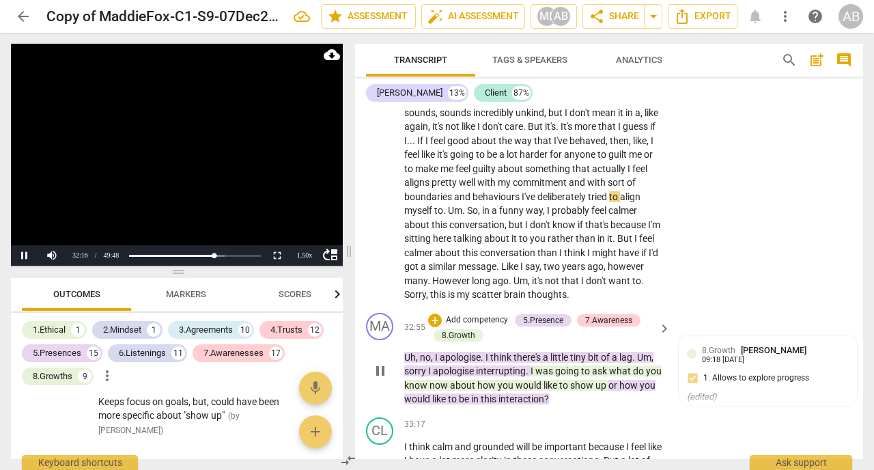
click at [385, 363] on span "pause" at bounding box center [380, 371] width 16 height 16
click at [385, 363] on span "play_arrow" at bounding box center [380, 371] width 16 height 16
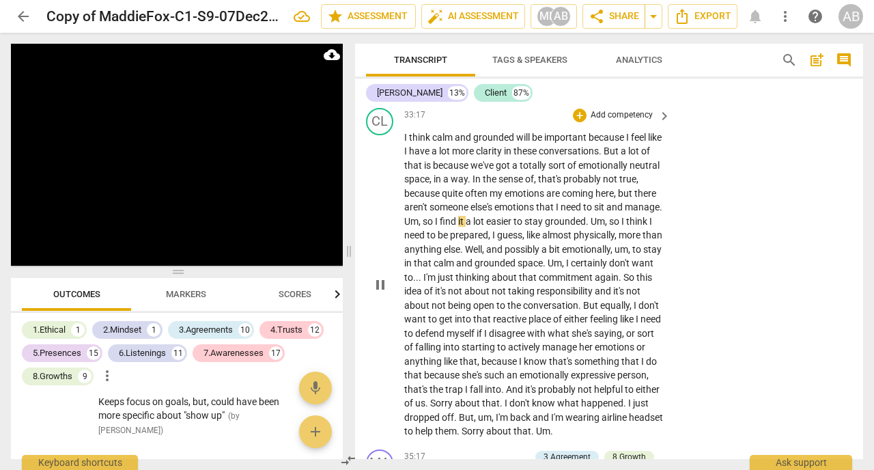
scroll to position [8064, 0]
click at [574, 366] on span "something" at bounding box center [597, 362] width 47 height 11
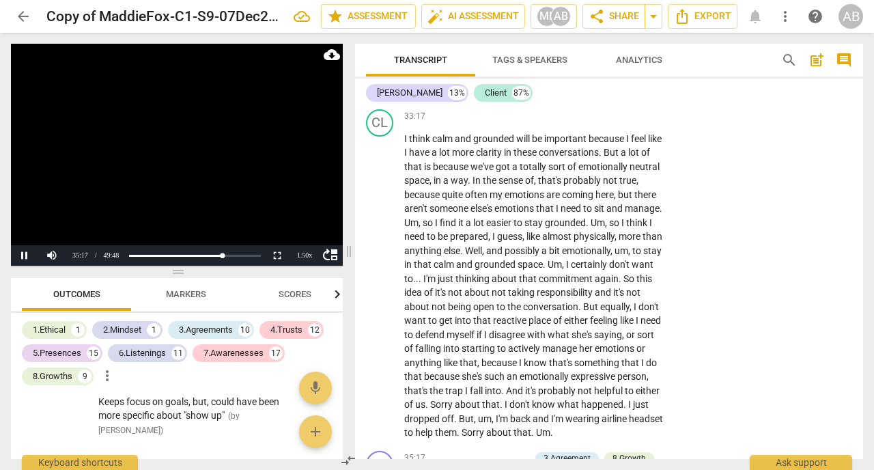
scroll to position [8432, 0]
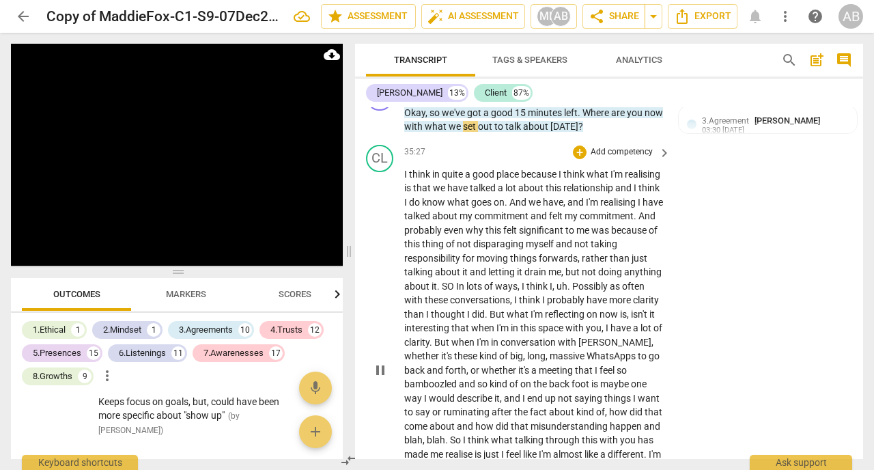
click at [451, 345] on span "But" at bounding box center [442, 342] width 17 height 11
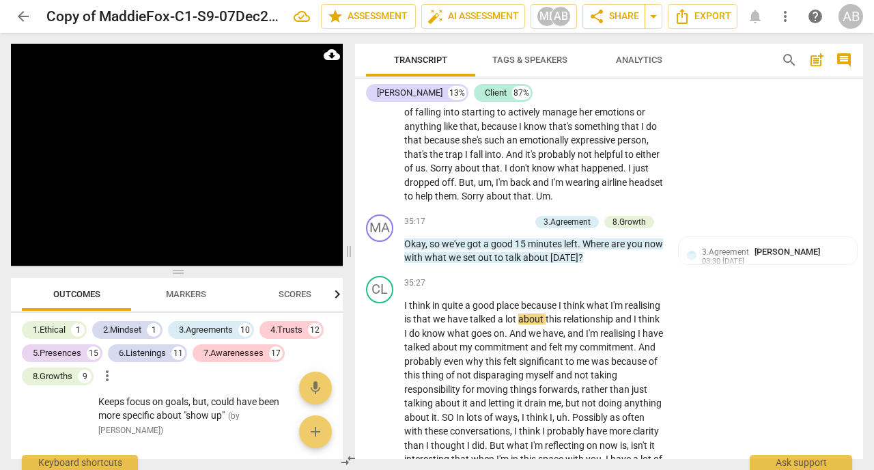
scroll to position [8297, 0]
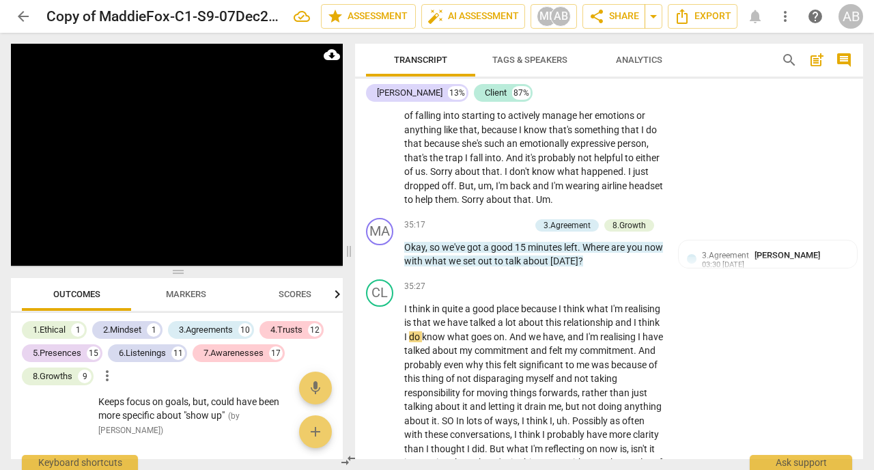
click at [525, 152] on span "And" at bounding box center [515, 157] width 19 height 11
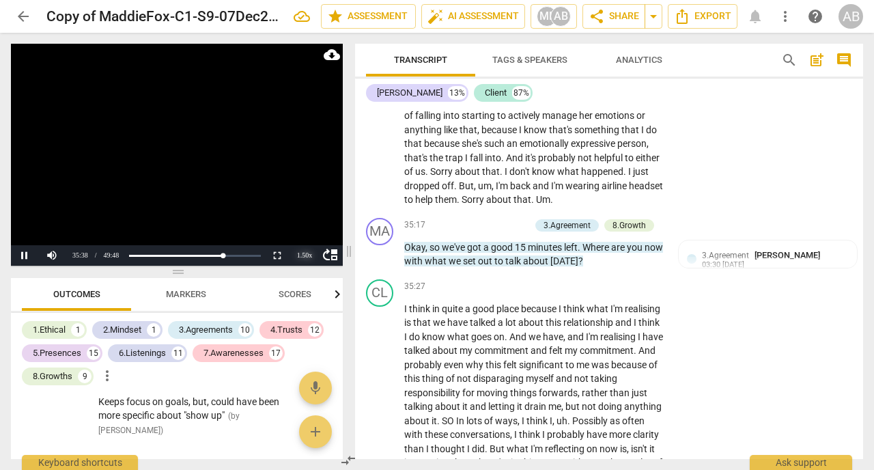
click at [302, 257] on div "1.50 x" at bounding box center [304, 255] width 27 height 20
click at [175, 160] on video at bounding box center [177, 155] width 332 height 222
click at [28, 255] on button "Play" at bounding box center [24, 255] width 27 height 20
click at [525, 152] on span "And" at bounding box center [515, 157] width 19 height 11
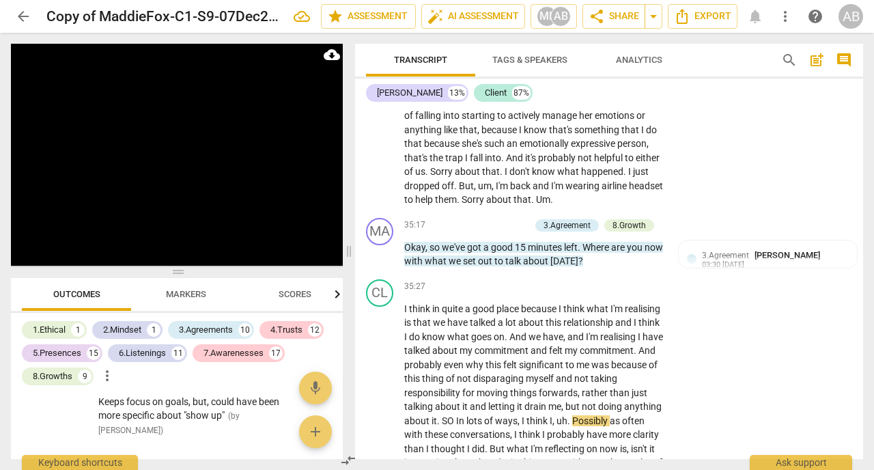
click at [525, 152] on span "And" at bounding box center [515, 157] width 19 height 11
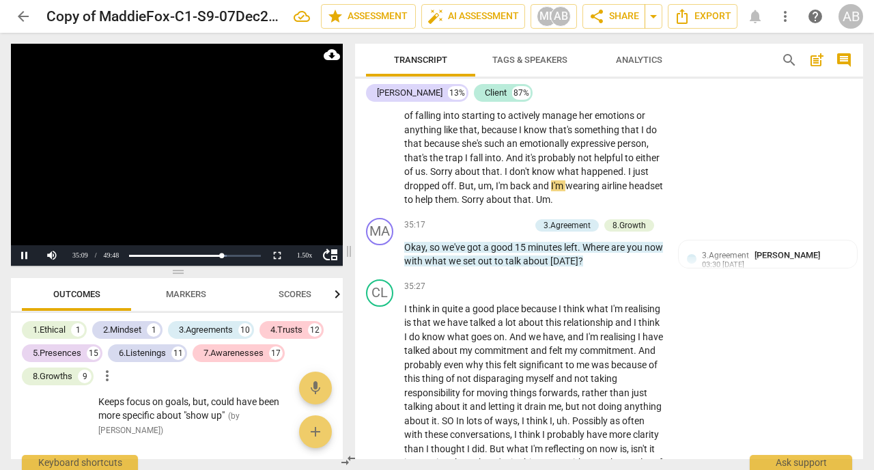
click at [185, 221] on video at bounding box center [177, 155] width 332 height 222
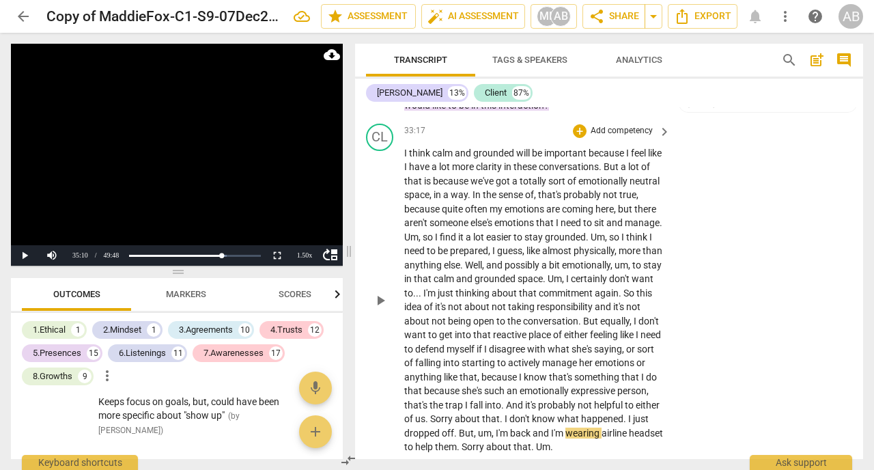
scroll to position [8049, 0]
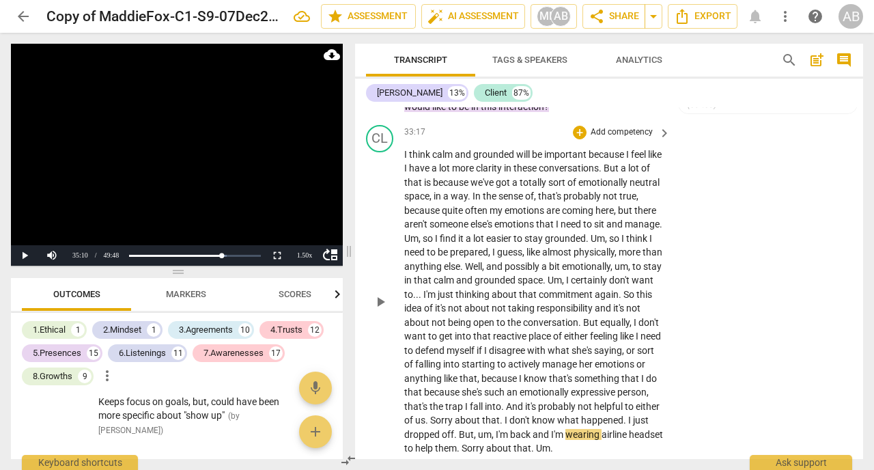
click at [525, 401] on span "And" at bounding box center [515, 406] width 19 height 11
click at [506, 401] on span "." at bounding box center [503, 406] width 5 height 11
click at [27, 255] on button "Pause" at bounding box center [24, 255] width 27 height 20
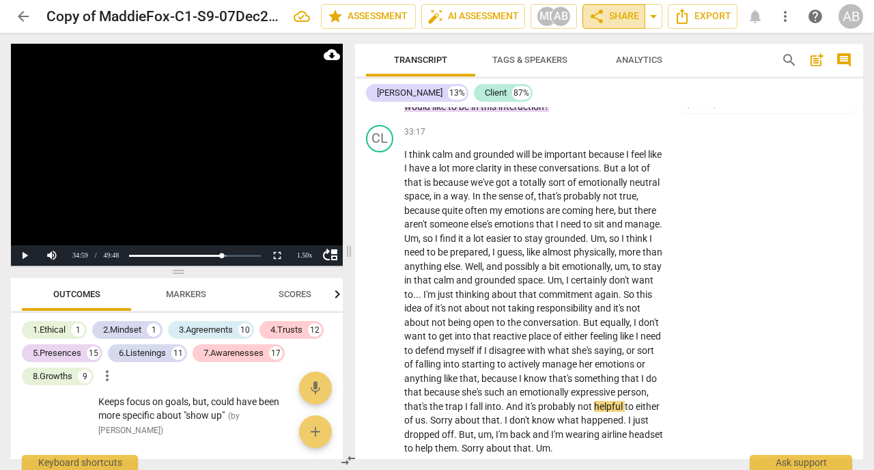
click at [616, 21] on span "share Share" at bounding box center [614, 16] width 51 height 16
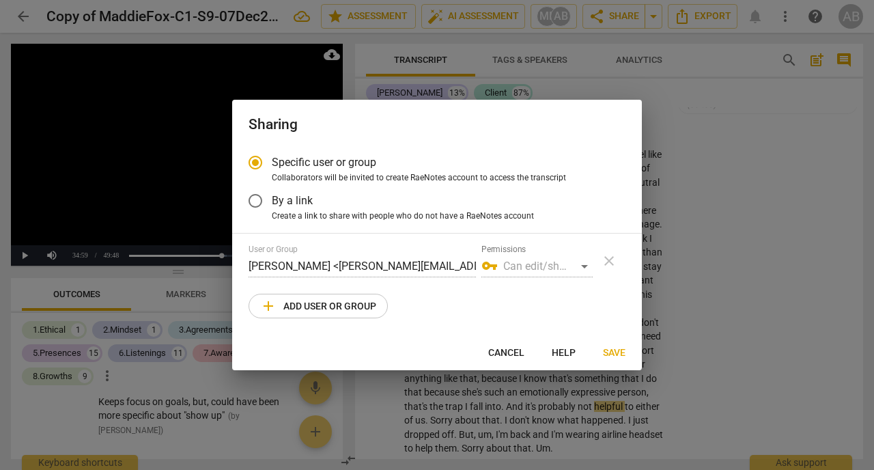
click at [257, 199] on input "By a link" at bounding box center [255, 200] width 33 height 33
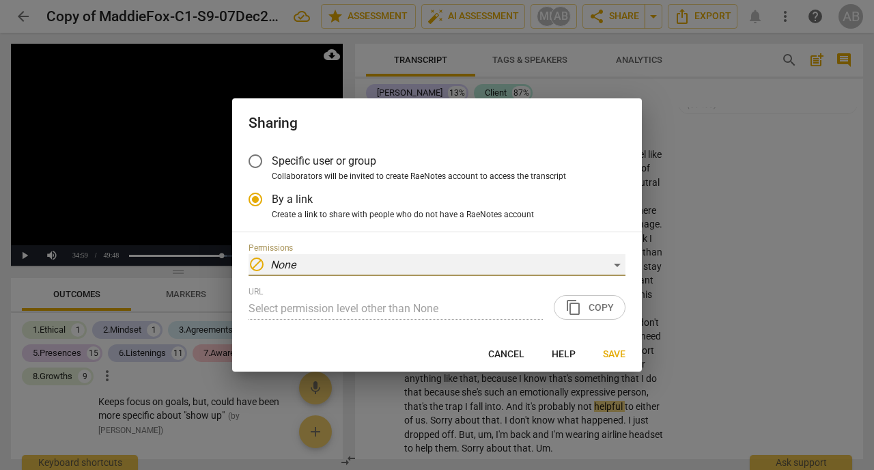
click at [297, 268] on div "block None" at bounding box center [437, 265] width 377 height 22
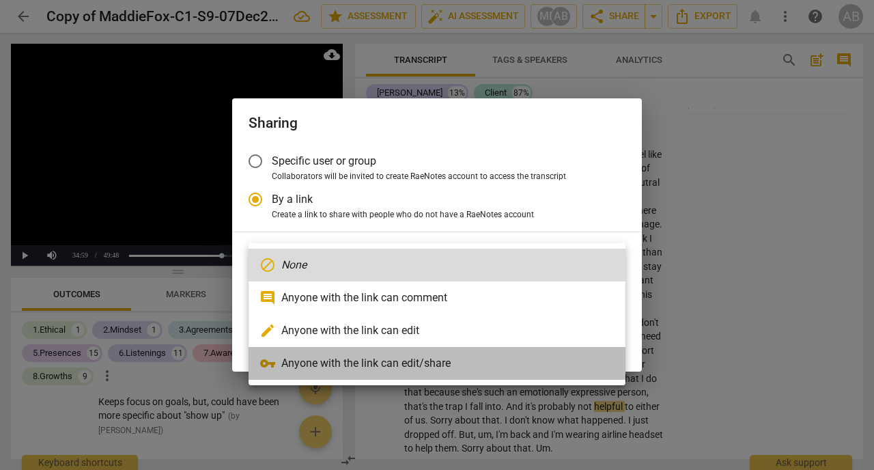
click at [389, 367] on li "vpn_key Anyone with the link can edit/share" at bounding box center [437, 363] width 377 height 33
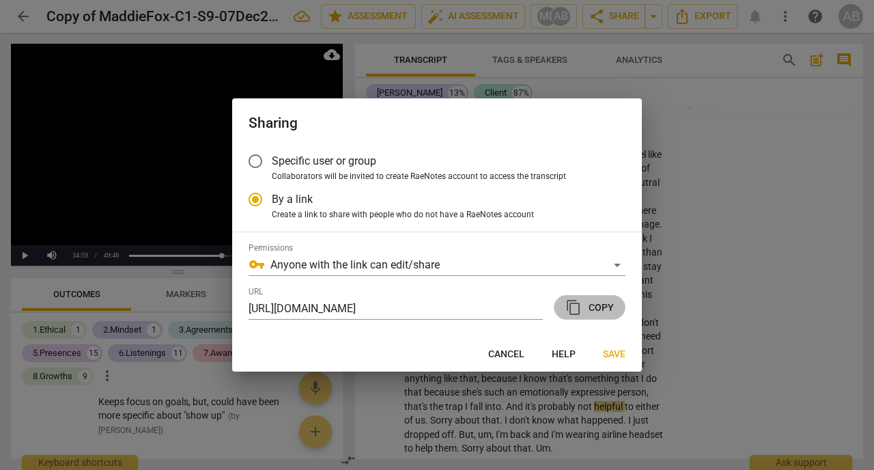
click at [586, 314] on span "content_copy Copy" at bounding box center [590, 307] width 48 height 16
click at [626, 359] on button "Save" at bounding box center [614, 354] width 44 height 25
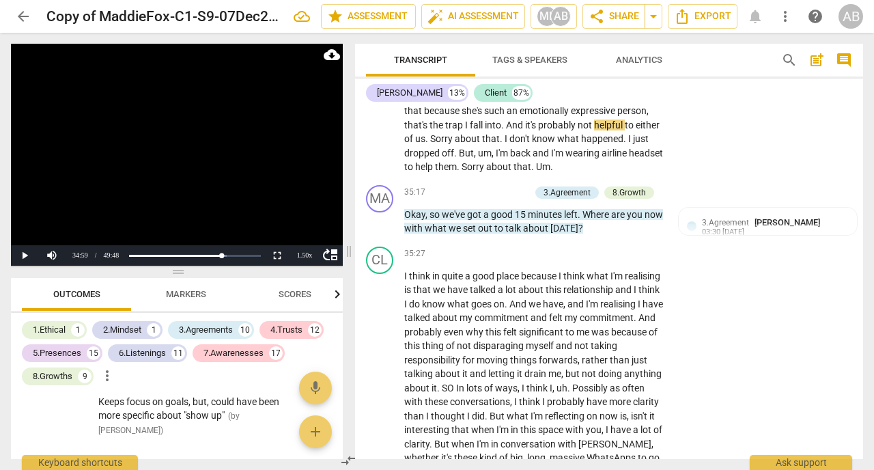
scroll to position [8331, 0]
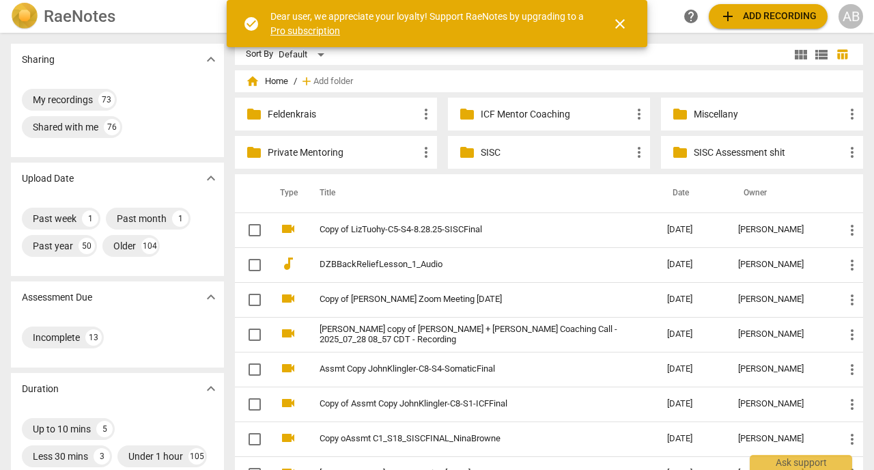
scroll to position [478, 0]
